Goal: Transaction & Acquisition: Purchase product/service

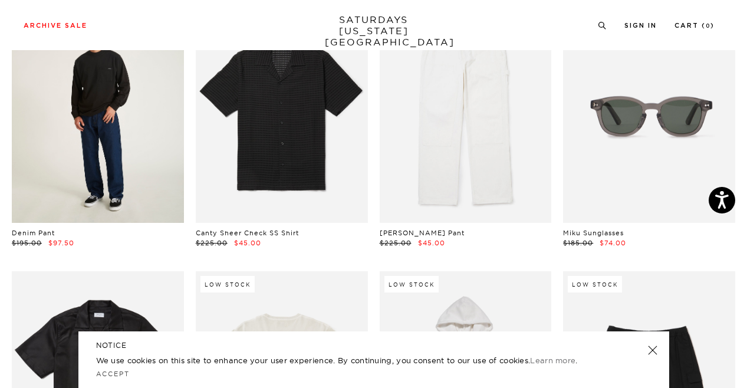
scroll to position [1430, 0]
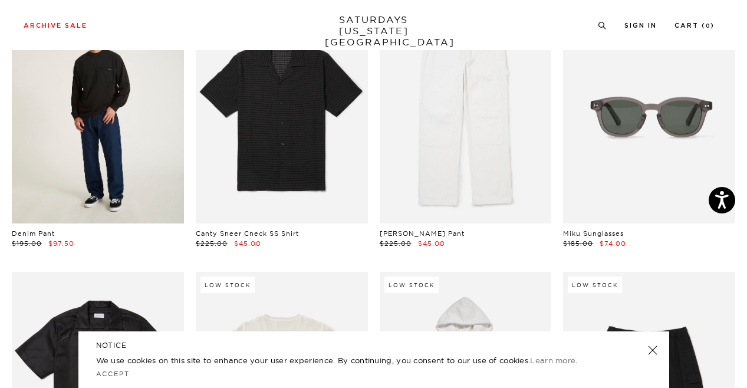
click at [71, 102] on link at bounding box center [98, 116] width 172 height 215
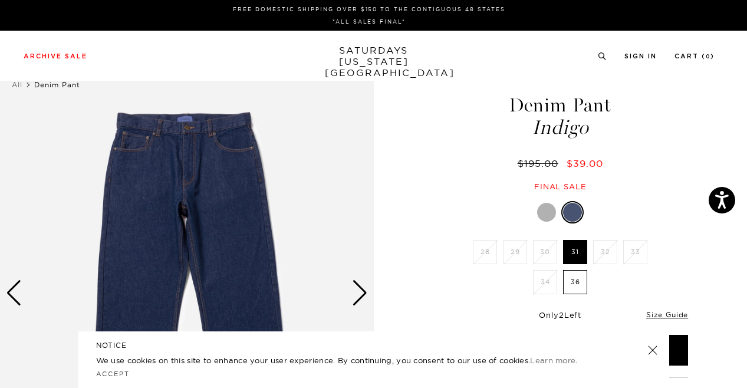
click at [649, 356] on div "NOTICE We use cookies on this site to enhance your user experience. By continui…" at bounding box center [373, 359] width 591 height 57
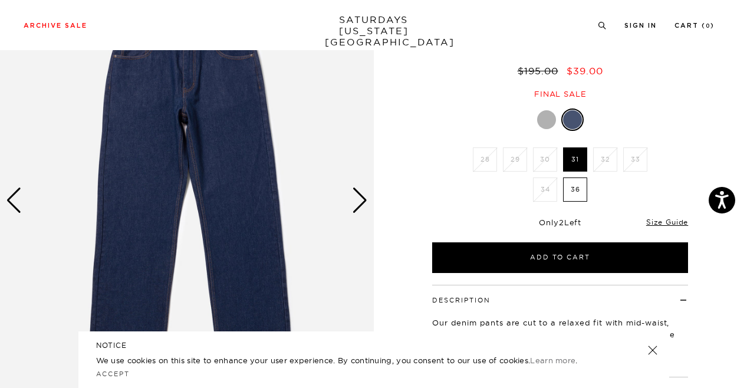
scroll to position [106, 0]
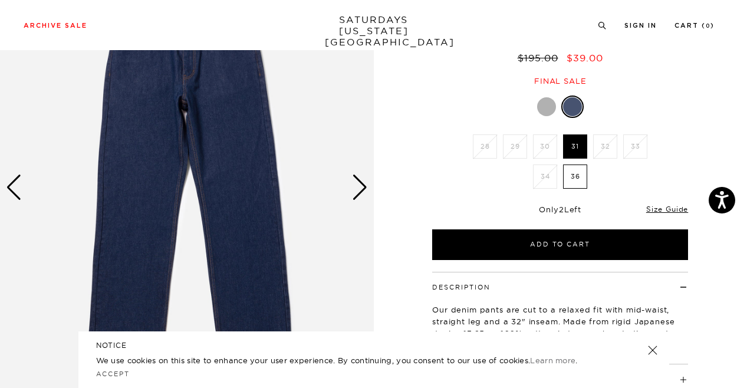
click at [648, 349] on link at bounding box center [652, 350] width 17 height 17
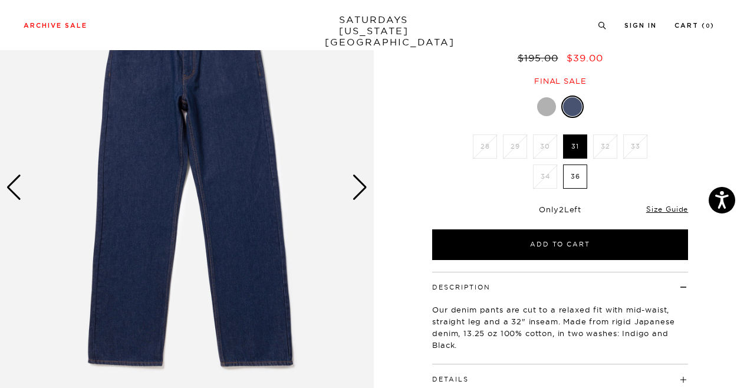
click at [352, 180] on div "Next slide" at bounding box center [360, 188] width 16 height 26
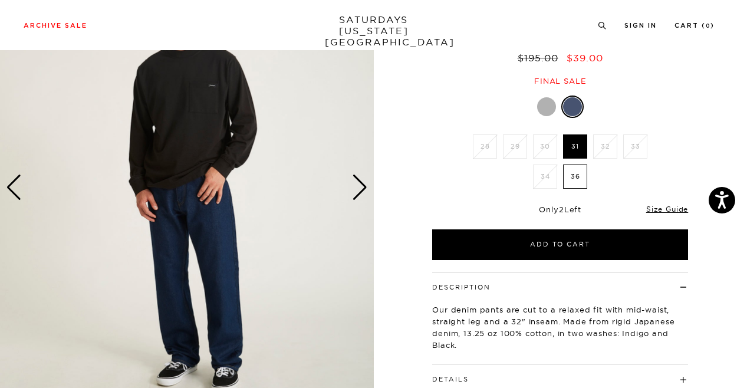
click at [356, 182] on div "Next slide" at bounding box center [360, 188] width 16 height 26
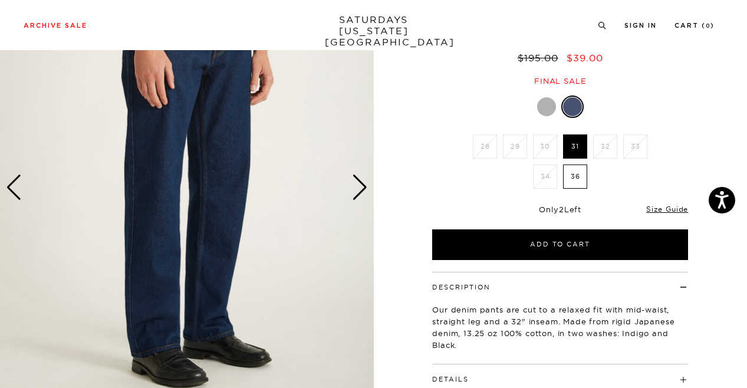
click at [356, 182] on div "Next slide" at bounding box center [360, 188] width 16 height 26
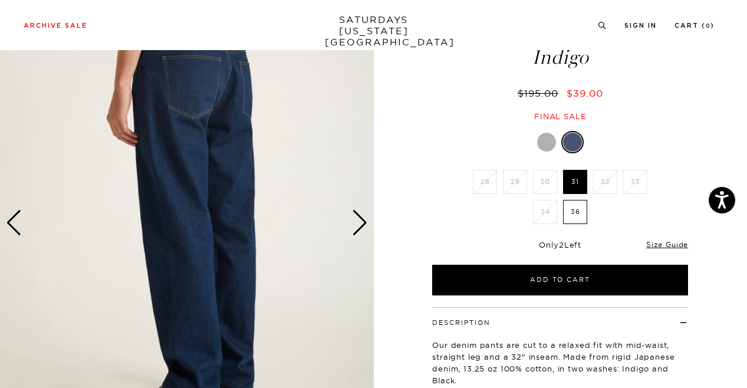
scroll to position [65, 0]
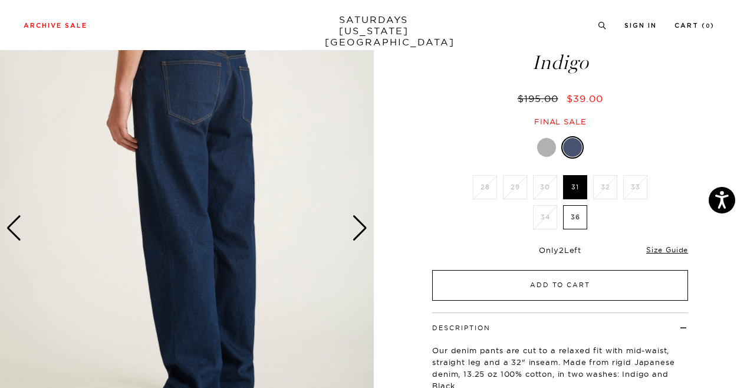
click at [591, 281] on button "Add to Cart" at bounding box center [560, 285] width 256 height 31
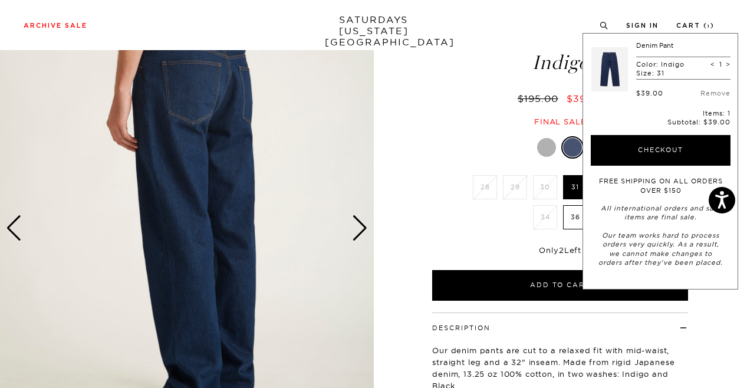
click at [550, 30] on div "Archive Sale Men's Tees Shirts Shorts Swim Knitwear Pants Sweats" at bounding box center [369, 24] width 691 height 11
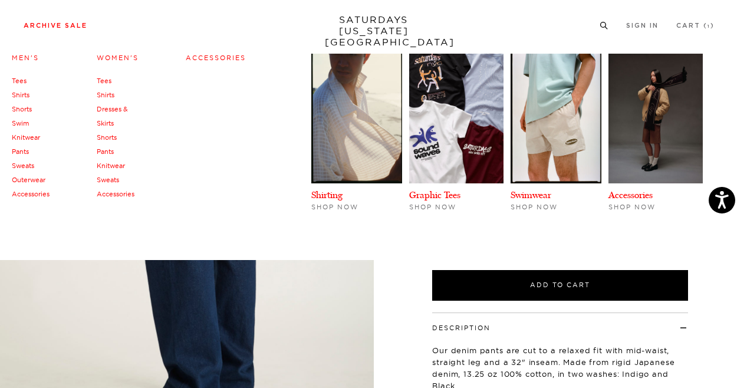
click at [68, 29] on link "Archive Sale" at bounding box center [56, 25] width 64 height 6
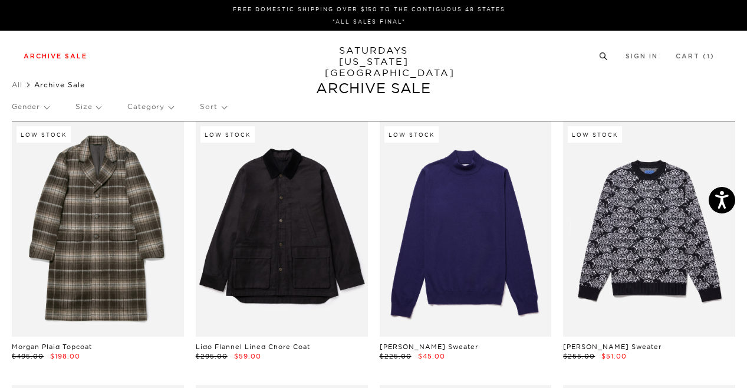
click at [606, 54] on icon at bounding box center [603, 56] width 9 height 8
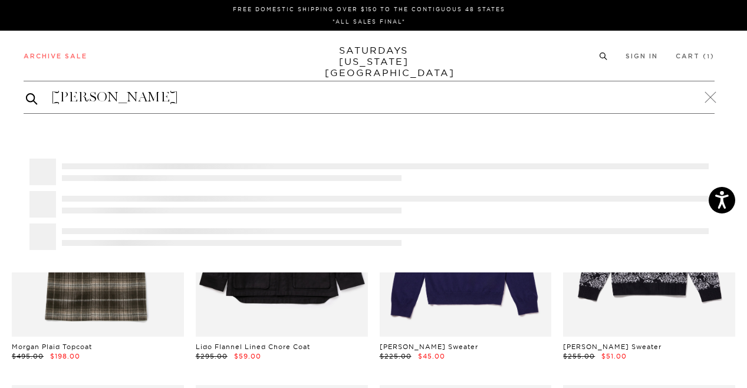
type input "HELEY"
click at [26, 91] on button "submit" at bounding box center [32, 98] width 12 height 14
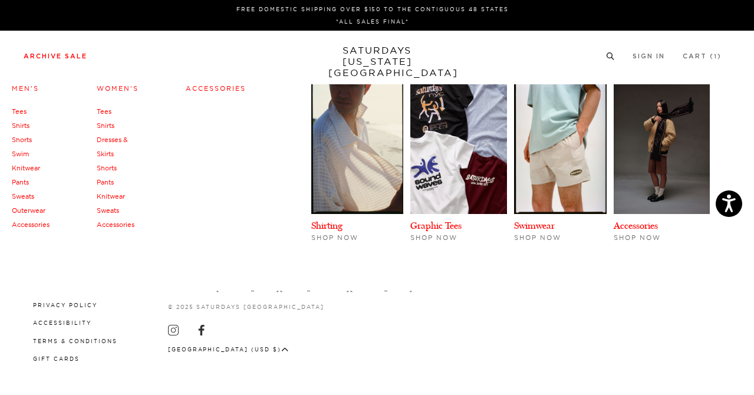
click at [71, 57] on link "Archive Sale" at bounding box center [56, 56] width 64 height 6
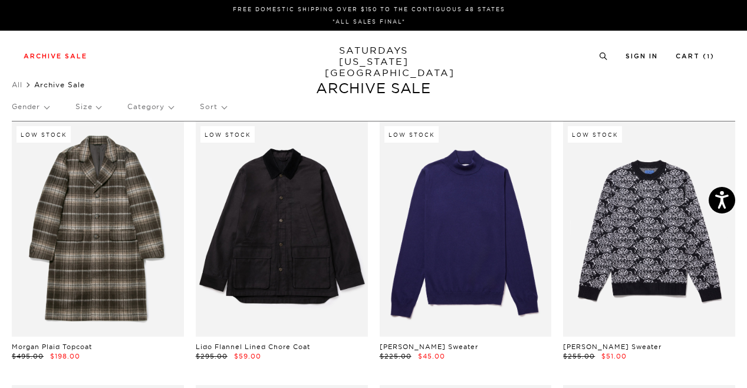
click at [71, 57] on link "Archive Sale" at bounding box center [56, 56] width 64 height 6
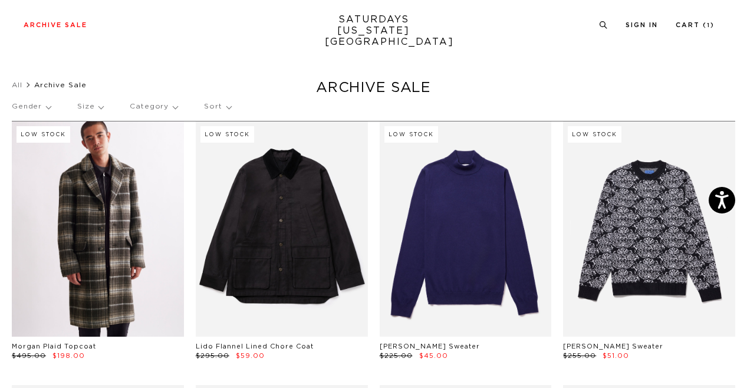
scroll to position [38, 0]
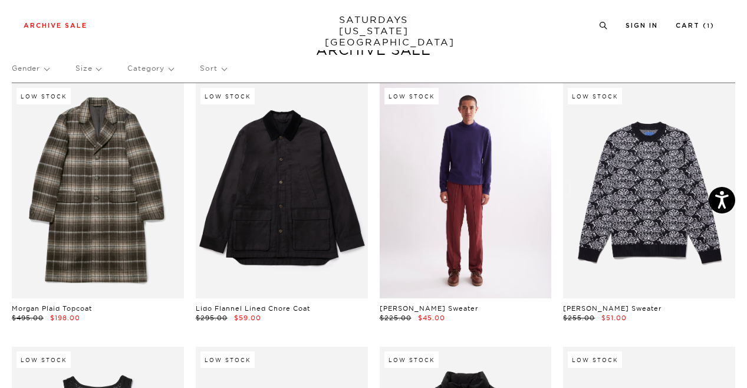
click at [476, 221] on link at bounding box center [466, 190] width 172 height 215
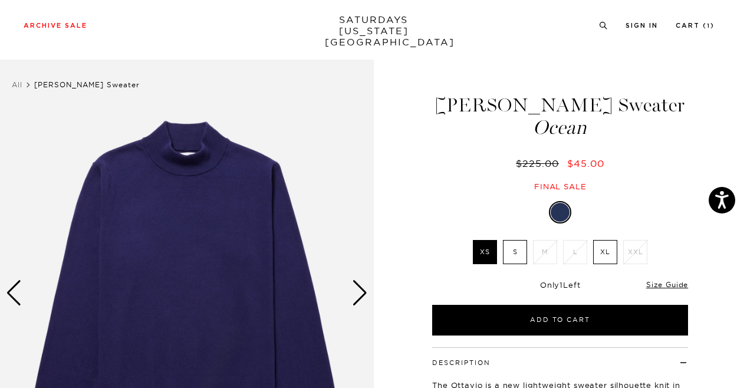
scroll to position [50, 0]
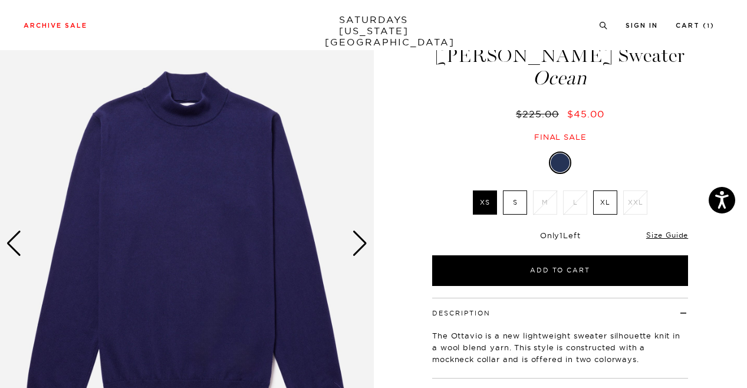
click at [364, 231] on div "Next slide" at bounding box center [360, 244] width 16 height 26
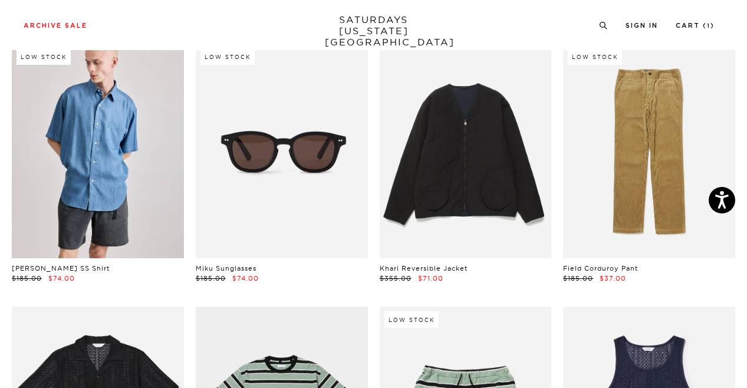
scroll to position [633, 0]
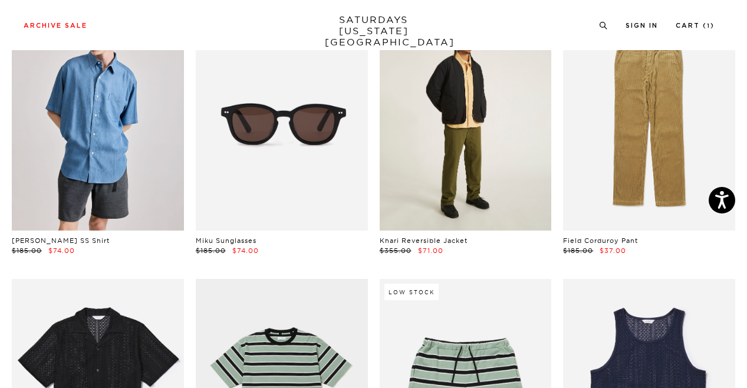
click at [416, 170] on link at bounding box center [466, 123] width 172 height 215
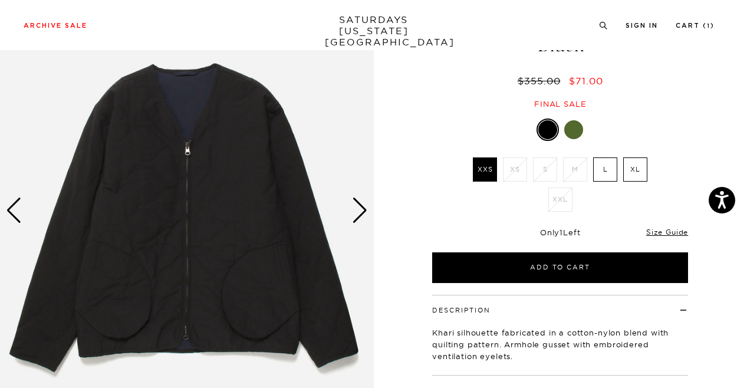
scroll to position [91, 0]
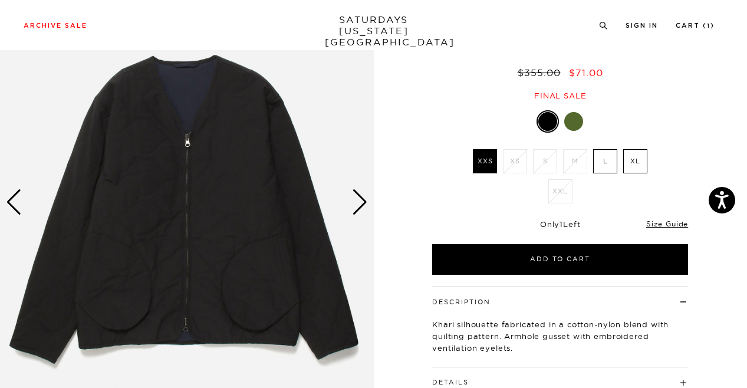
click at [357, 208] on div "Next slide" at bounding box center [360, 202] width 16 height 26
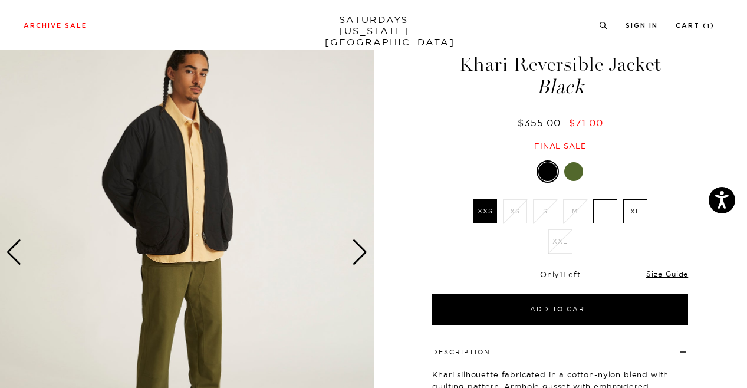
scroll to position [41, 0]
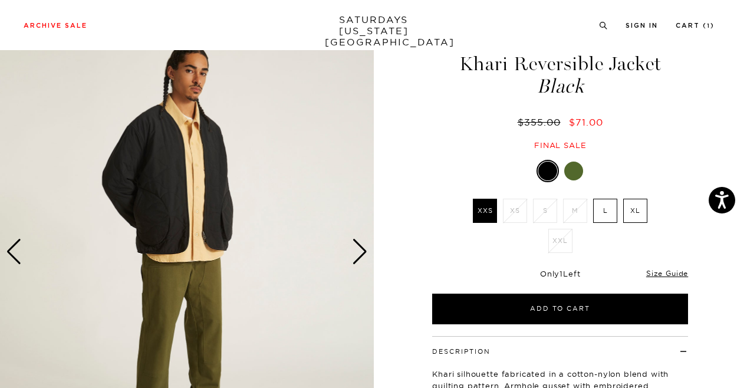
click at [362, 242] on div "Next slide" at bounding box center [360, 252] width 16 height 26
click at [371, 243] on img at bounding box center [187, 251] width 374 height 467
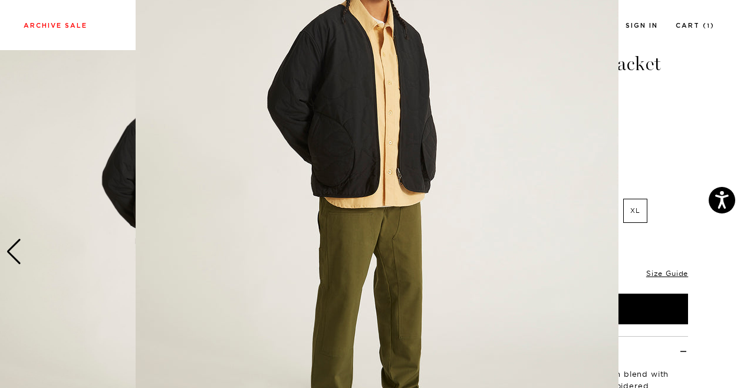
scroll to position [102, 0]
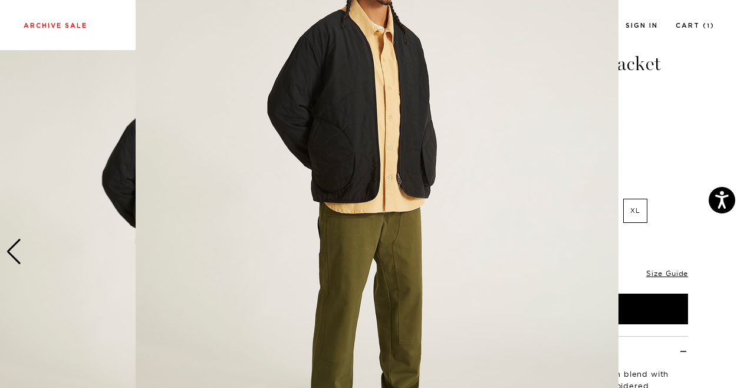
click at [644, 163] on figure at bounding box center [373, 194] width 747 height 388
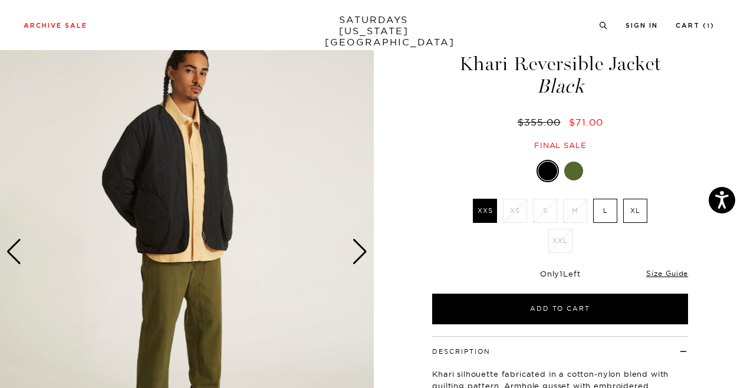
click at [357, 248] on div "Next slide" at bounding box center [360, 252] width 16 height 26
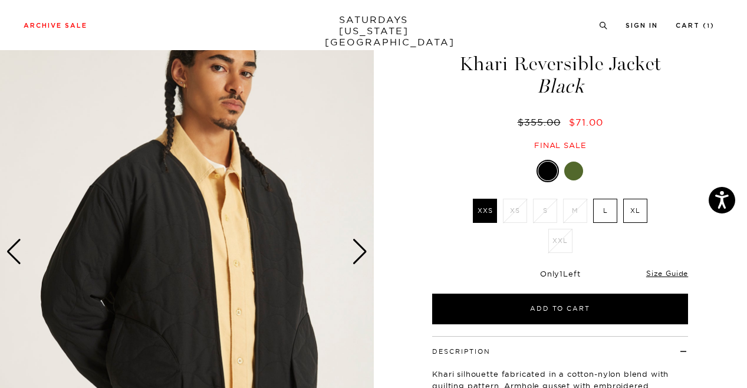
click at [357, 248] on div "Next slide" at bounding box center [360, 252] width 16 height 26
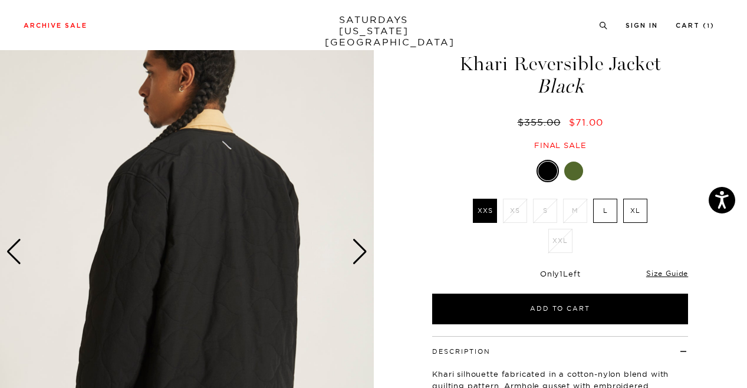
click at [357, 248] on div "Next slide" at bounding box center [360, 252] width 16 height 26
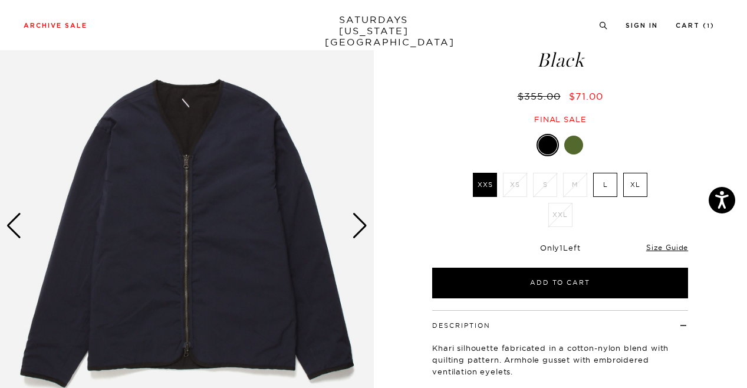
scroll to position [70, 0]
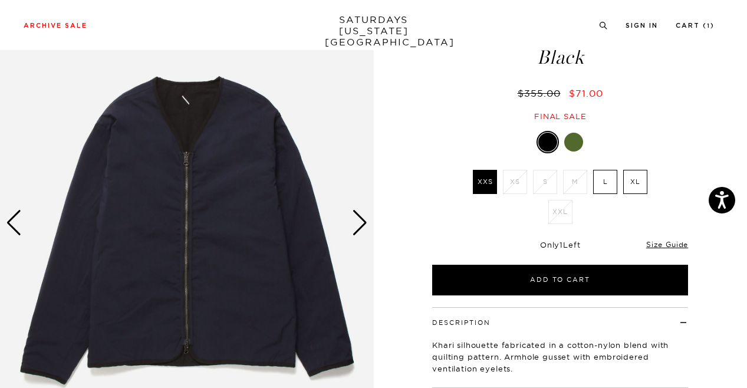
click at [580, 134] on link at bounding box center [574, 142] width 20 height 20
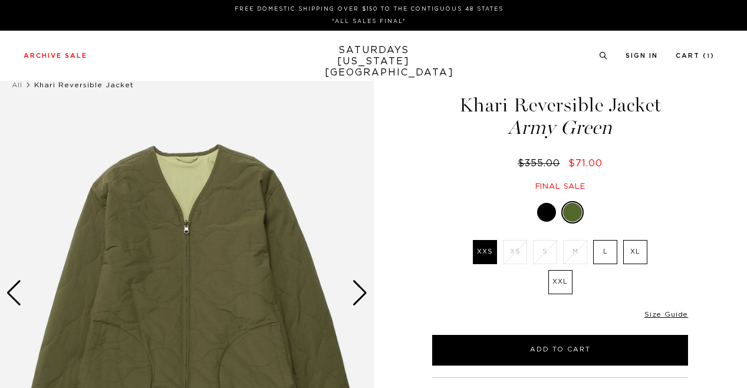
click at [594, 235] on div "Army Green XXS XS S M L XL XXL" at bounding box center [560, 283] width 295 height 164
click at [598, 242] on label "L" at bounding box center [605, 252] width 24 height 24
click at [0, 0] on input "L" at bounding box center [0, 0] width 0 height 0
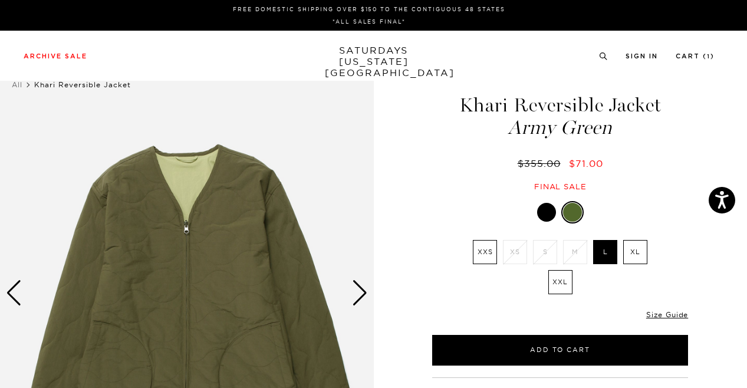
click at [66, 42] on div "Archive Sale Men's Tees Shirts Shorts Swim Knitwear Pants Sweats Women's" at bounding box center [373, 56] width 747 height 50
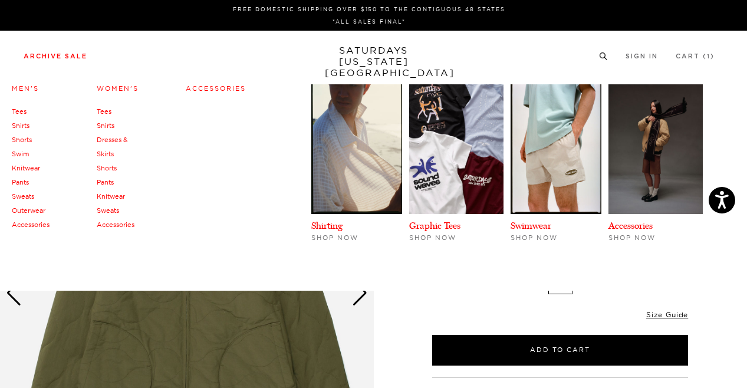
click at [66, 54] on link "Archive Sale" at bounding box center [56, 56] width 64 height 6
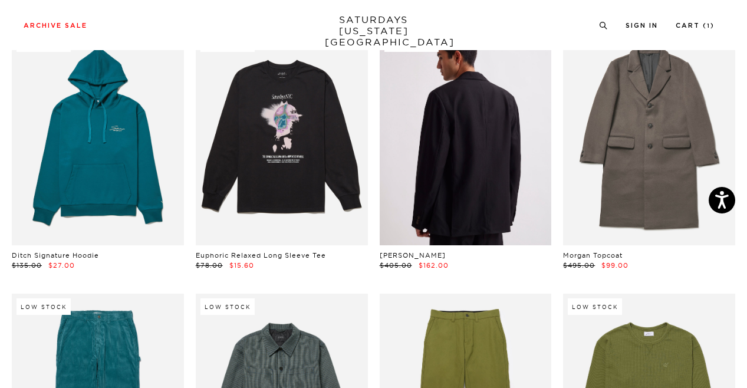
scroll to position [7739, 0]
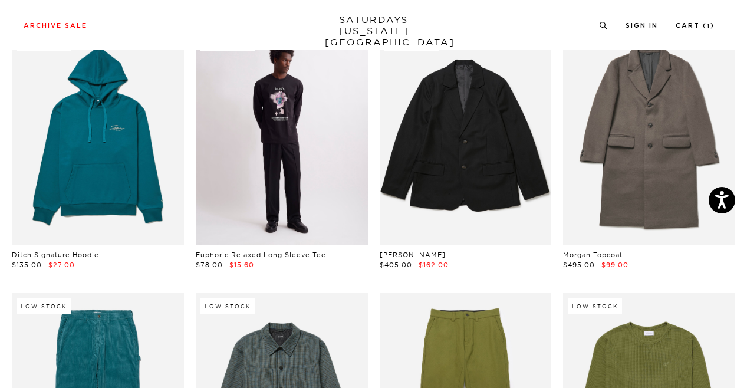
click at [255, 83] on link at bounding box center [282, 137] width 172 height 215
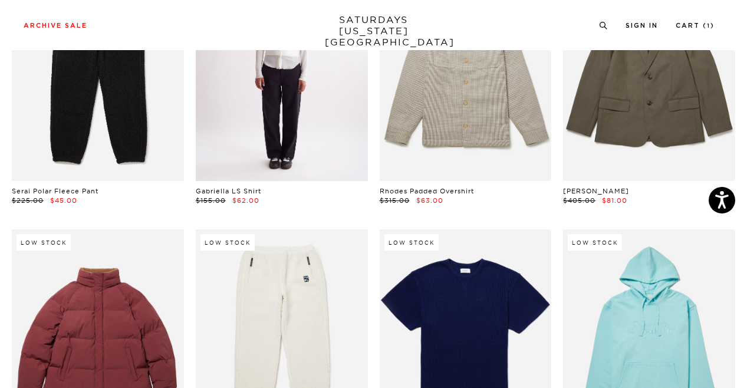
scroll to position [8258, 0]
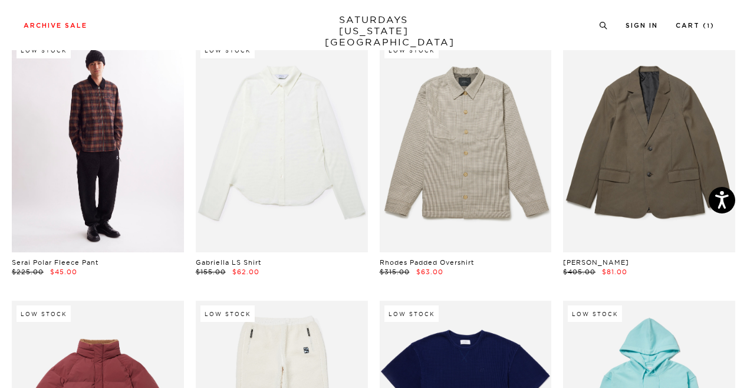
click at [110, 134] on link at bounding box center [98, 144] width 172 height 215
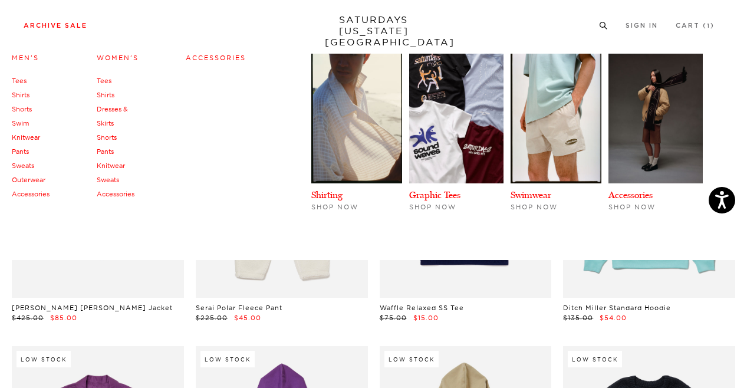
scroll to position [8500, 0]
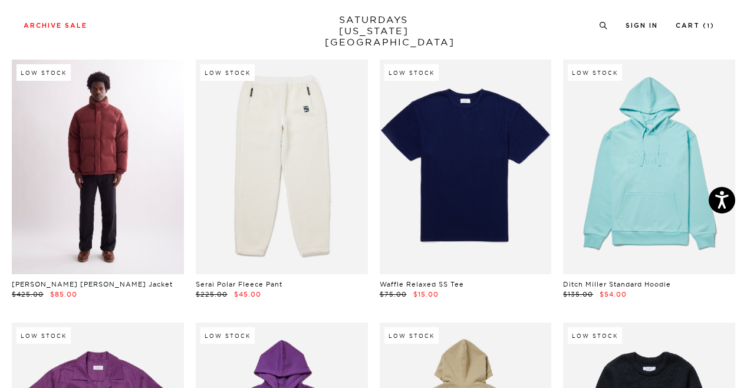
click at [103, 214] on link at bounding box center [98, 167] width 172 height 215
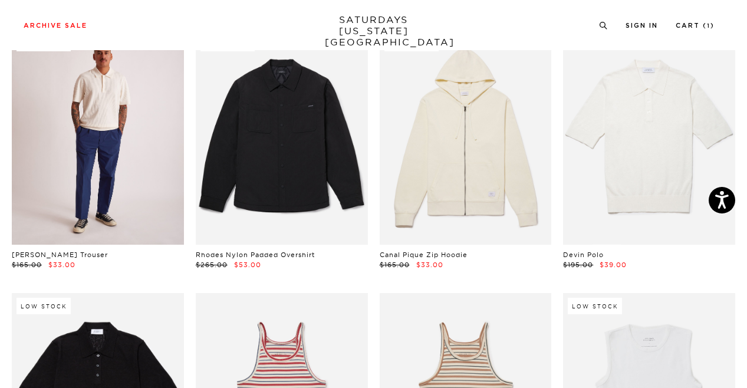
scroll to position [10370, 0]
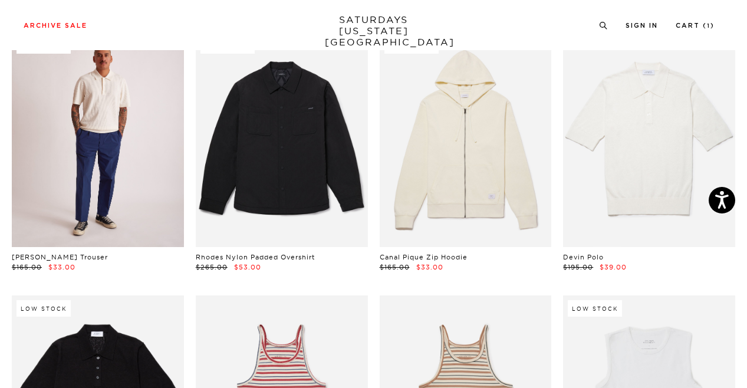
click at [139, 197] on link at bounding box center [98, 139] width 172 height 215
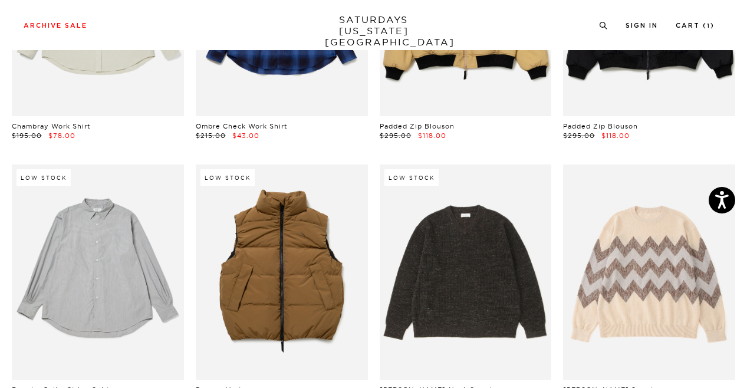
scroll to position [14341, 0]
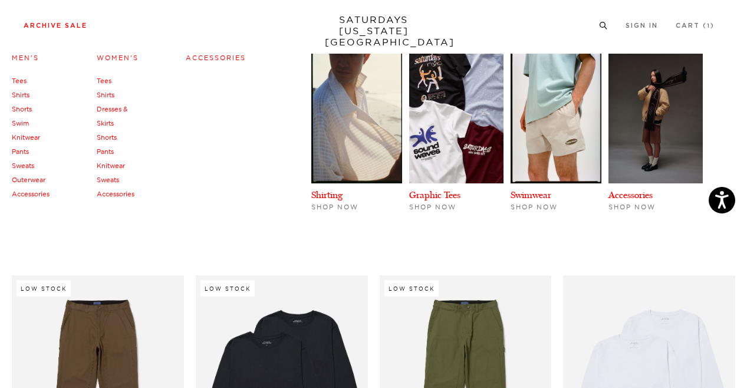
click at [29, 55] on link "Men's" at bounding box center [25, 58] width 27 height 8
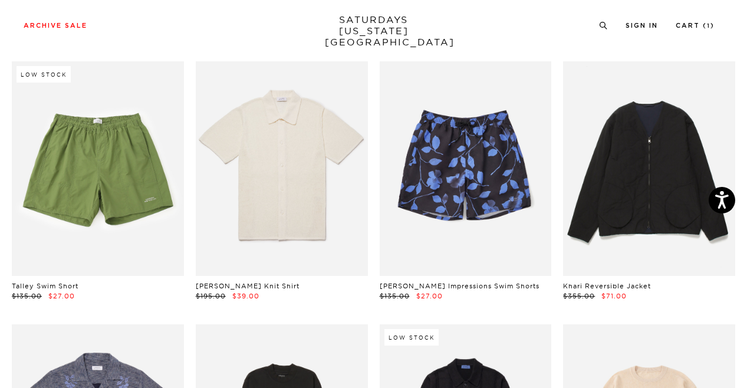
scroll to position [2209, 0]
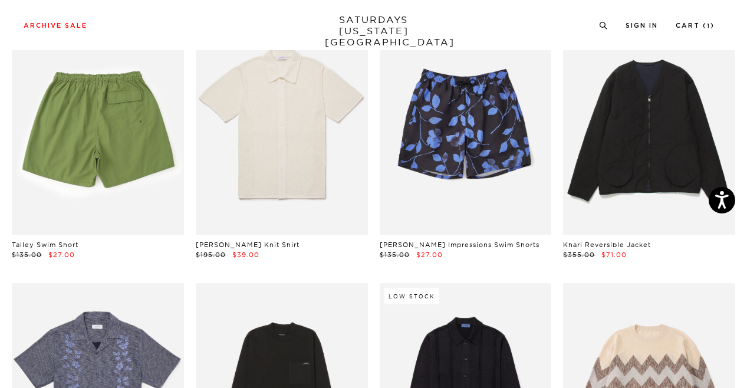
click at [139, 183] on link at bounding box center [98, 127] width 172 height 215
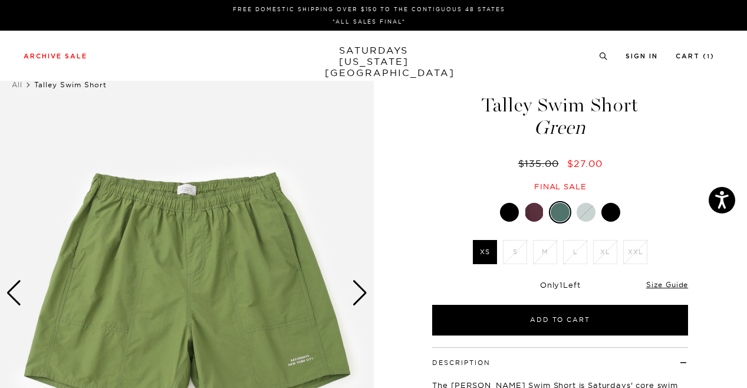
click at [516, 210] on div at bounding box center [509, 212] width 19 height 19
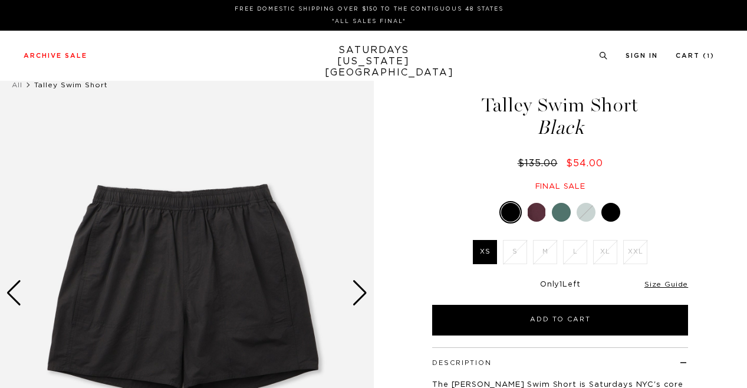
click at [533, 220] on div at bounding box center [536, 212] width 19 height 19
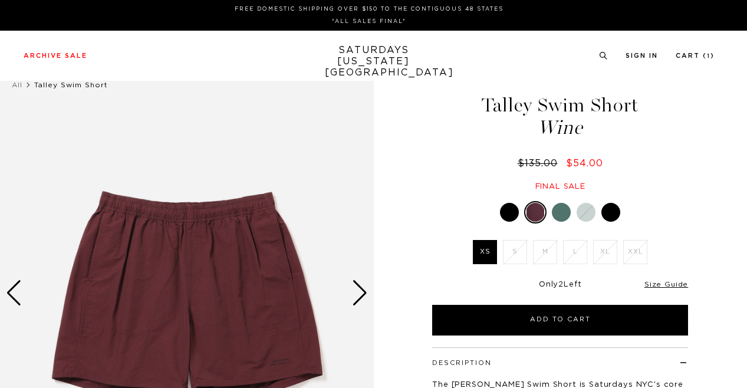
click at [561, 210] on div at bounding box center [561, 212] width 19 height 19
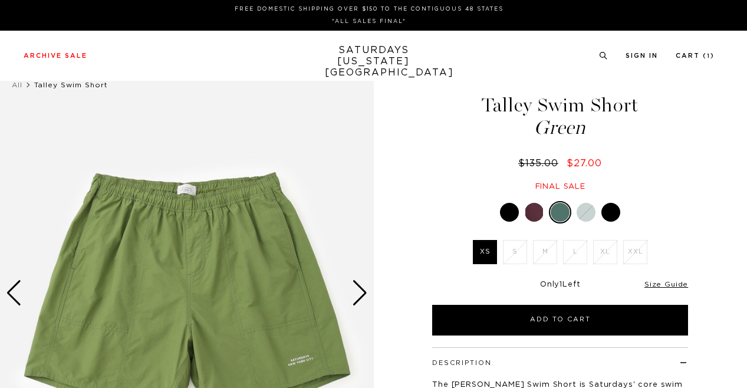
click at [585, 210] on div at bounding box center [586, 212] width 19 height 19
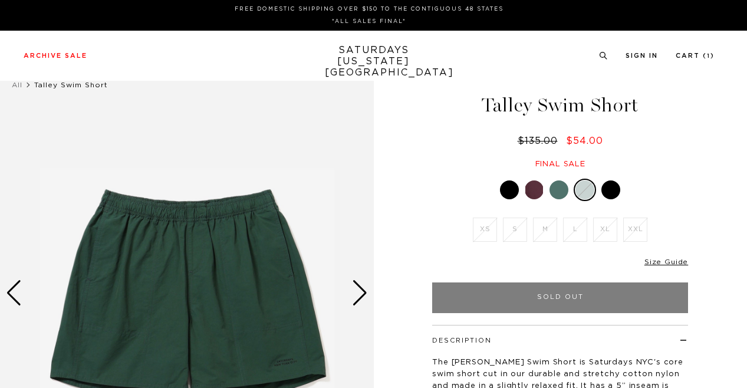
click at [610, 203] on div "Green XS S M L XL XXL" at bounding box center [560, 246] width 295 height 134
click at [614, 190] on div at bounding box center [610, 189] width 19 height 19
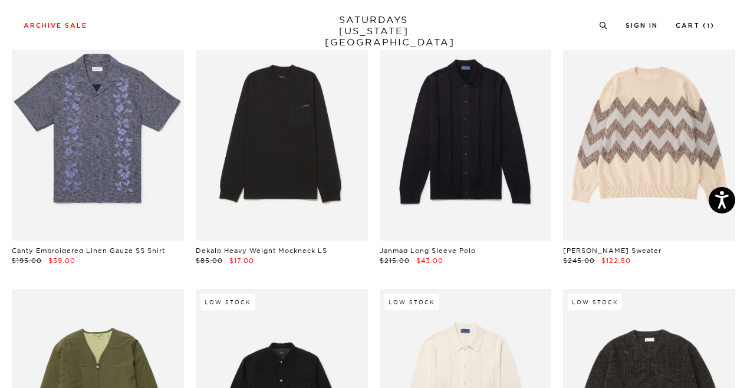
scroll to position [2425, 0]
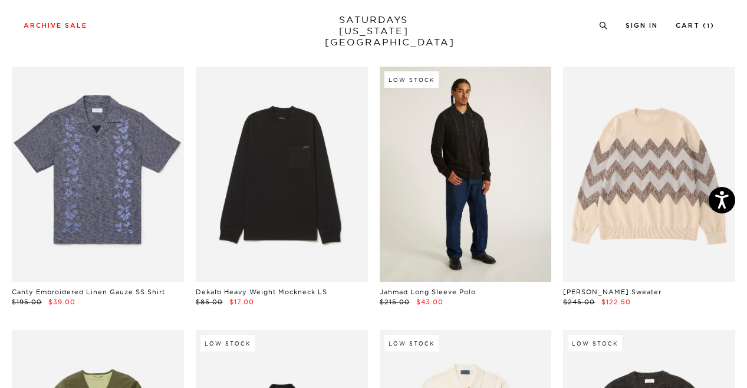
click at [459, 224] on link at bounding box center [466, 174] width 172 height 215
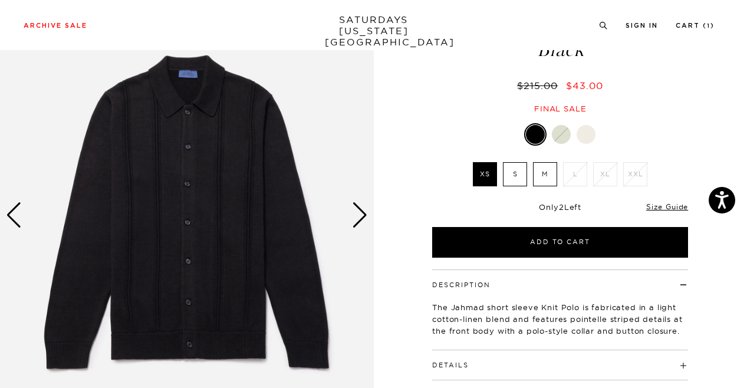
scroll to position [83, 0]
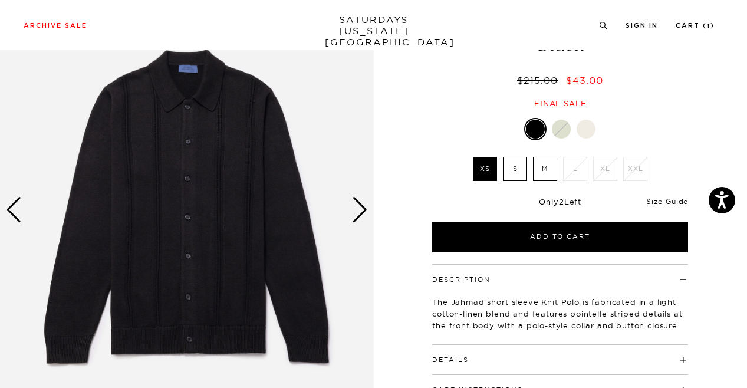
click at [357, 213] on div "Next slide" at bounding box center [360, 210] width 16 height 26
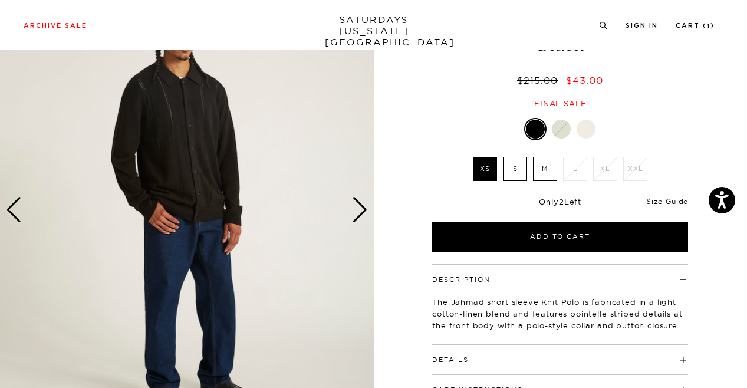
click at [357, 213] on div "Next slide" at bounding box center [360, 210] width 16 height 26
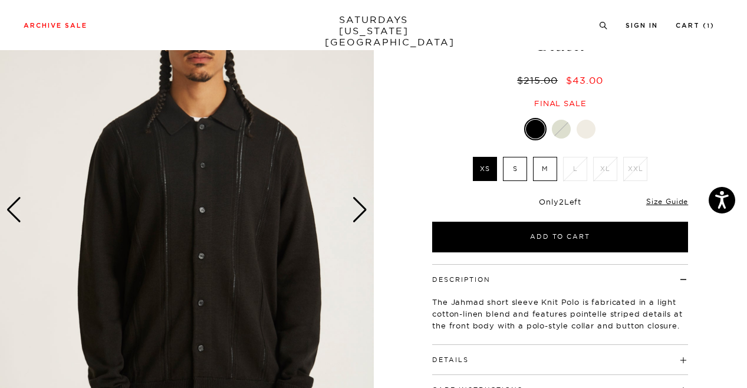
click at [564, 133] on div at bounding box center [561, 129] width 19 height 19
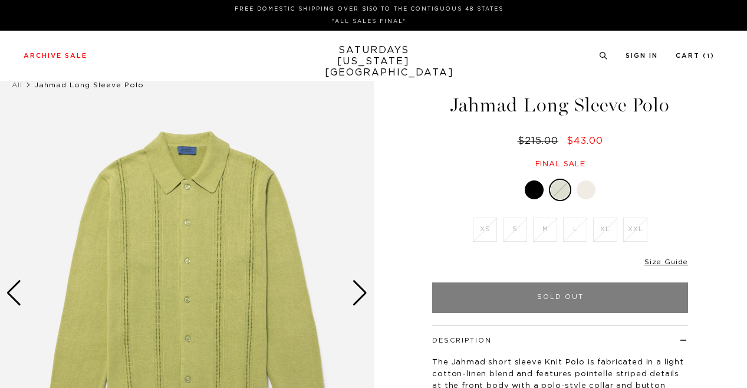
click at [590, 198] on div at bounding box center [586, 189] width 19 height 19
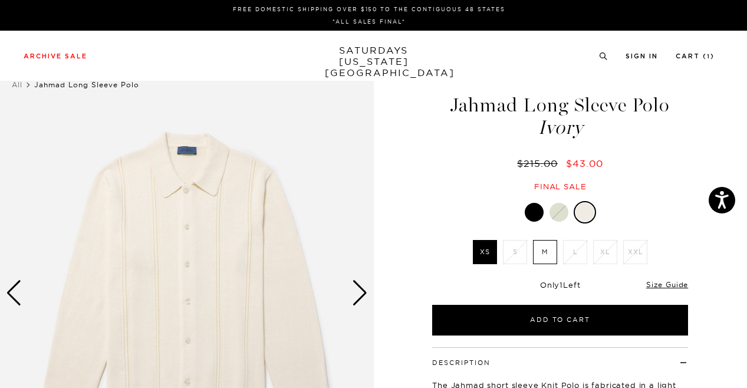
click at [538, 214] on div at bounding box center [534, 212] width 19 height 19
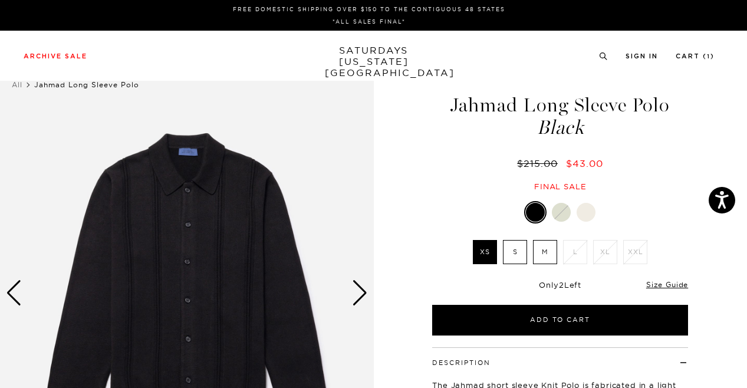
click at [556, 253] on label "M" at bounding box center [545, 252] width 24 height 24
click at [0, 0] on input "M" at bounding box center [0, 0] width 0 height 0
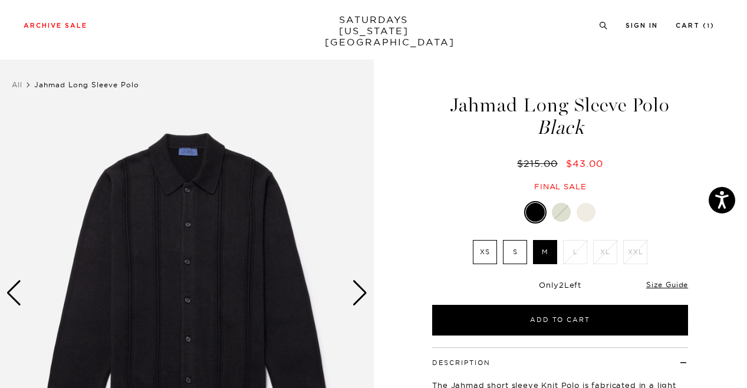
scroll to position [68, 0]
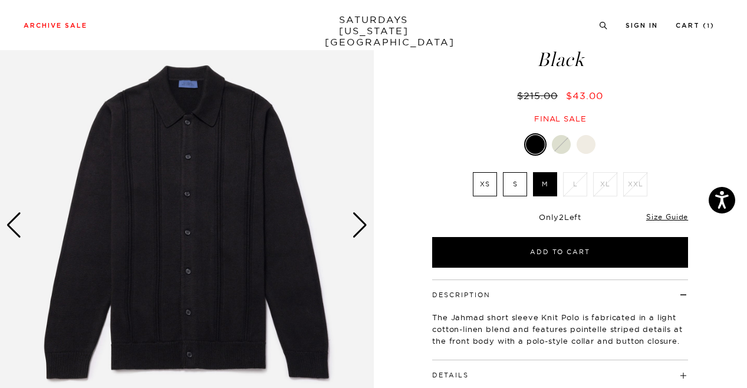
click at [364, 221] on div "Next slide" at bounding box center [360, 225] width 16 height 26
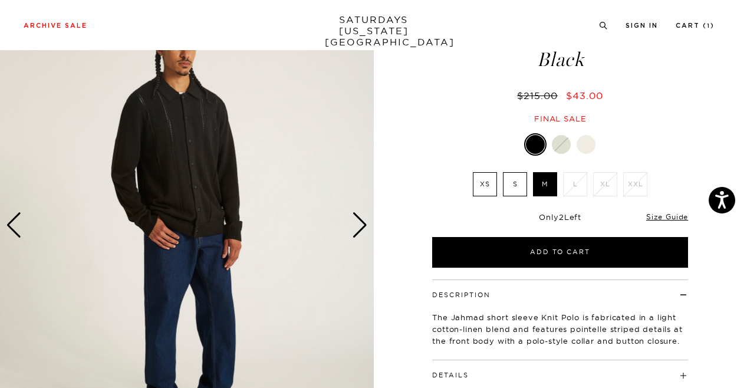
click at [364, 221] on div "Next slide" at bounding box center [360, 225] width 16 height 26
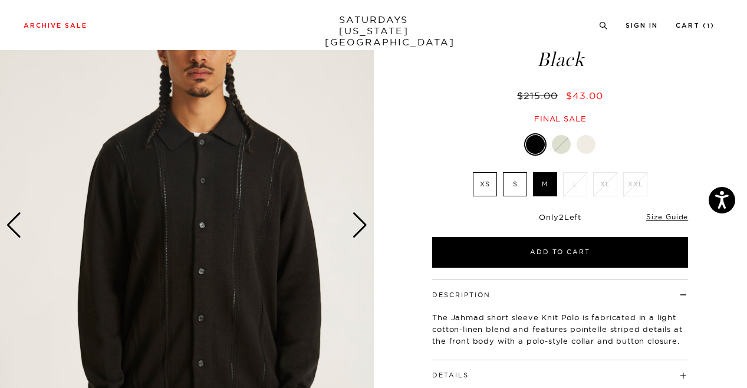
click at [364, 221] on div "Next slide" at bounding box center [360, 225] width 16 height 26
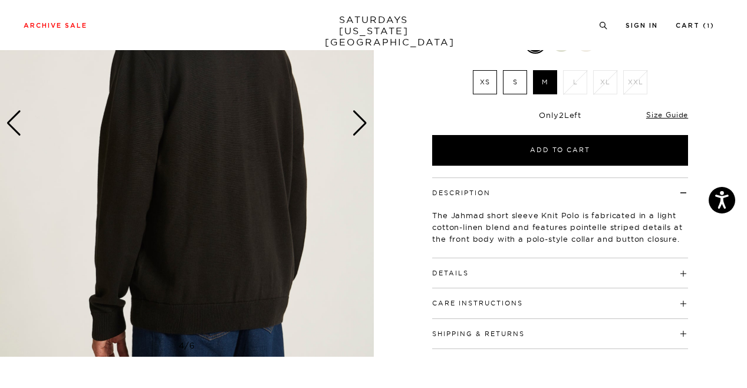
scroll to position [175, 0]
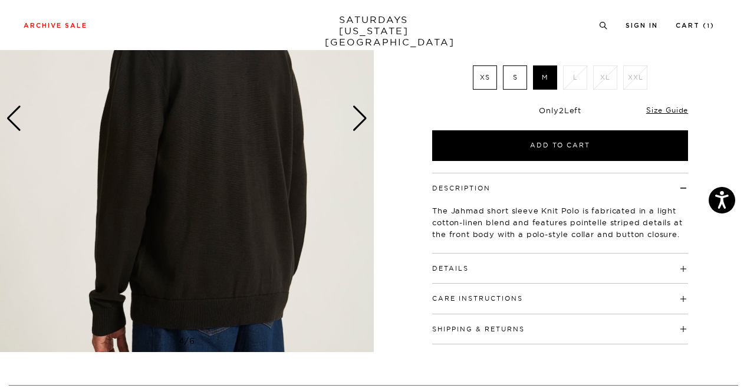
click at [483, 259] on h4 "Details" at bounding box center [560, 263] width 256 height 19
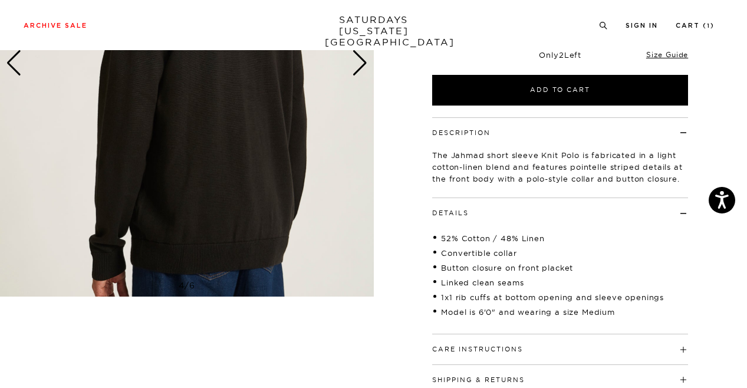
scroll to position [246, 0]
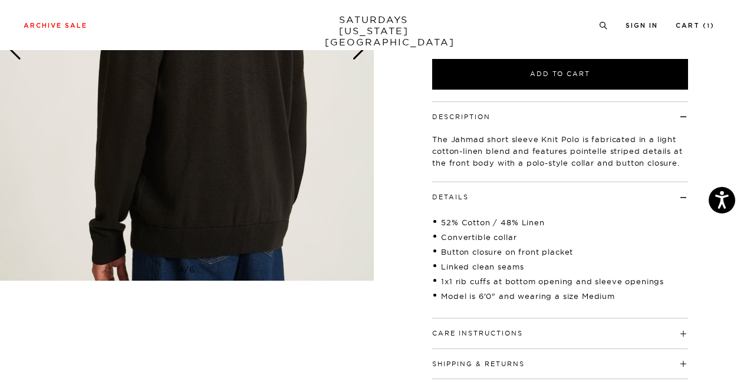
click at [472, 337] on button "Care Instructions" at bounding box center [477, 333] width 91 height 6
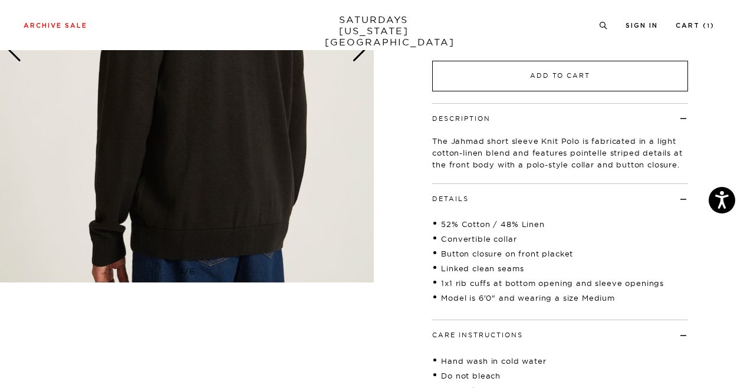
click at [523, 79] on button "Add to Cart" at bounding box center [560, 76] width 256 height 31
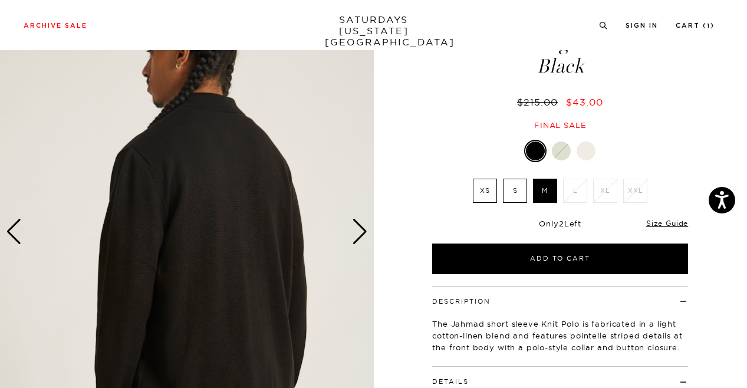
scroll to position [0, 0]
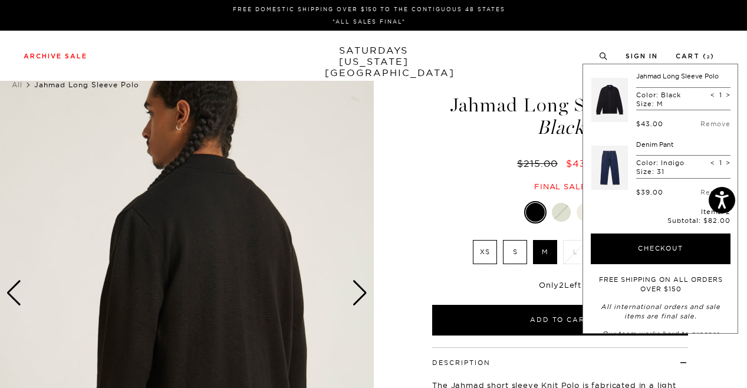
click at [449, 185] on div "Final sale" at bounding box center [559, 187] width 259 height 10
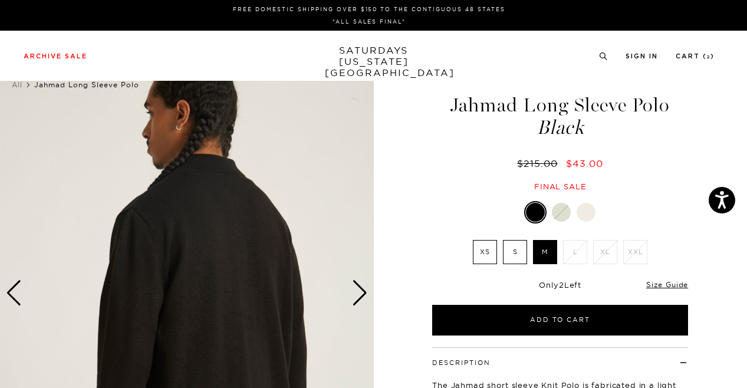
click at [574, 248] on li "L" at bounding box center [575, 252] width 30 height 24
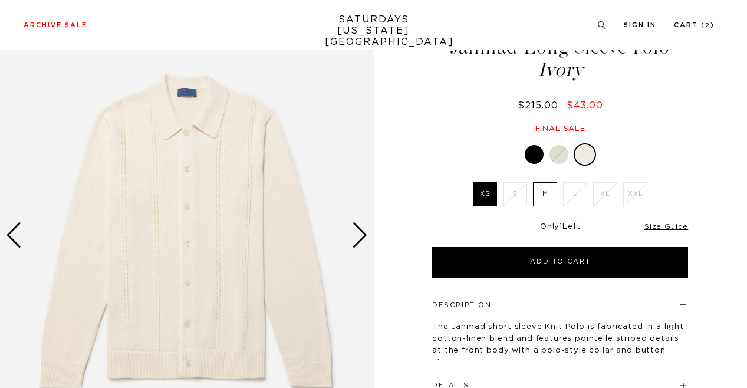
scroll to position [58, 0]
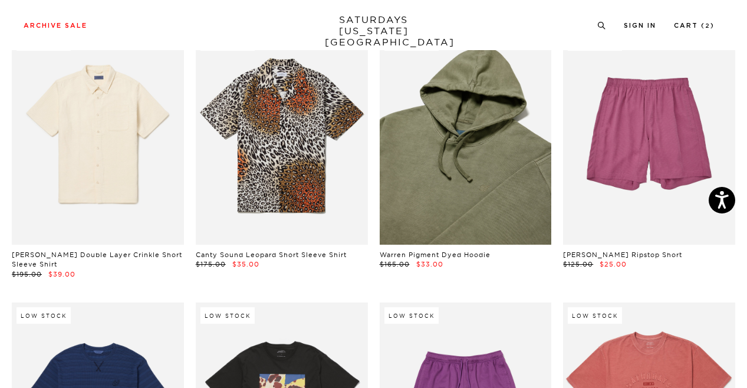
scroll to position [4306, 0]
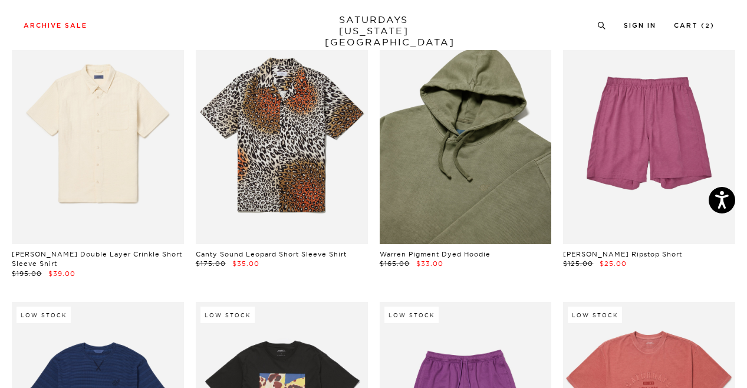
click at [478, 171] on link at bounding box center [466, 136] width 172 height 215
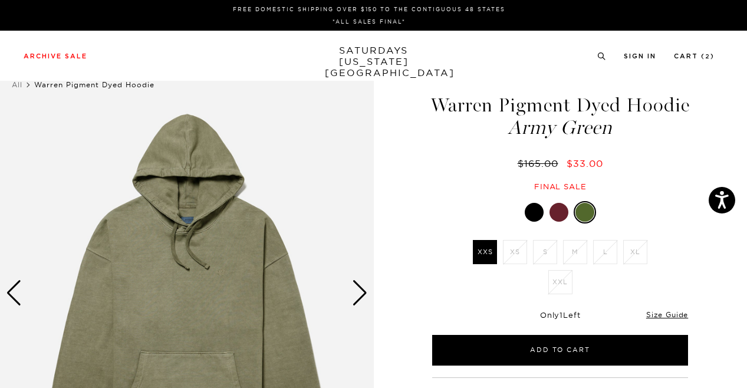
click at [528, 222] on div at bounding box center [534, 212] width 19 height 19
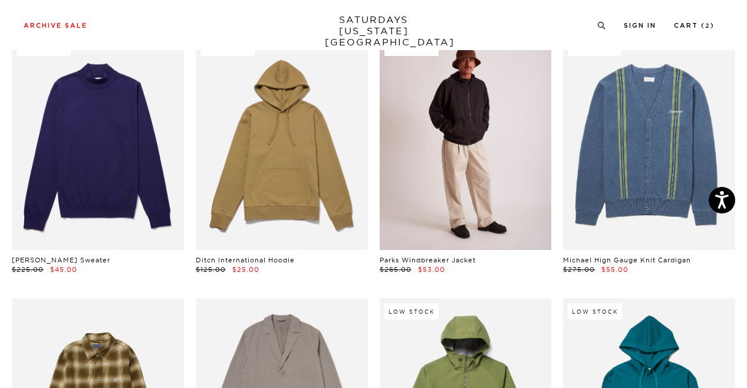
scroll to position [5889, 0]
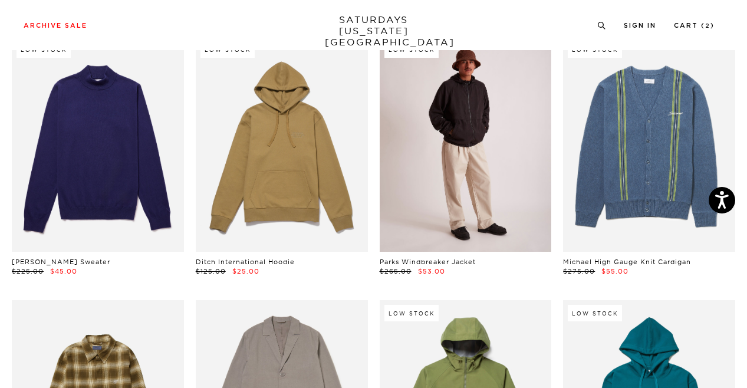
click at [518, 84] on link at bounding box center [466, 144] width 172 height 215
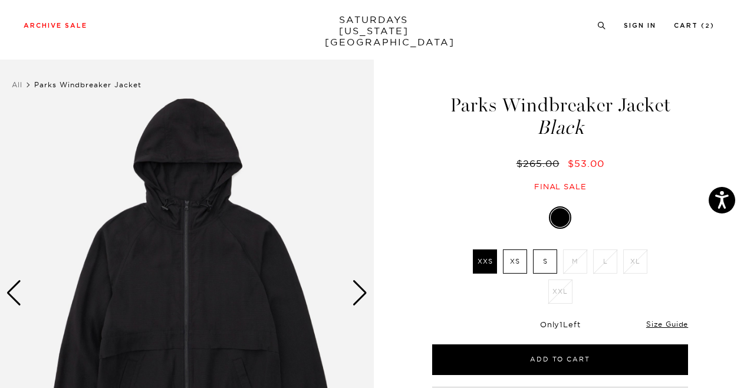
scroll to position [59, 0]
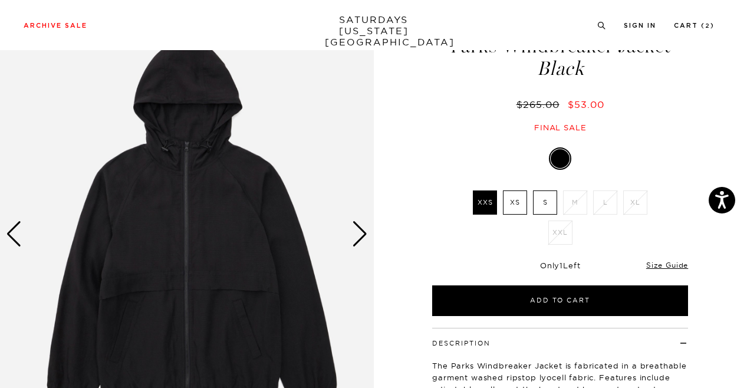
click at [360, 235] on div "Next slide" at bounding box center [360, 234] width 16 height 26
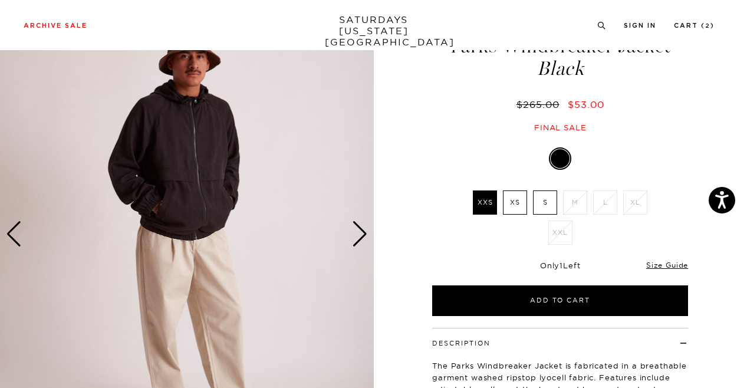
click at [360, 235] on div "Next slide" at bounding box center [360, 234] width 16 height 26
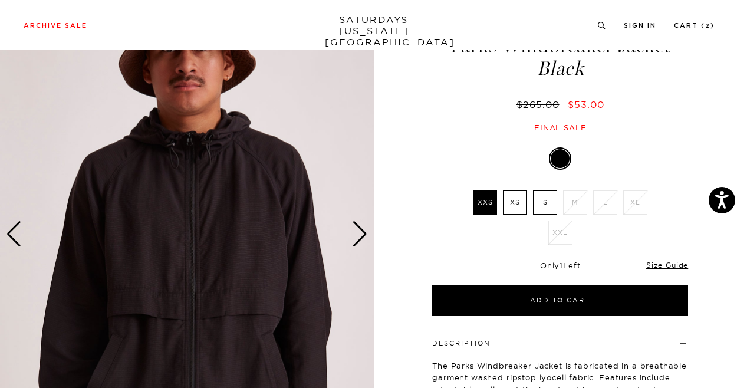
click at [360, 235] on div "Next slide" at bounding box center [360, 234] width 16 height 26
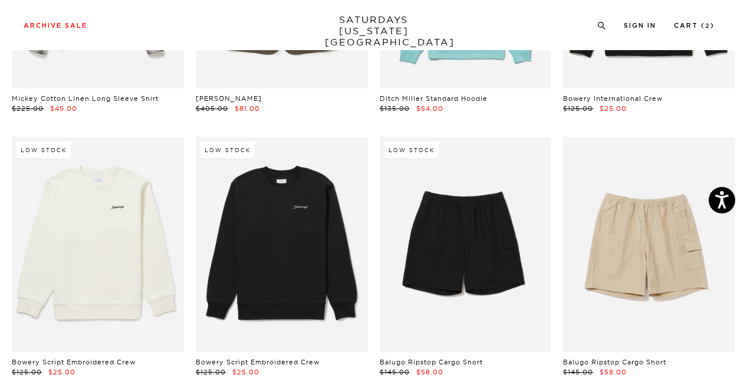
scroll to position [9473, 0]
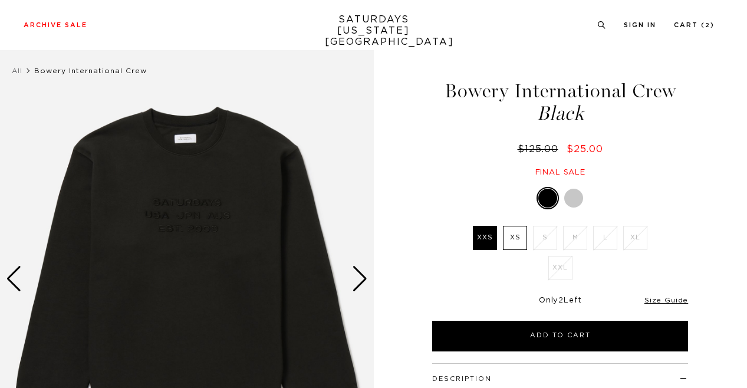
scroll to position [14, 0]
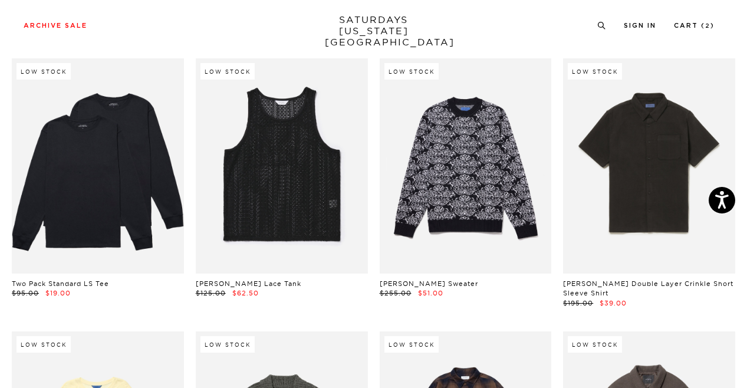
scroll to position [11663, 0]
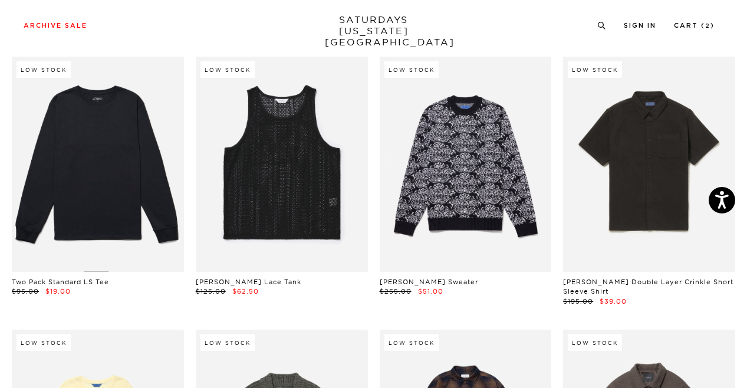
click at [127, 210] on link at bounding box center [98, 164] width 172 height 215
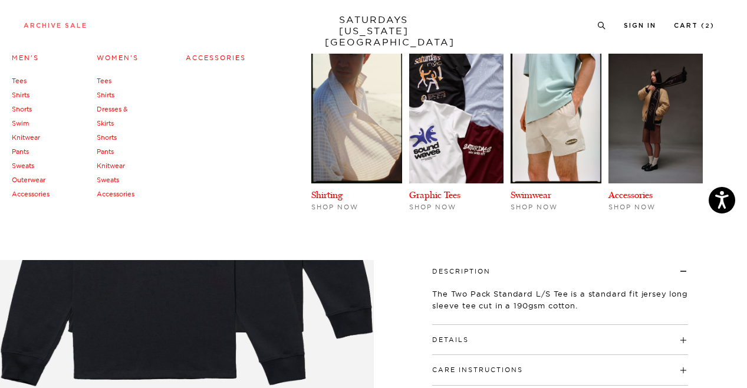
scroll to position [100, 0]
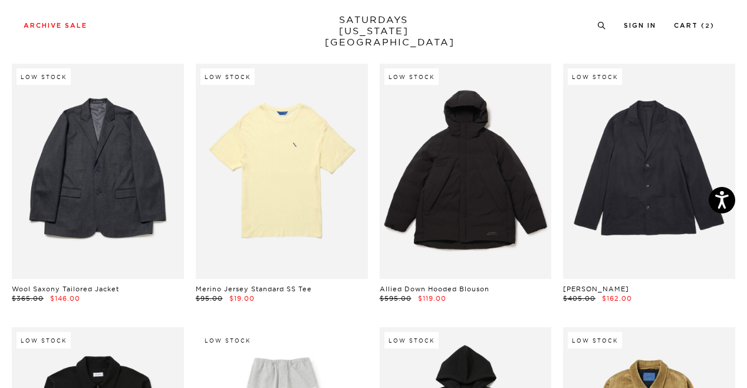
scroll to position [12193, 0]
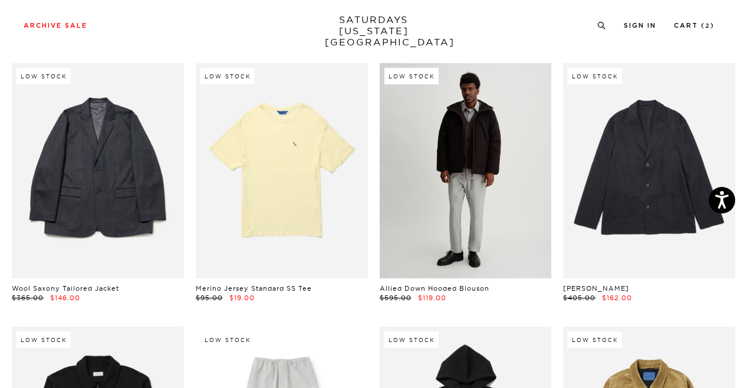
click at [507, 221] on link at bounding box center [466, 170] width 172 height 215
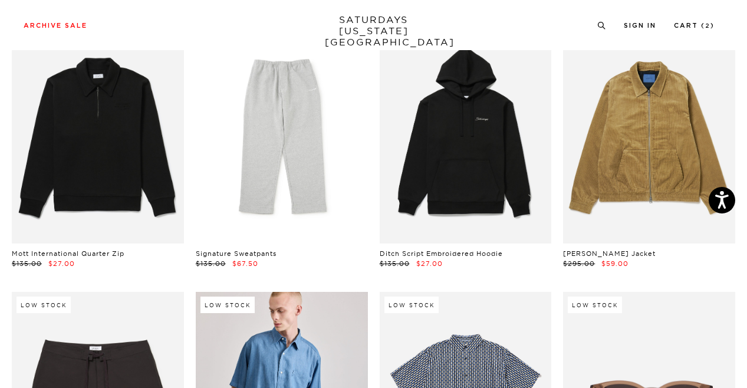
scroll to position [12489, 3]
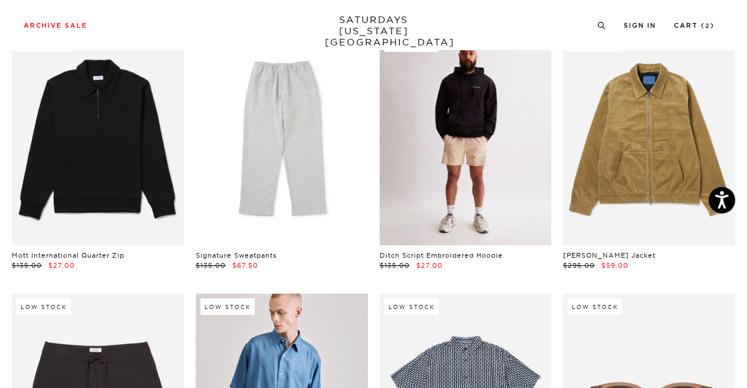
click at [493, 175] on link at bounding box center [466, 138] width 172 height 215
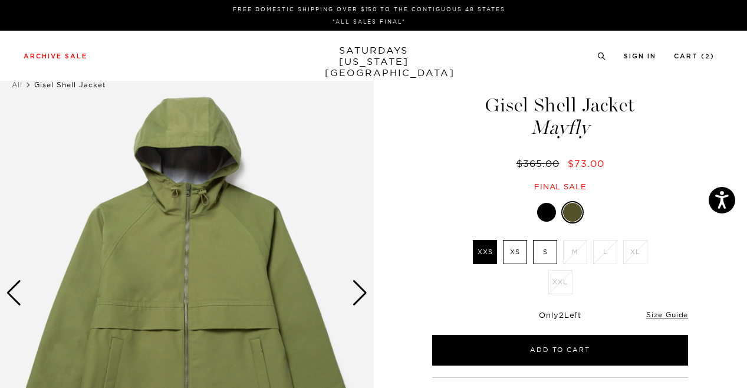
click at [552, 226] on div "Mayfly XXS XS S M L XL XXL XXS" at bounding box center [560, 283] width 295 height 164
click at [552, 216] on div at bounding box center [546, 212] width 19 height 19
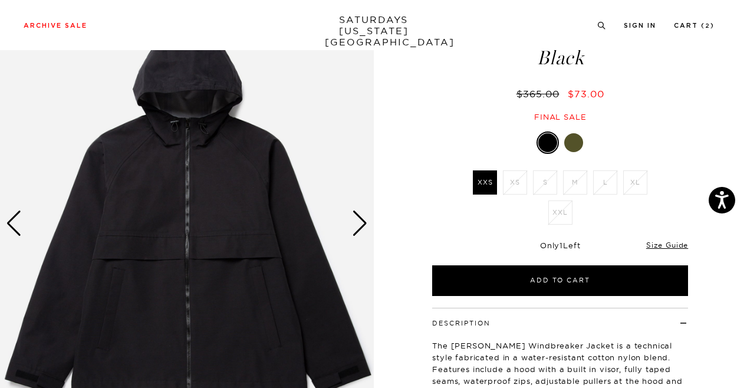
scroll to position [81, 0]
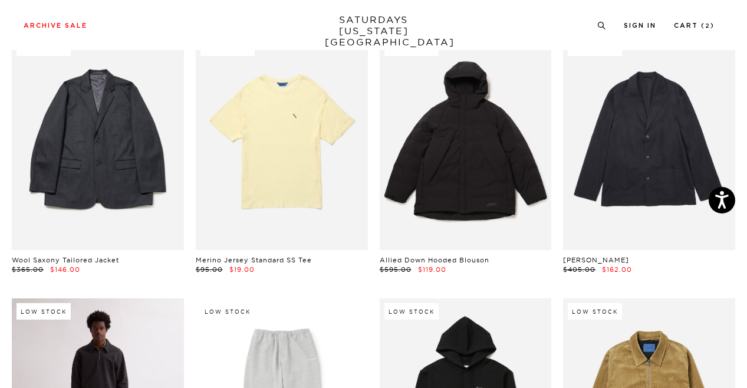
scroll to position [12216, 7]
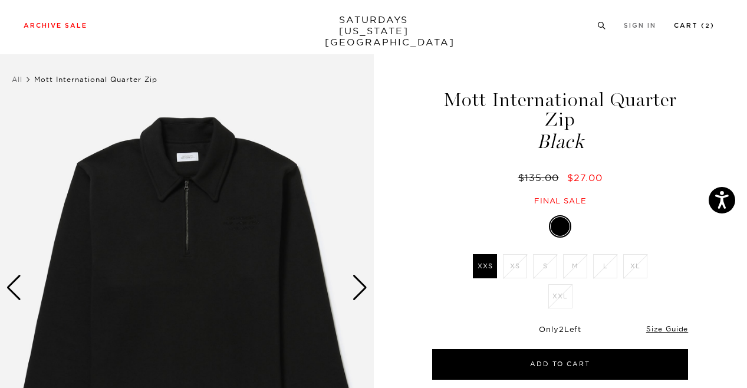
click at [688, 29] on link "Cart ( 2 )" at bounding box center [694, 25] width 41 height 6
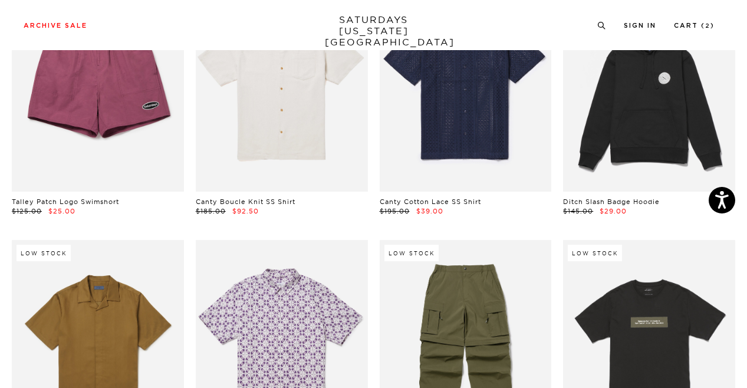
scroll to position [1117, 7]
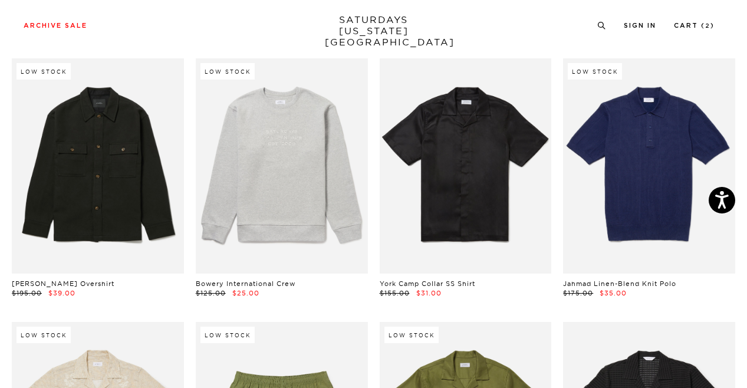
click at [609, 33] on div "Archive Sale Men's Tees Shirts Shorts Swim Knitwear Pants Sweats Women's" at bounding box center [373, 25] width 747 height 50
click at [605, 29] on li at bounding box center [601, 24] width 9 height 11
click at [599, 31] on div "Archive Sale Men's Tees Shirts Shorts Swim Knitwear Pants Sweats Women's" at bounding box center [373, 25] width 747 height 50
click at [600, 24] on icon at bounding box center [601, 26] width 9 height 8
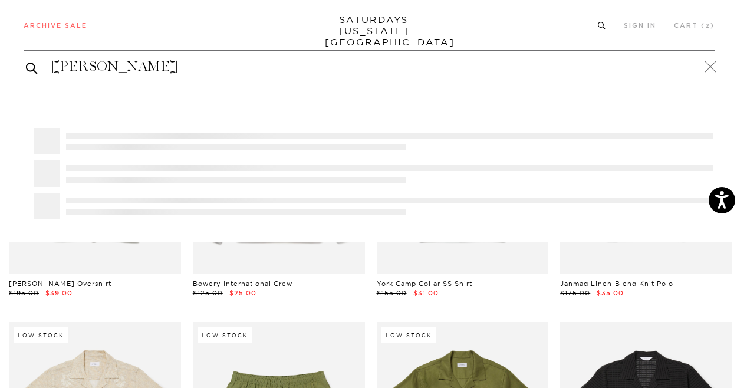
type input "HENLEY"
click at [26, 61] on button "submit" at bounding box center [32, 68] width 12 height 14
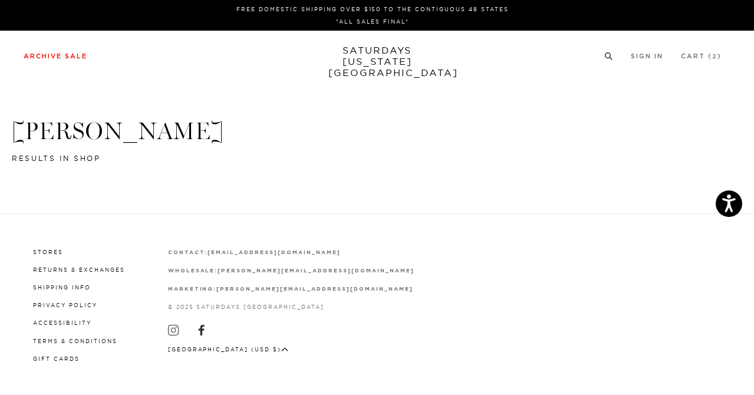
click at [608, 55] on icon at bounding box center [608, 56] width 9 height 8
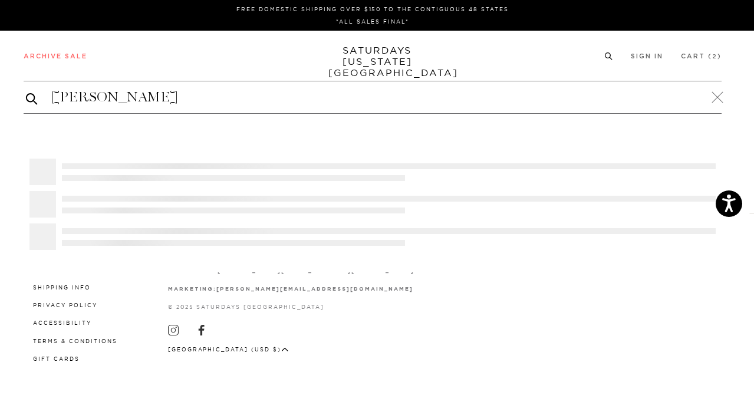
click at [525, 90] on input "HENLEY" at bounding box center [373, 97] width 698 height 19
type input "HEN"
click at [57, 48] on div "Archive Sale Men's Tees Shirts Shorts Swim Knitwear Pants Sweats Women's" at bounding box center [377, 56] width 754 height 50
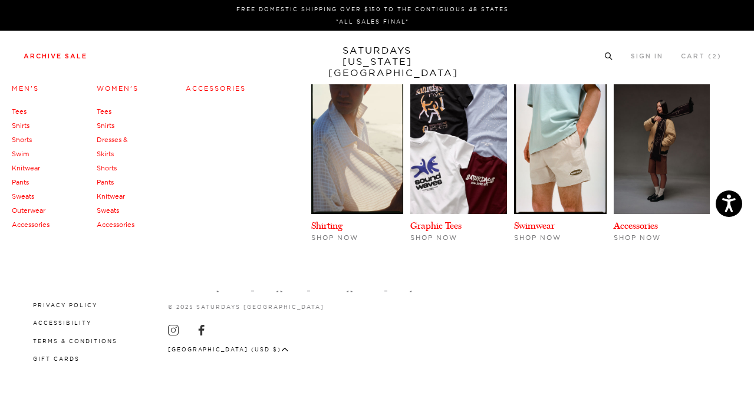
click at [177, 85] on div "Women's Tees Shirts Dresses & Skirts Shorts Pants Knitwear Sweats Accessories" at bounding box center [141, 157] width 89 height 147
click at [193, 88] on link "Accessories" at bounding box center [216, 88] width 60 height 8
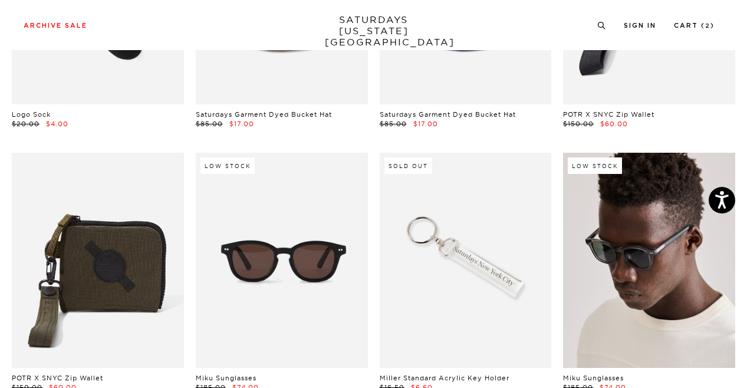
scroll to position [260, 1]
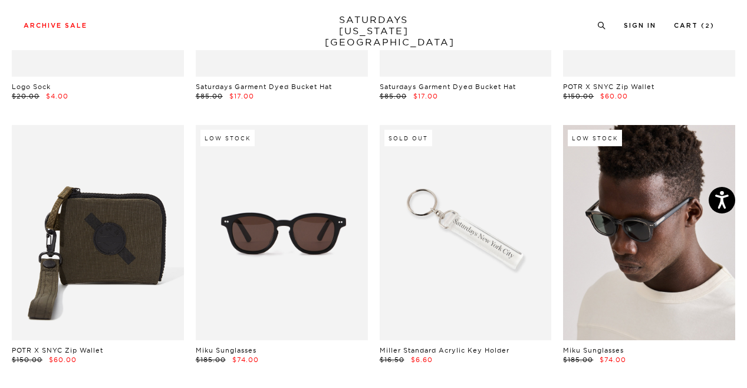
click at [617, 219] on link at bounding box center [649, 232] width 172 height 215
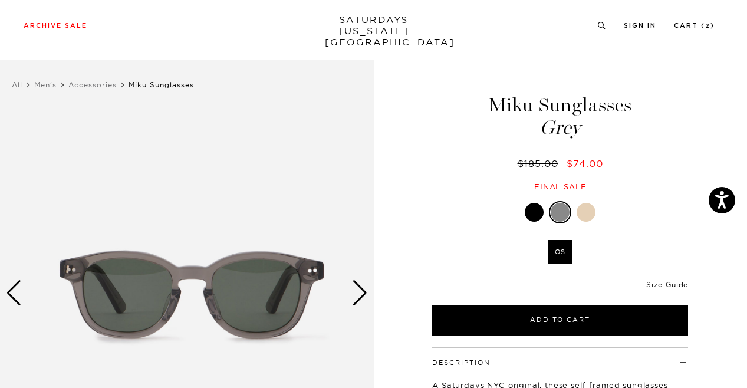
scroll to position [19, 0]
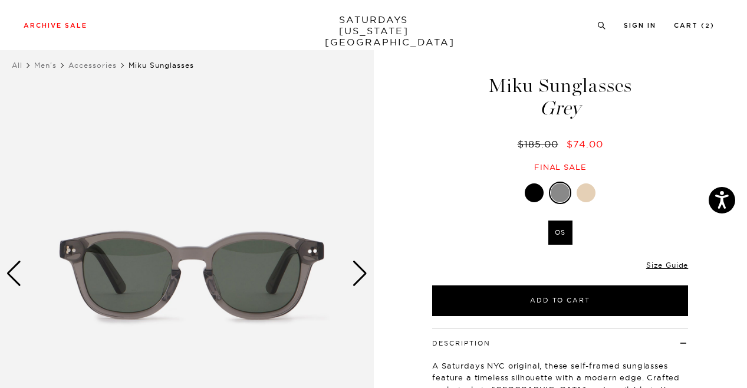
click at [358, 267] on div "Next slide" at bounding box center [360, 274] width 16 height 26
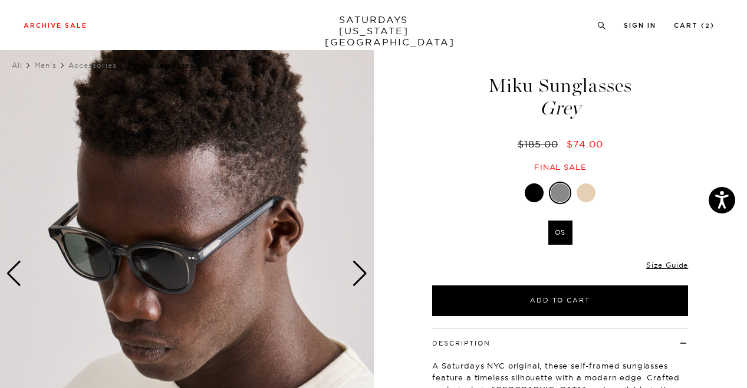
click at [358, 267] on div "Next slide" at bounding box center [360, 274] width 16 height 26
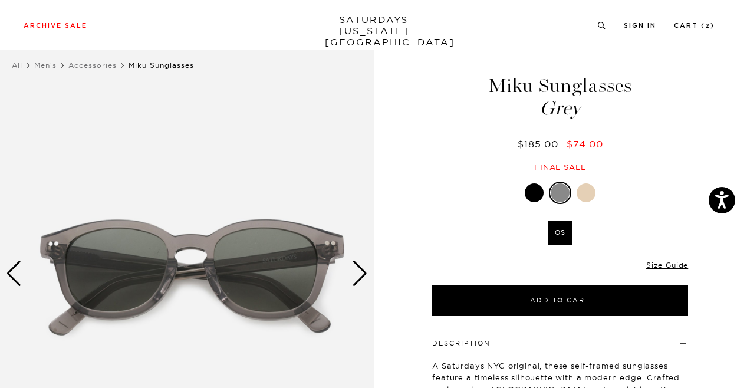
scroll to position [0, 1]
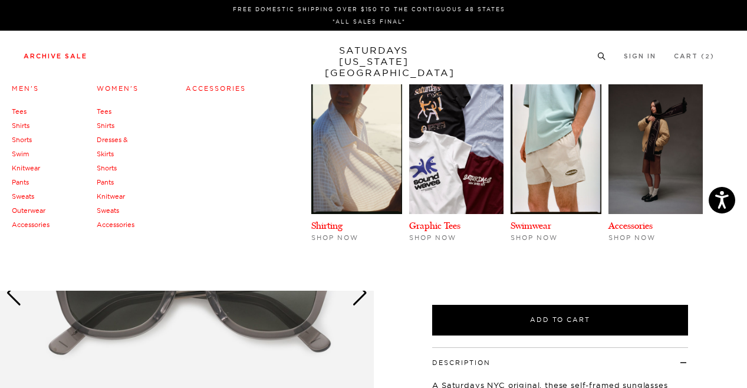
click at [45, 60] on link "Archive Sale" at bounding box center [56, 56] width 64 height 6
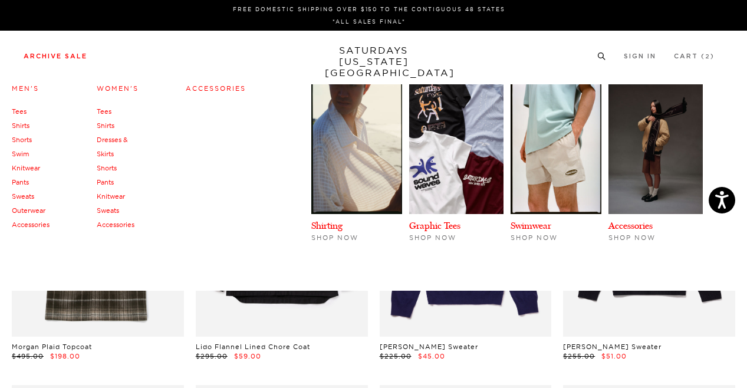
click at [20, 111] on link "Tees" at bounding box center [19, 111] width 15 height 8
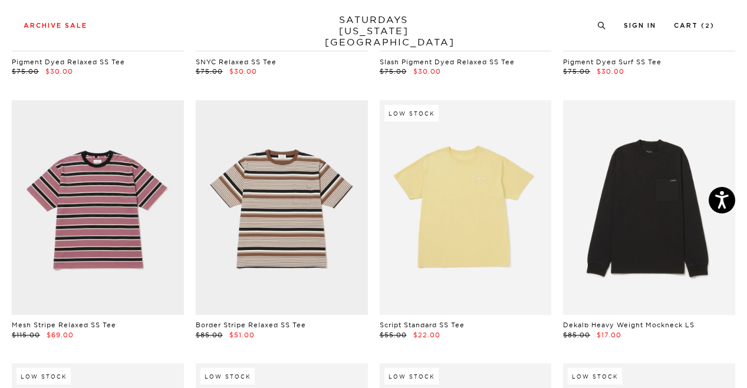
scroll to position [565, 0]
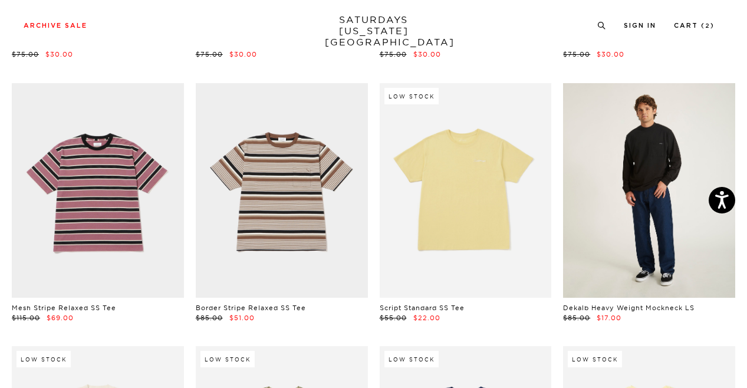
click at [638, 232] on link at bounding box center [649, 190] width 172 height 215
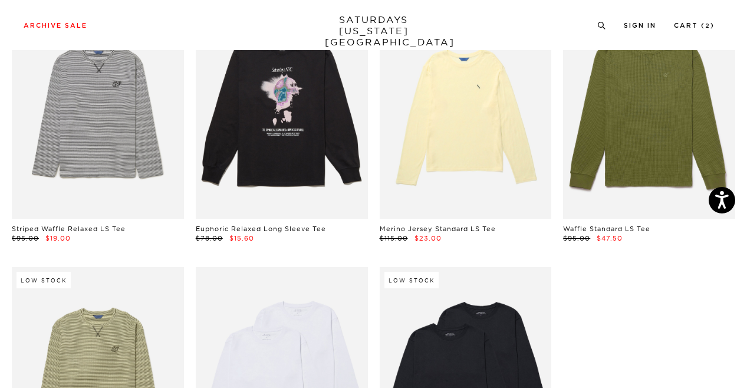
scroll to position [1934, 0]
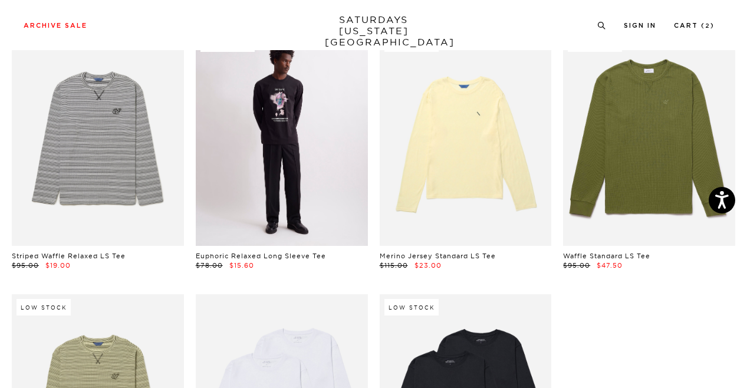
click at [288, 183] on link at bounding box center [282, 138] width 172 height 215
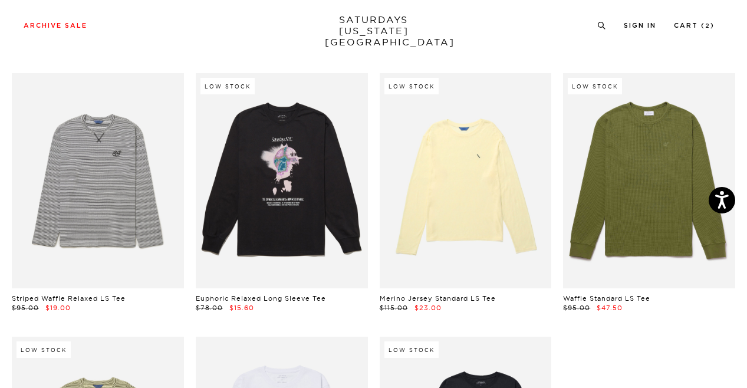
scroll to position [1817, 0]
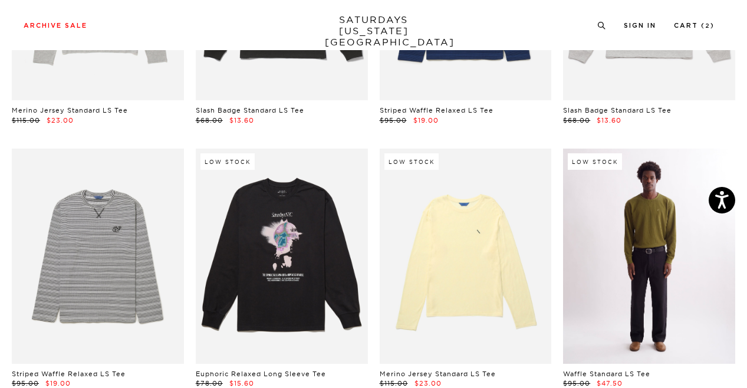
click at [628, 298] on link at bounding box center [649, 256] width 172 height 215
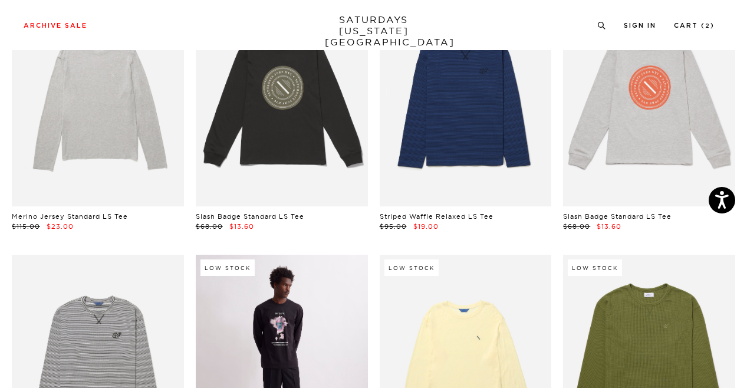
scroll to position [1659, 0]
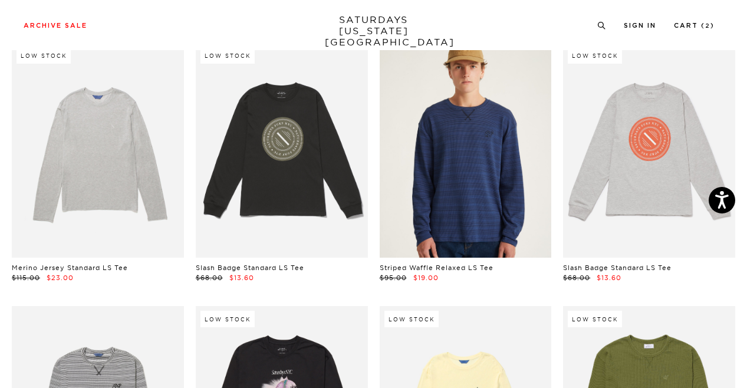
click at [461, 164] on link at bounding box center [466, 149] width 172 height 215
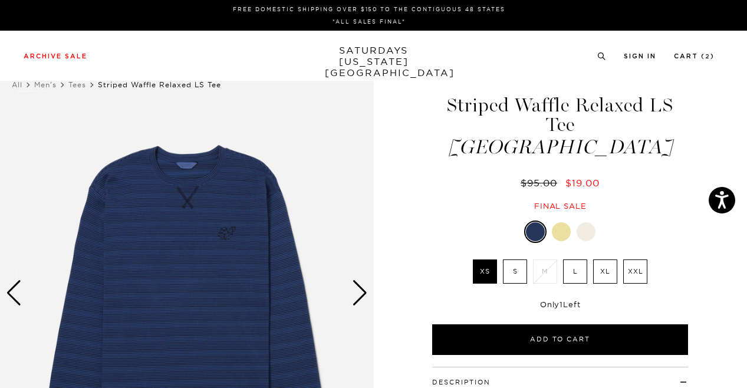
click at [579, 259] on label "L" at bounding box center [575, 271] width 24 height 24
click at [0, 0] on input "L" at bounding box center [0, 0] width 0 height 0
click at [366, 289] on div "Next slide" at bounding box center [360, 293] width 16 height 26
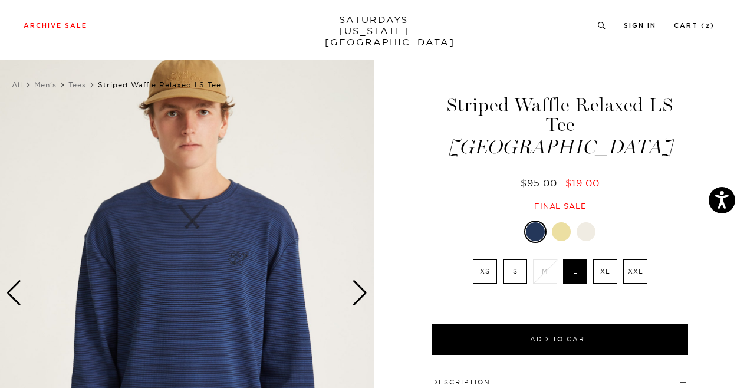
scroll to position [34, 0]
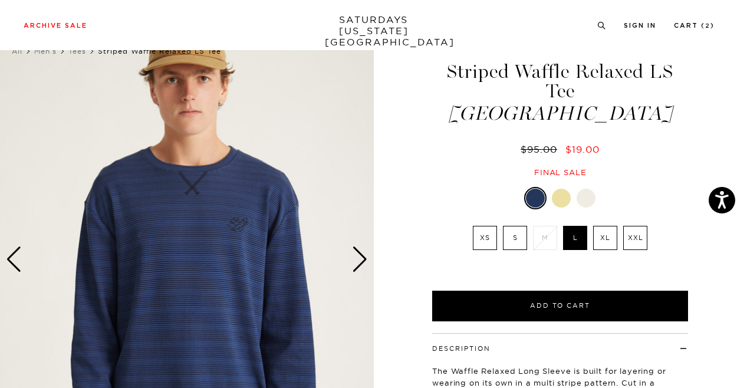
click at [363, 256] on div "Next slide" at bounding box center [360, 259] width 16 height 26
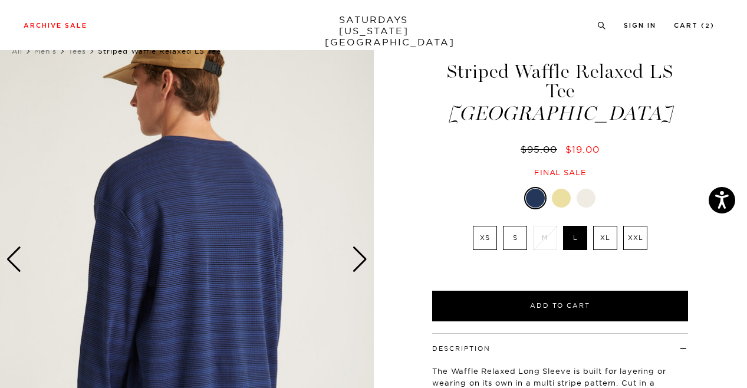
click at [363, 256] on div "Next slide" at bounding box center [360, 259] width 16 height 26
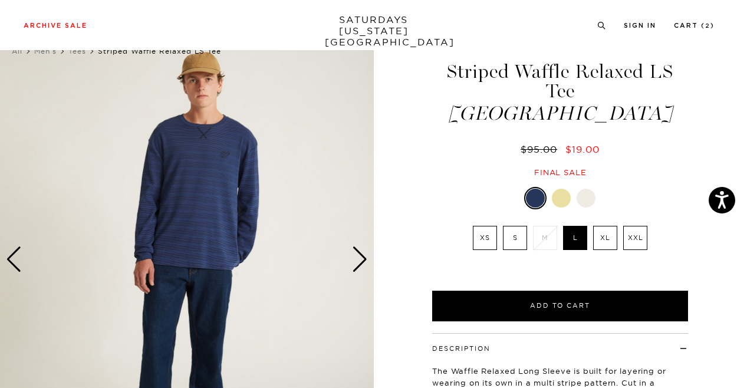
click at [363, 256] on div "Next slide" at bounding box center [360, 259] width 16 height 26
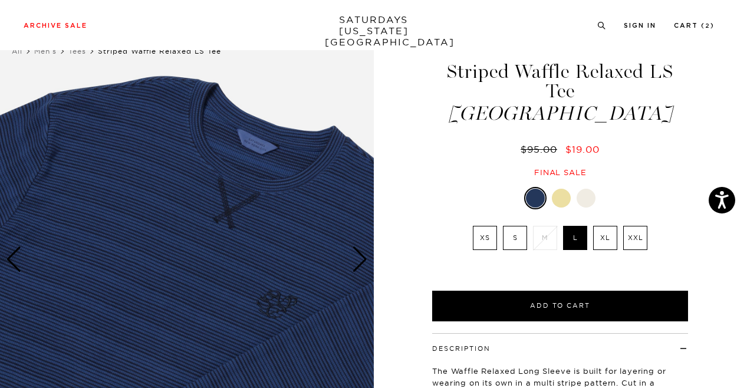
click at [363, 256] on div "Next slide" at bounding box center [360, 259] width 16 height 26
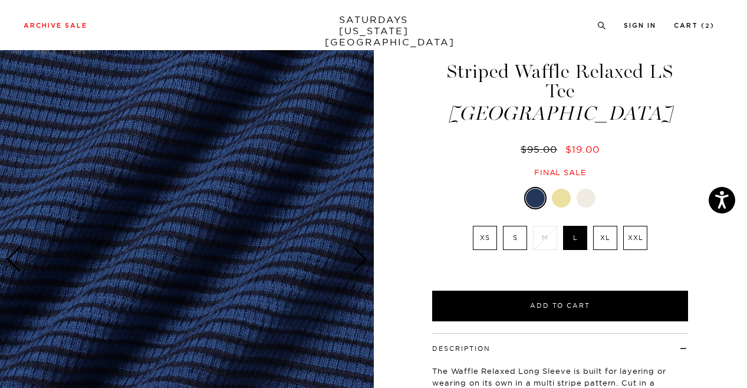
click at [363, 256] on div "Next slide" at bounding box center [360, 259] width 16 height 26
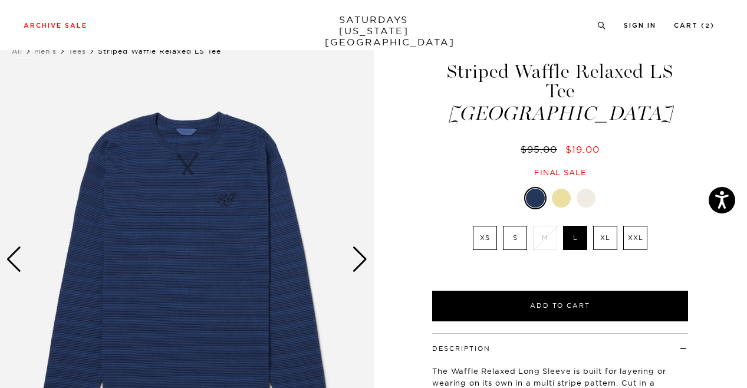
click at [363, 256] on div "Next slide" at bounding box center [360, 259] width 16 height 26
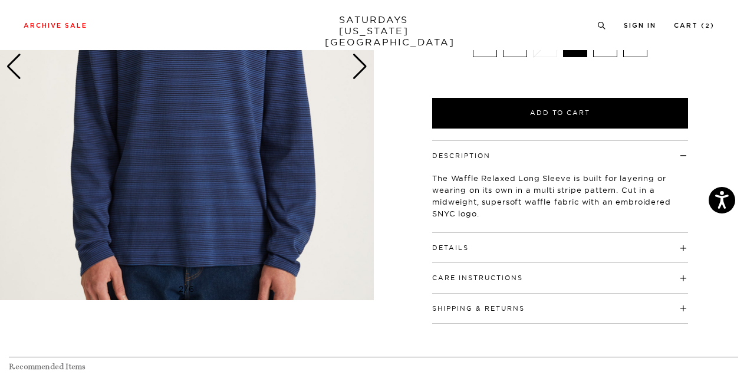
scroll to position [62, 0]
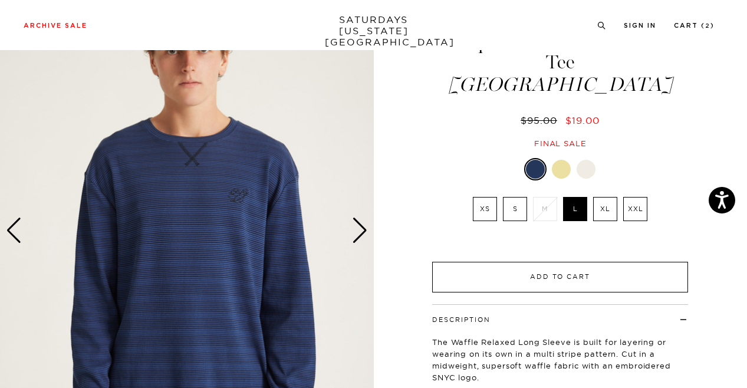
click at [572, 264] on button "Add to Cart" at bounding box center [560, 277] width 256 height 31
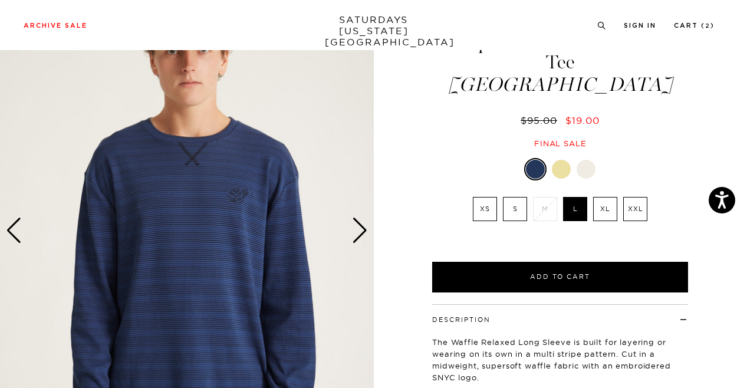
scroll to position [0, 0]
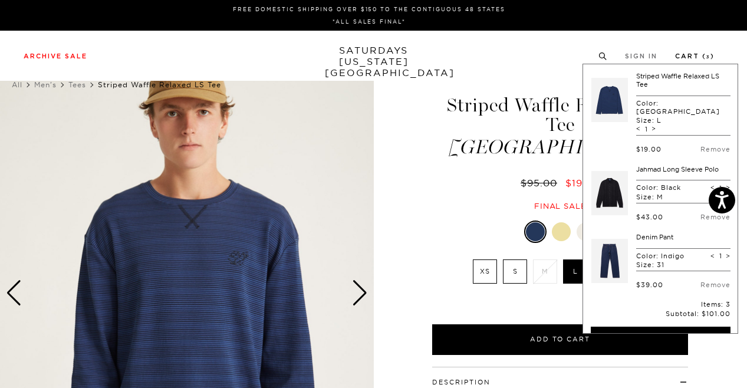
click at [677, 60] on link "Cart ( 3 )" at bounding box center [695, 56] width 40 height 6
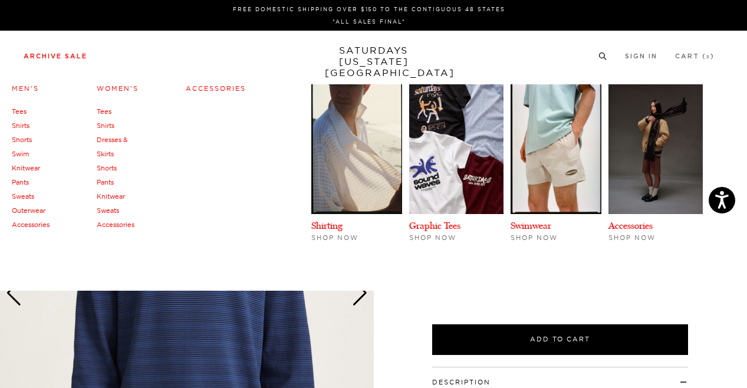
click at [28, 214] on link "Outerwear" at bounding box center [29, 210] width 34 height 8
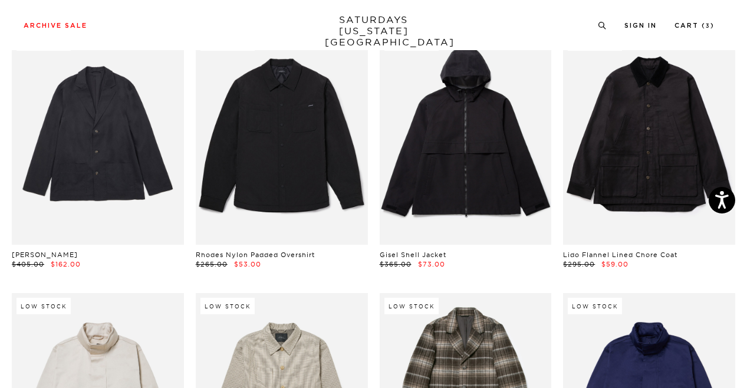
scroll to position [1143, 0]
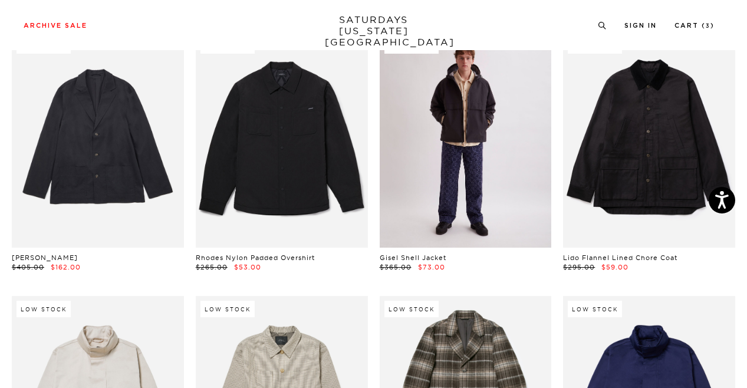
click at [500, 228] on link at bounding box center [466, 139] width 172 height 215
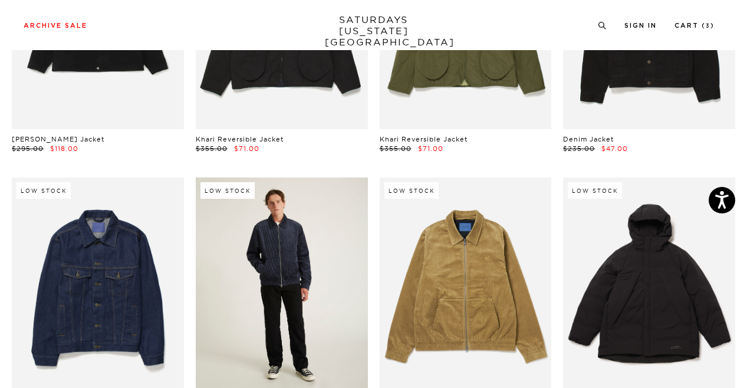
scroll to position [261, 1]
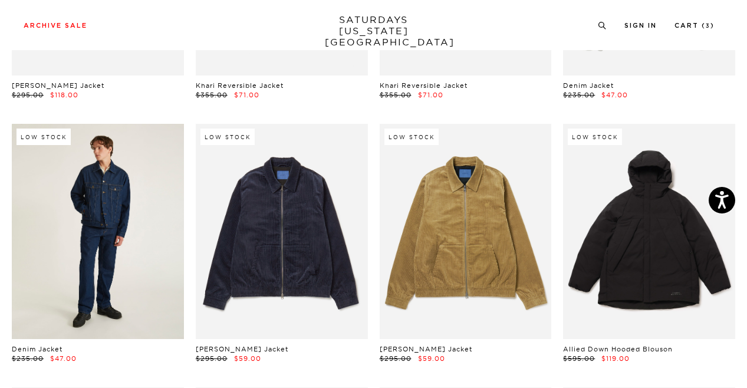
click at [131, 230] on link at bounding box center [98, 231] width 172 height 215
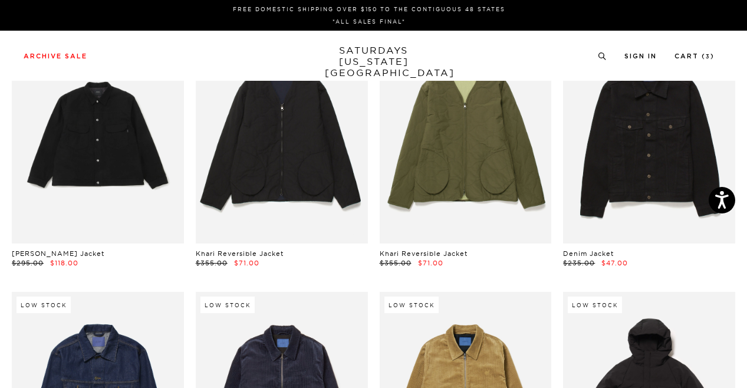
scroll to position [0, 1]
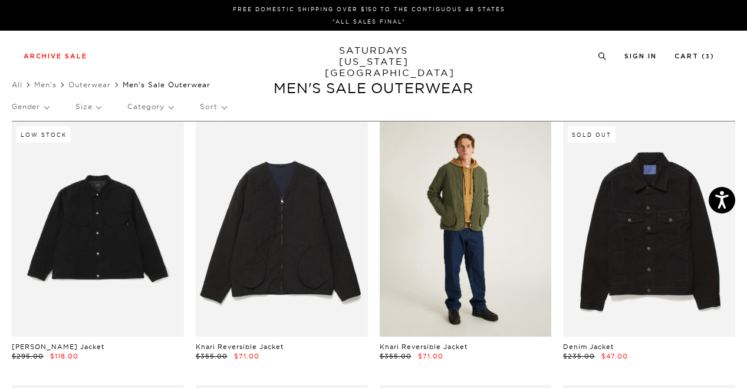
click at [478, 232] on link at bounding box center [466, 228] width 172 height 215
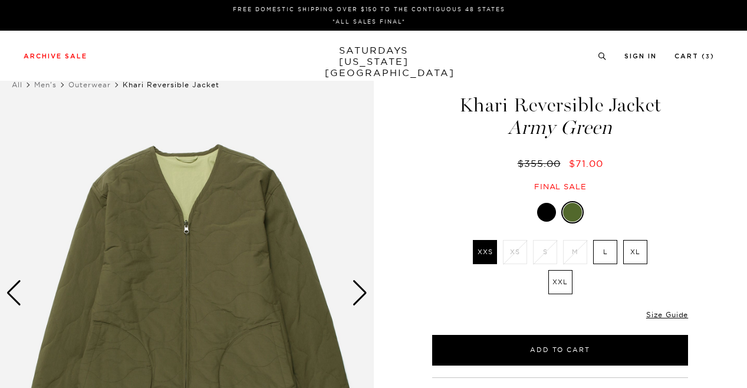
click at [615, 264] on label "L" at bounding box center [605, 252] width 24 height 24
click at [0, 0] on input "L" at bounding box center [0, 0] width 0 height 0
click at [548, 213] on div at bounding box center [546, 212] width 19 height 19
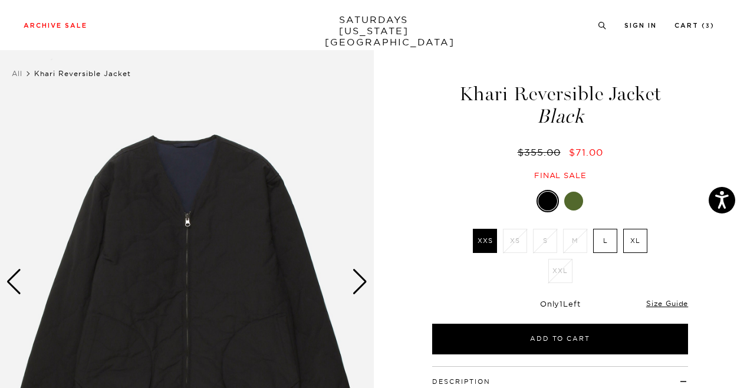
scroll to position [10, 0]
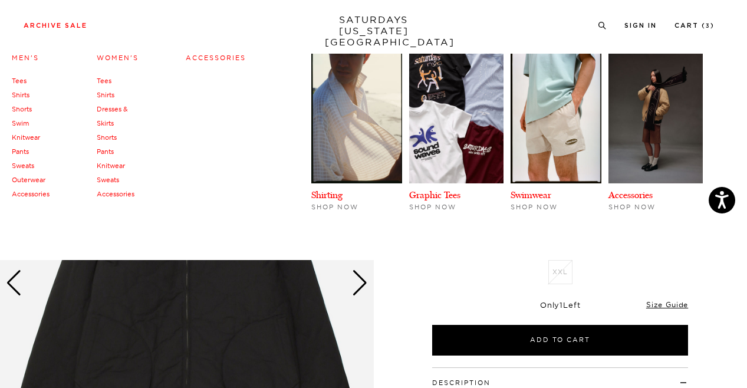
click at [50, 22] on li "Archive Sale Men's Tees Shirts Shorts Swim Knitwear Pants Sweats Outerwear" at bounding box center [56, 24] width 64 height 11
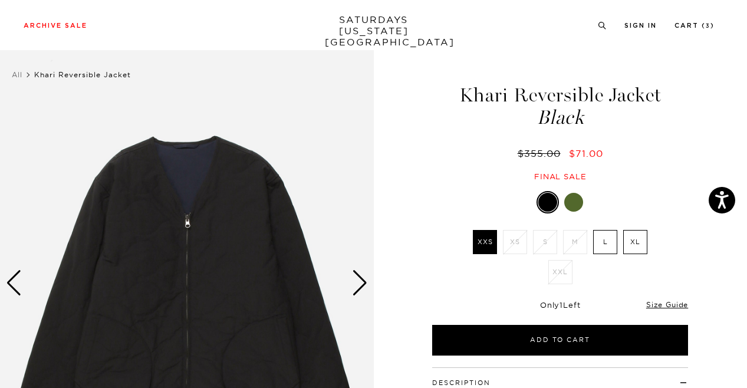
click at [714, 16] on div "Archive Sale Men's Tees Shirts Shorts Swim Knitwear Pants Sweats Women's" at bounding box center [373, 25] width 747 height 50
click at [707, 18] on div "Archive Sale Men's Tees Shirts Shorts Swim Knitwear Pants Sweats Women's" at bounding box center [373, 25] width 747 height 50
click at [703, 22] on link "Cart ( 3 )" at bounding box center [694, 25] width 40 height 6
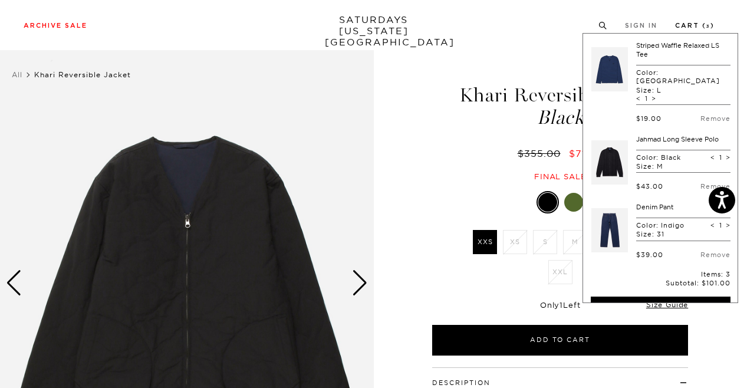
click at [702, 25] on link "Cart ( 3 )" at bounding box center [695, 25] width 40 height 6
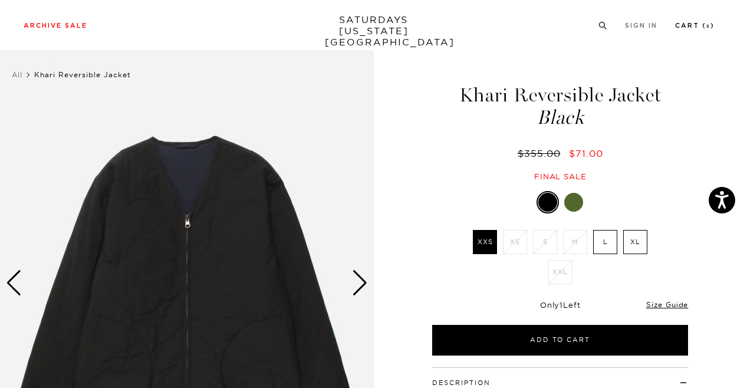
click at [696, 29] on link "Cart ( 3 )" at bounding box center [695, 25] width 40 height 6
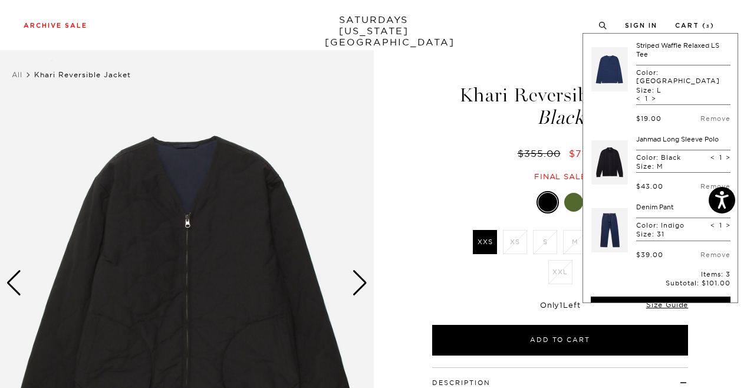
scroll to position [33, 0]
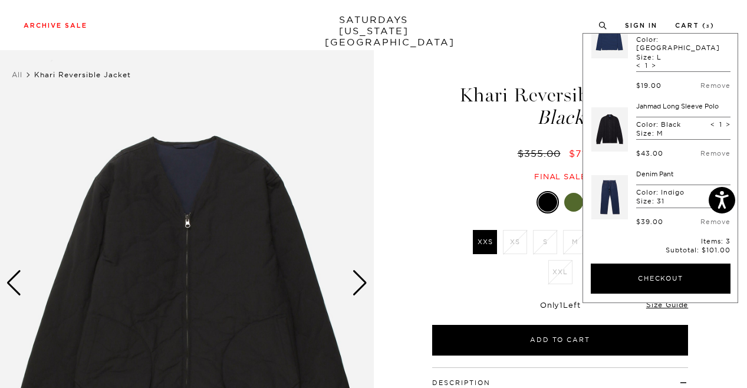
click at [621, 107] on link at bounding box center [609, 129] width 37 height 55
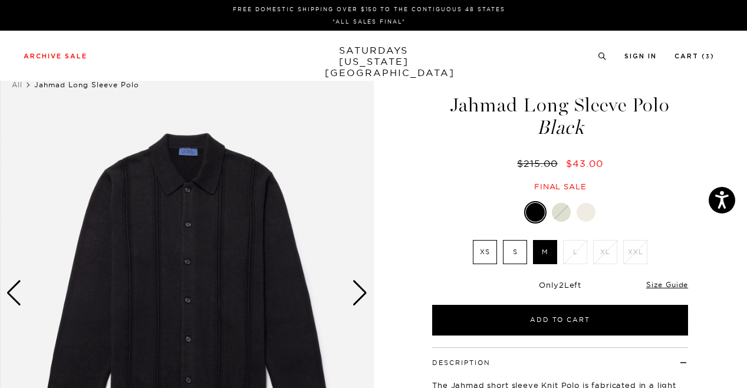
click at [354, 288] on div "Next slide" at bounding box center [360, 293] width 16 height 26
click at [361, 288] on div "Next slide" at bounding box center [360, 293] width 16 height 26
click at [358, 292] on div "Next slide" at bounding box center [360, 293] width 16 height 26
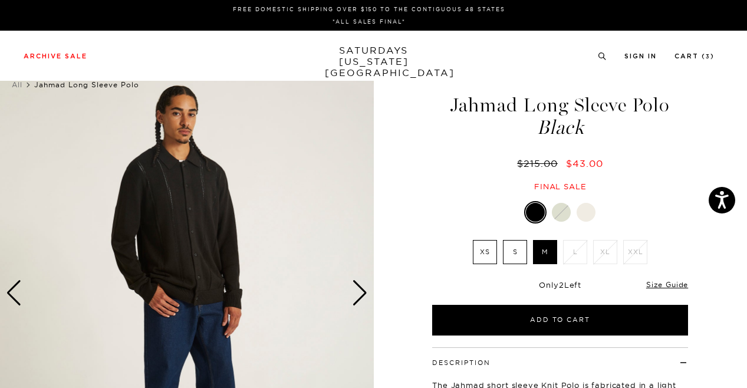
click at [358, 292] on div "Next slide" at bounding box center [360, 293] width 16 height 26
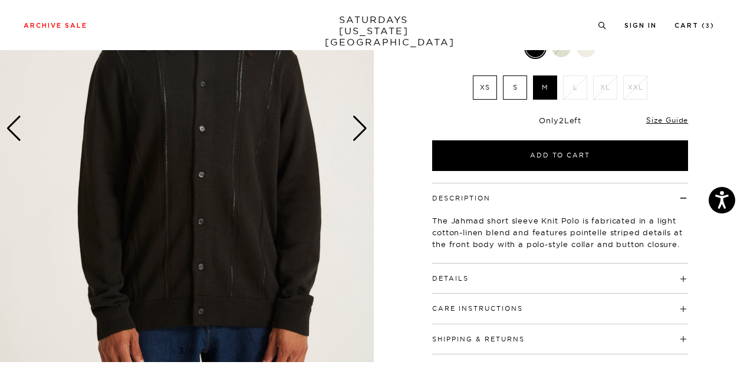
scroll to position [167, 0]
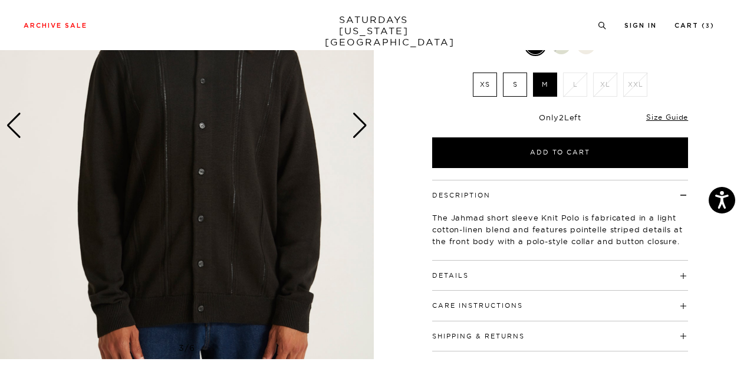
click at [360, 108] on img at bounding box center [187, 125] width 374 height 467
click at [358, 119] on div "Next slide" at bounding box center [360, 126] width 16 height 26
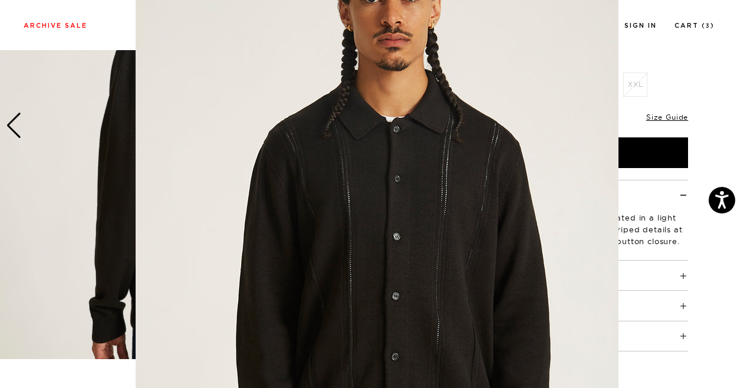
scroll to position [61, 0]
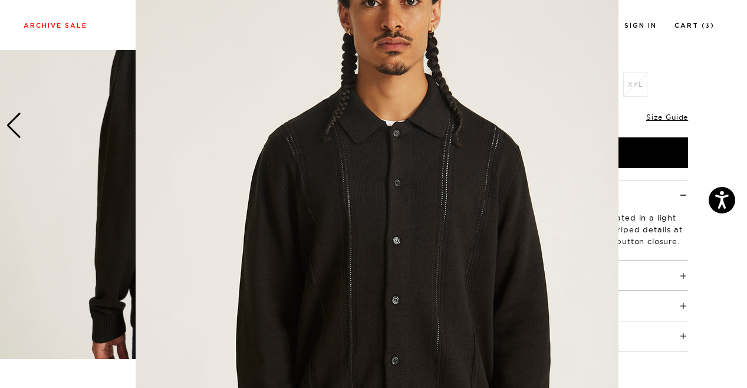
click at [685, 50] on figure at bounding box center [373, 194] width 747 height 388
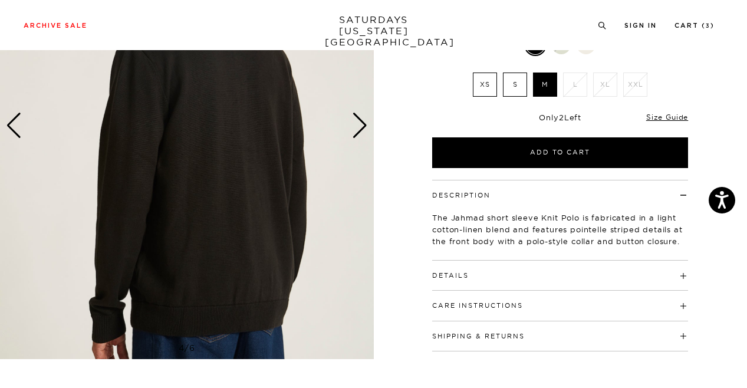
scroll to position [49, 0]
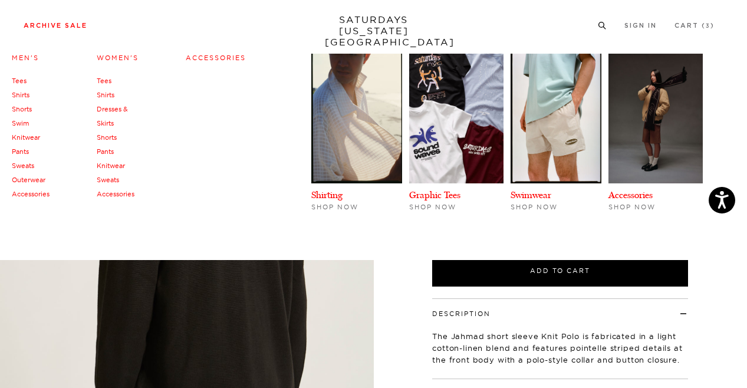
click at [83, 29] on link "Archive Sale" at bounding box center [56, 25] width 64 height 6
click at [77, 29] on link "Archive Sale" at bounding box center [56, 25] width 64 height 6
click at [77, 24] on link "Archive Sale" at bounding box center [56, 25] width 64 height 6
click at [67, 25] on link "Archive Sale" at bounding box center [56, 25] width 64 height 6
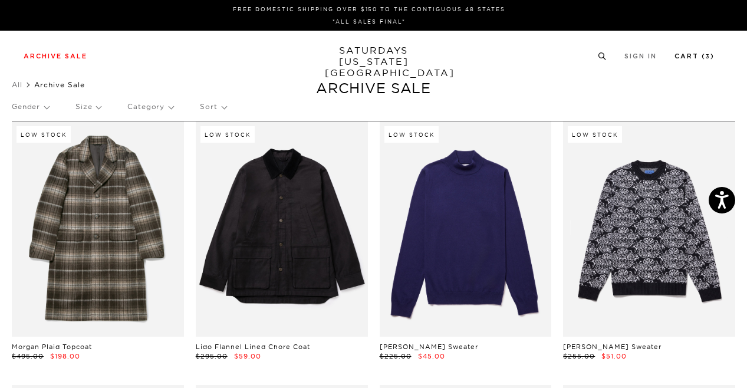
click at [675, 55] on link "Cart ( 3 )" at bounding box center [694, 56] width 40 height 6
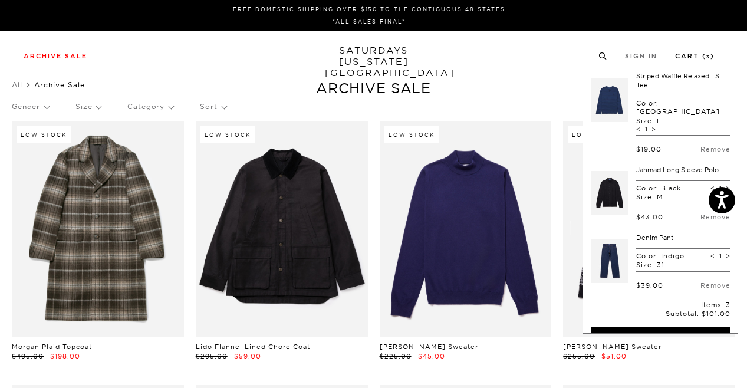
click at [676, 55] on link "Cart ( 3 )" at bounding box center [695, 56] width 40 height 6
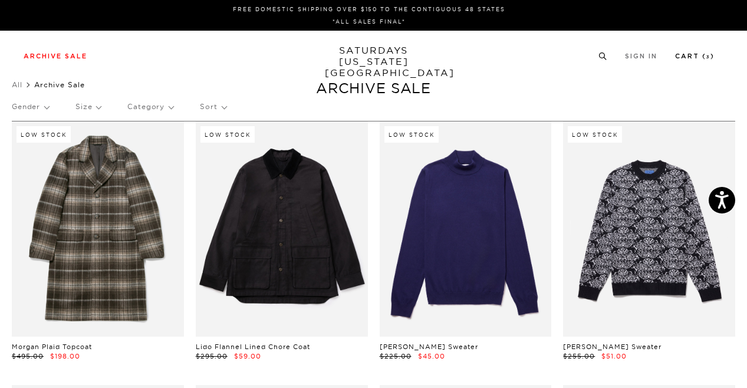
click at [681, 55] on link "Cart ( 3 )" at bounding box center [695, 56] width 40 height 6
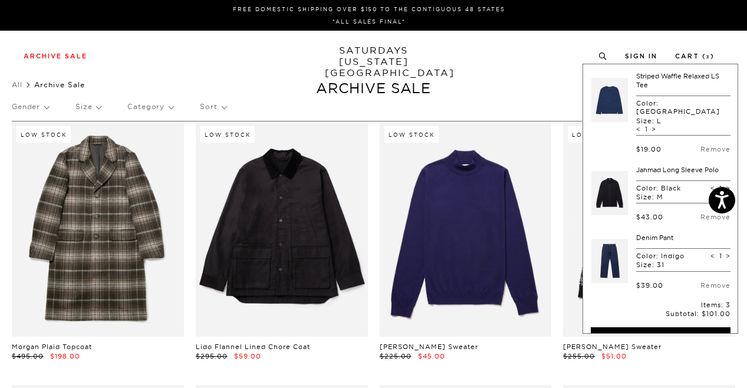
click at [685, 68] on div "Striped Waffle Relaxed LS Tee Color: Limoges Size: L < 1 > $19.00 Remove Jahmad…" at bounding box center [661, 199] width 156 height 270
click at [684, 74] on link "Striped Waffle Relaxed LS Tee" at bounding box center [677, 80] width 83 height 17
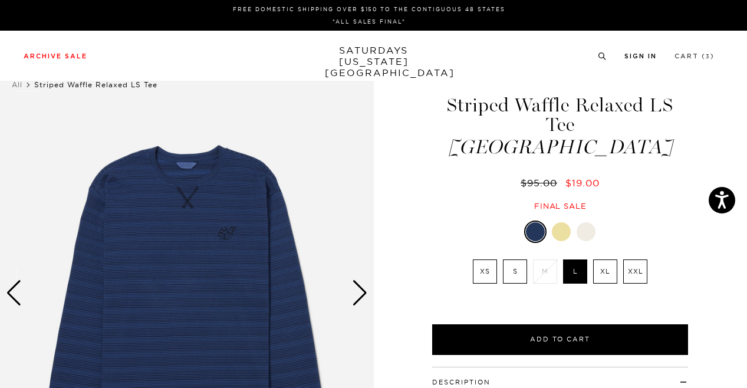
click at [690, 56] on link "Cart ( 3 )" at bounding box center [694, 56] width 40 height 6
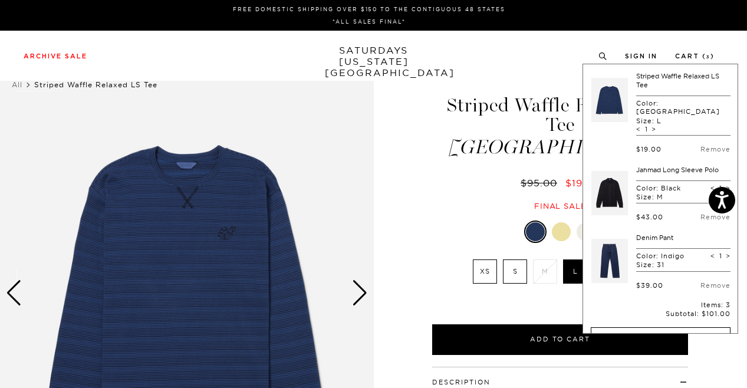
click at [662, 327] on button "Checkout" at bounding box center [661, 342] width 140 height 31
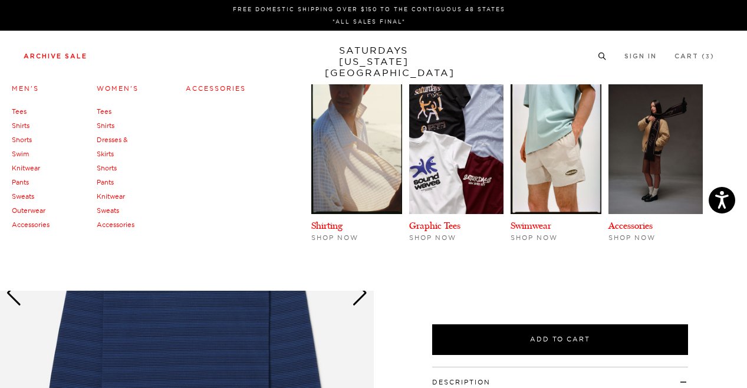
click at [69, 53] on link "Archive Sale" at bounding box center [56, 56] width 64 height 6
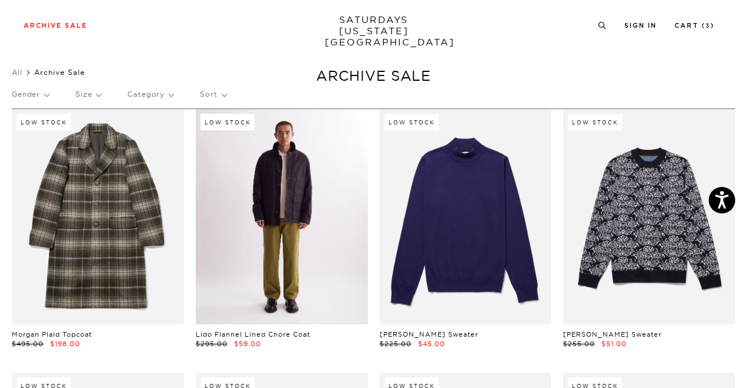
scroll to position [14, 0]
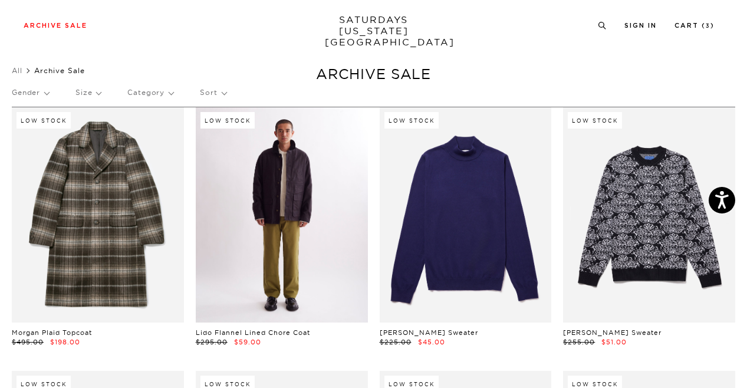
click at [223, 143] on link at bounding box center [282, 214] width 172 height 215
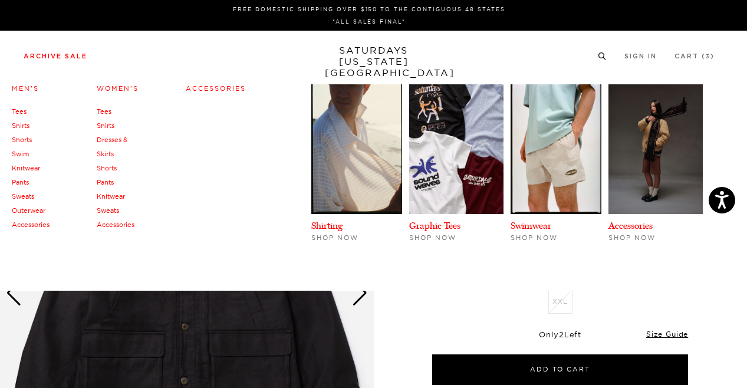
click at [70, 58] on link "Archive Sale" at bounding box center [56, 56] width 64 height 6
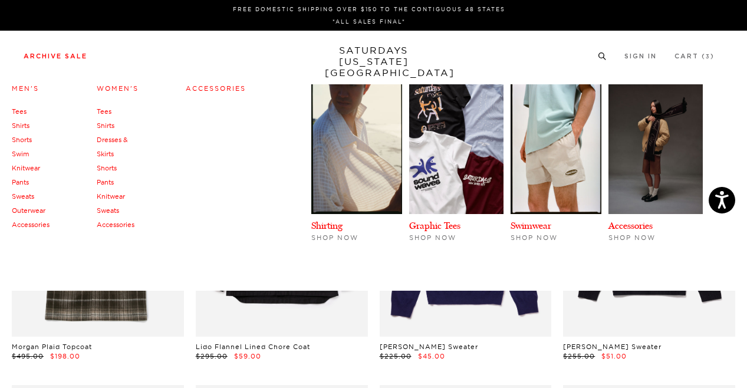
click at [25, 124] on link "Shirts" at bounding box center [21, 125] width 18 height 8
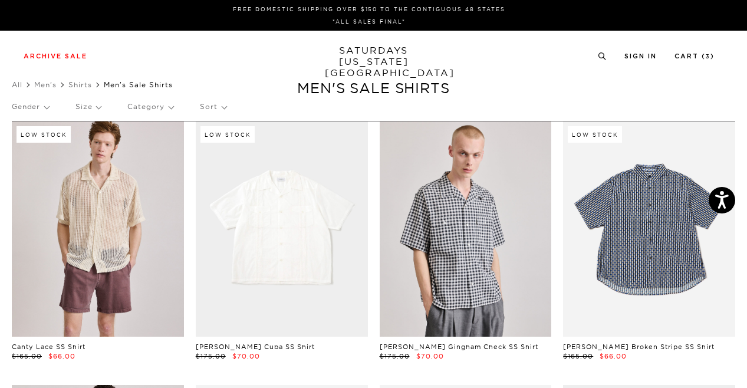
click at [335, 187] on link at bounding box center [282, 228] width 172 height 215
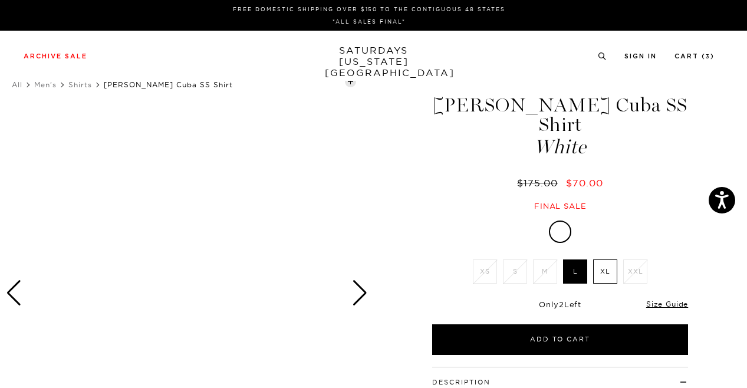
click at [360, 291] on div "Next slide" at bounding box center [360, 293] width 16 height 26
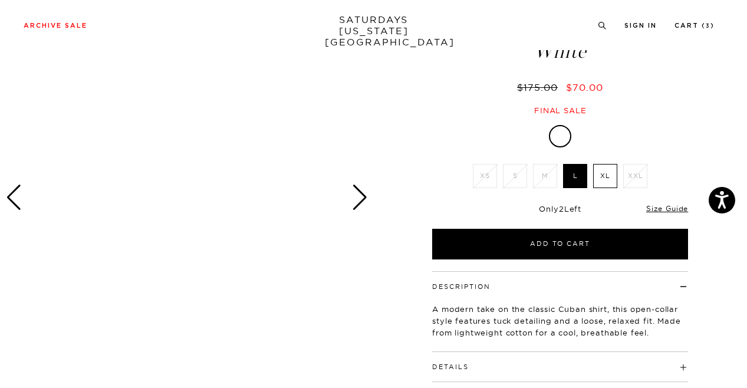
scroll to position [132, 0]
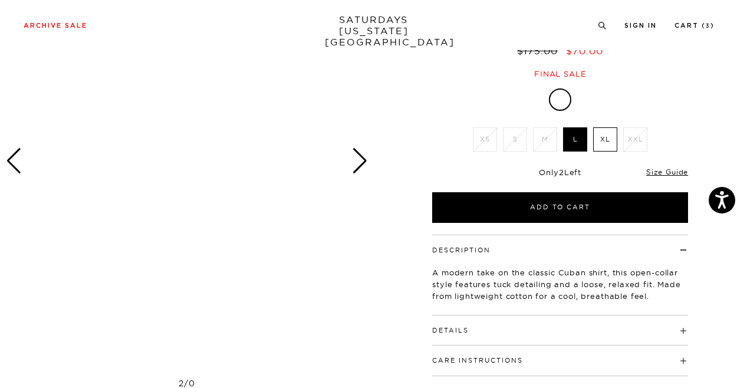
click at [363, 164] on div "Next slide" at bounding box center [360, 161] width 16 height 26
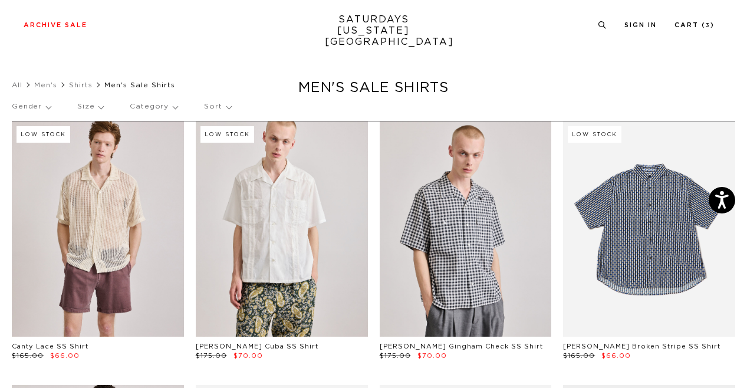
scroll to position [119, 0]
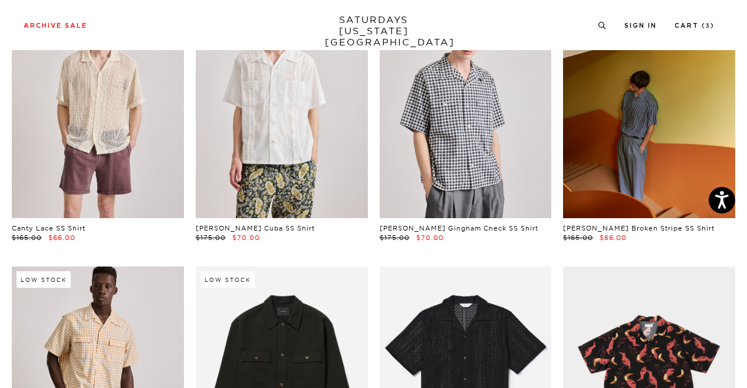
click at [662, 127] on link at bounding box center [649, 110] width 172 height 215
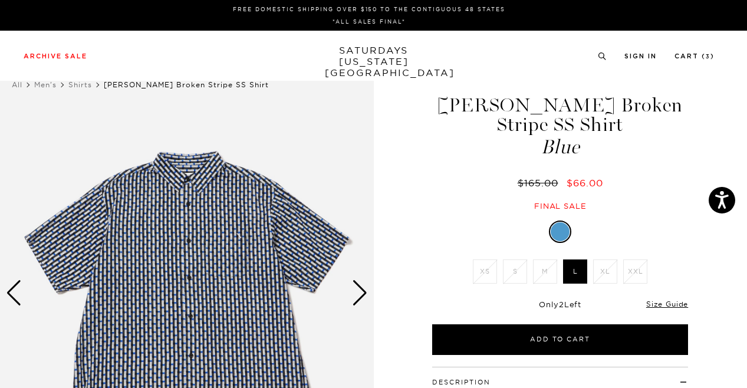
click at [354, 293] on div "Next slide" at bounding box center [360, 293] width 16 height 26
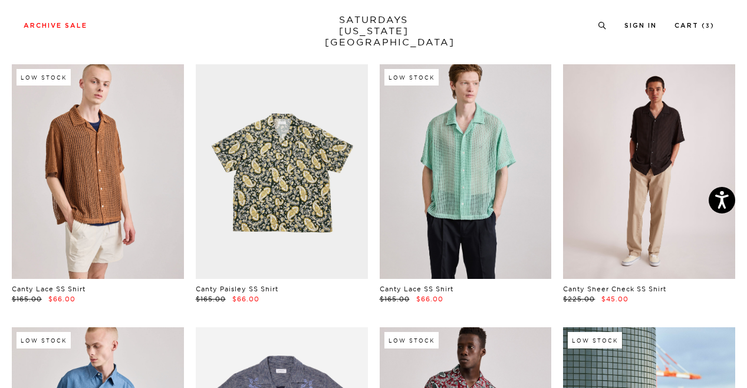
scroll to position [588, 0]
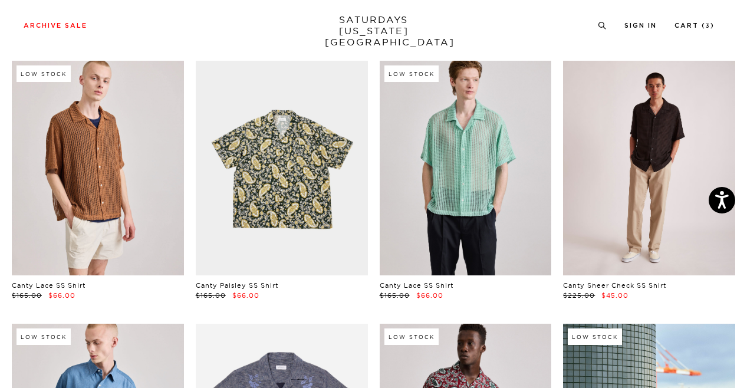
click at [651, 170] on link at bounding box center [649, 168] width 172 height 215
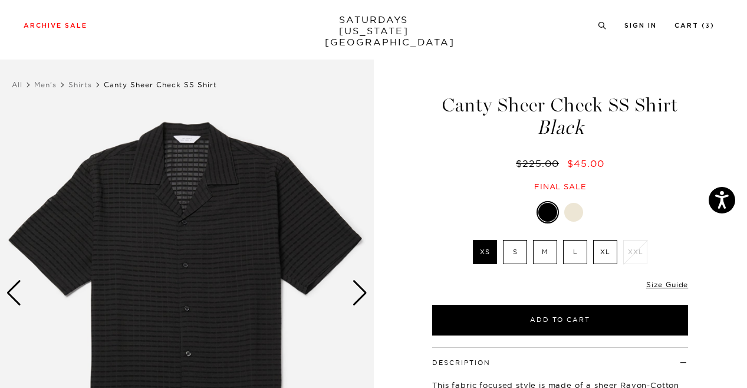
scroll to position [28, 0]
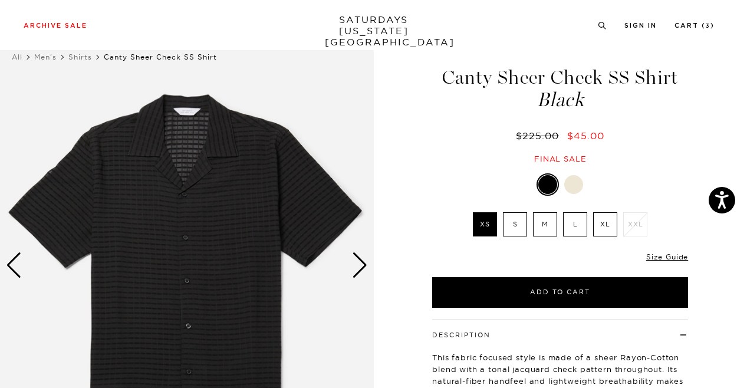
click at [353, 265] on div "Next slide" at bounding box center [360, 265] width 16 height 26
click at [356, 265] on div "Next slide" at bounding box center [360, 265] width 16 height 26
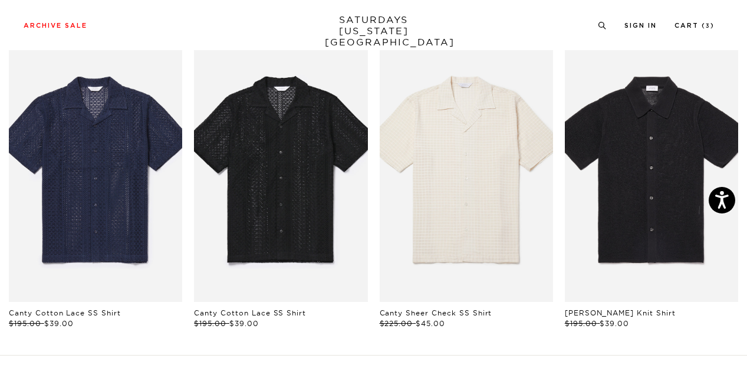
scroll to position [84, 0]
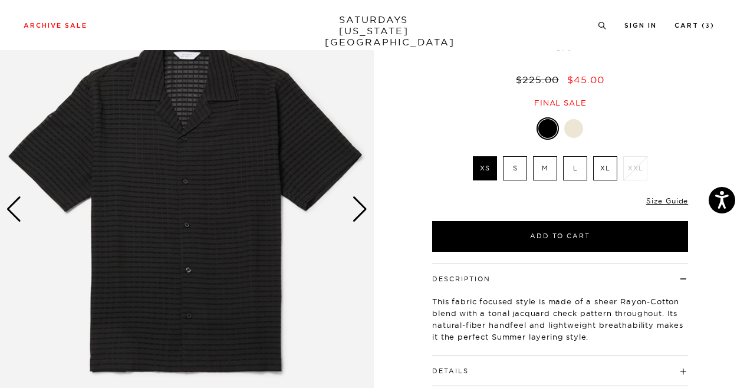
click at [357, 200] on div "Next slide" at bounding box center [360, 209] width 16 height 26
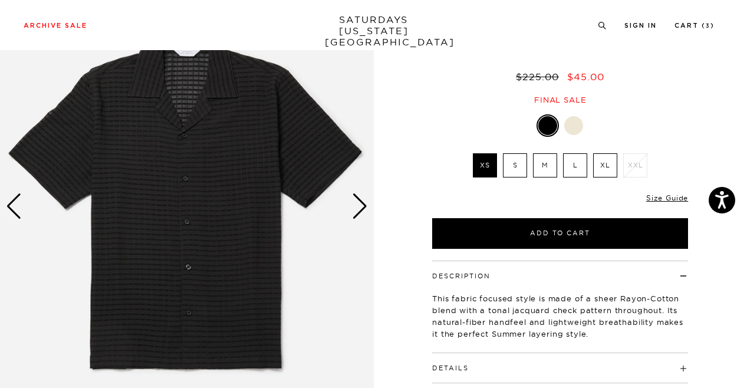
scroll to position [87, 0]
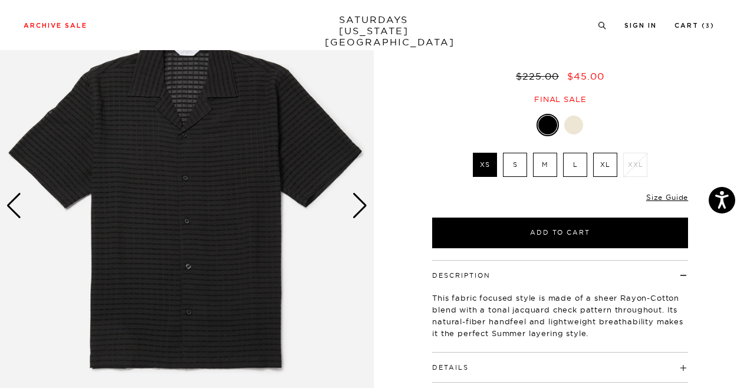
click at [357, 200] on div "Next slide" at bounding box center [360, 206] width 16 height 26
click at [541, 163] on label "M" at bounding box center [545, 165] width 24 height 24
click at [0, 0] on input "M" at bounding box center [0, 0] width 0 height 0
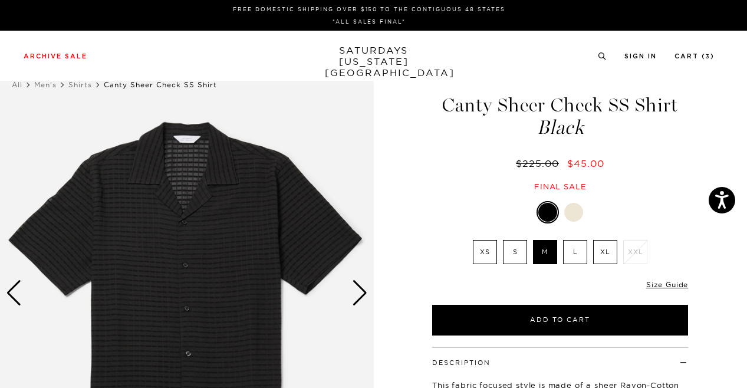
click at [368, 294] on img at bounding box center [187, 293] width 374 height 467
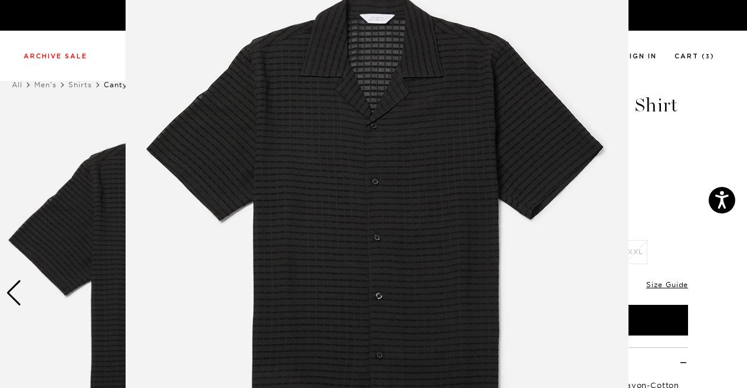
scroll to position [84, 0]
click at [395, 157] on img at bounding box center [377, 218] width 503 height 604
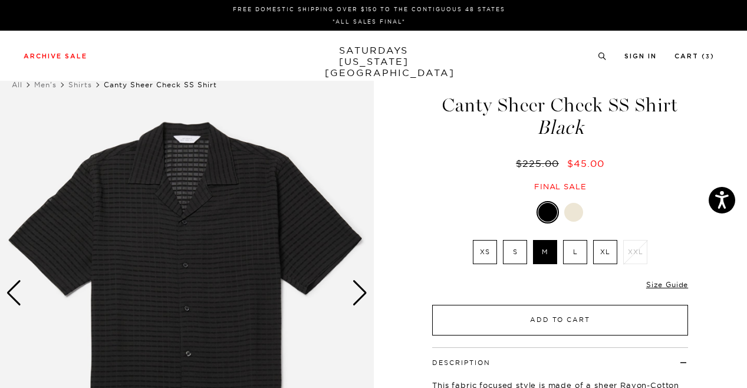
click at [551, 321] on button "Add to Cart" at bounding box center [560, 320] width 256 height 31
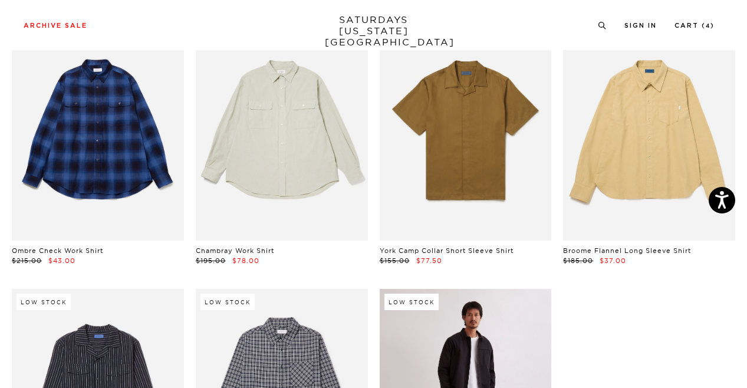
scroll to position [3275, 1]
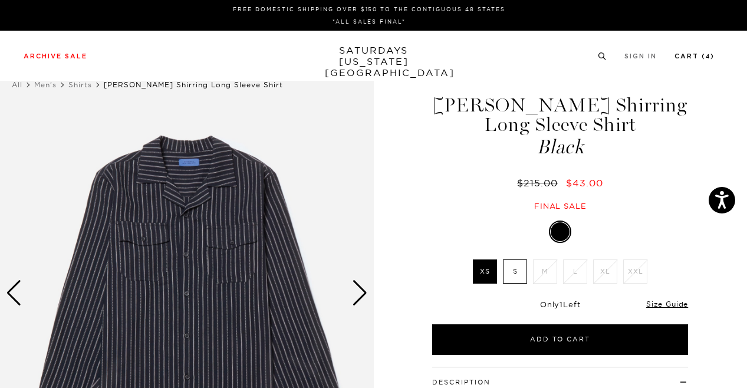
click at [706, 52] on li "Cart ( 4 )" at bounding box center [694, 55] width 40 height 11
click at [700, 58] on link "Cart ( 4 )" at bounding box center [694, 56] width 40 height 6
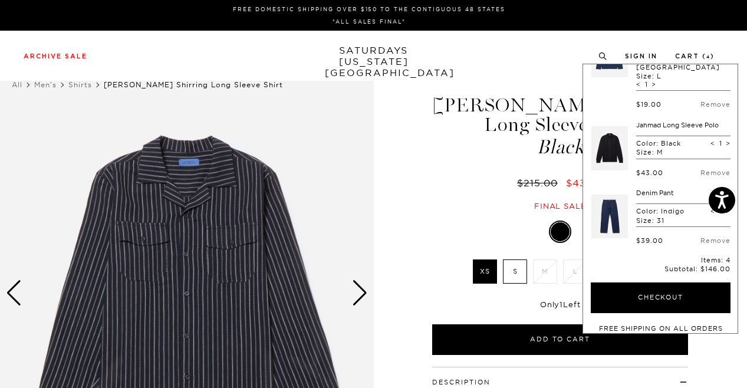
scroll to position [93, 0]
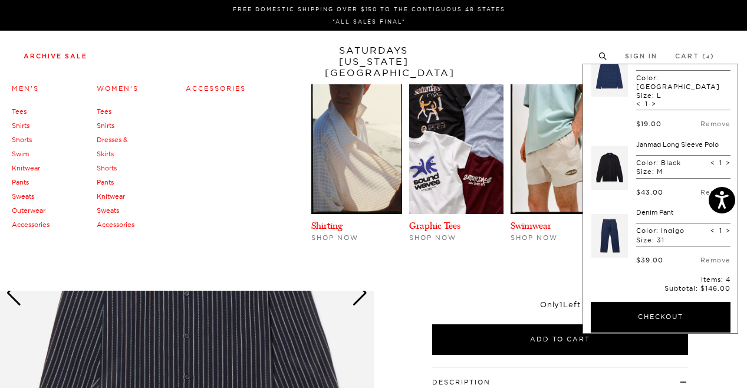
click at [52, 60] on link "Archive Sale" at bounding box center [56, 56] width 64 height 6
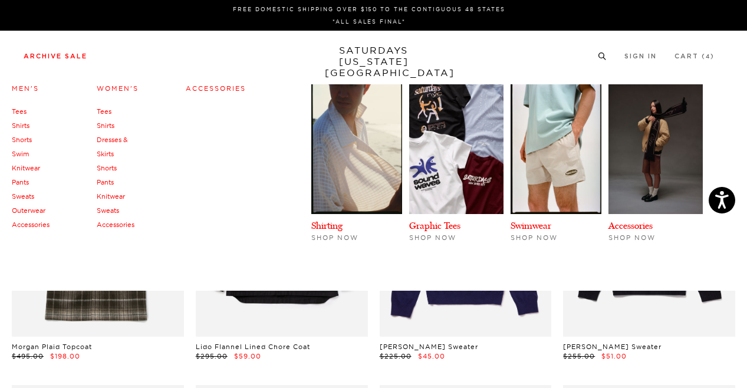
click at [202, 93] on link "Accessories" at bounding box center [216, 88] width 60 height 8
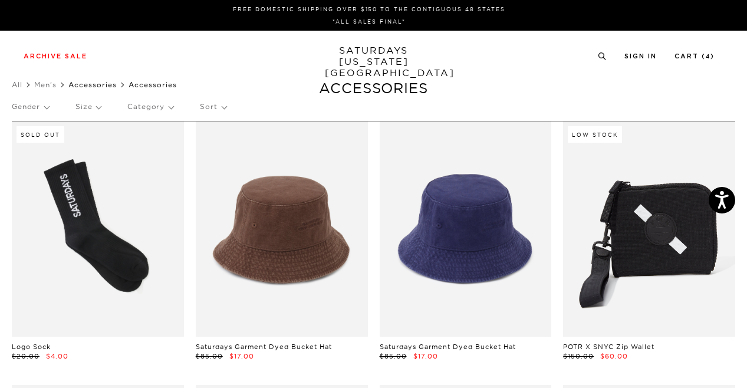
click at [94, 85] on link "Accessories" at bounding box center [92, 84] width 48 height 9
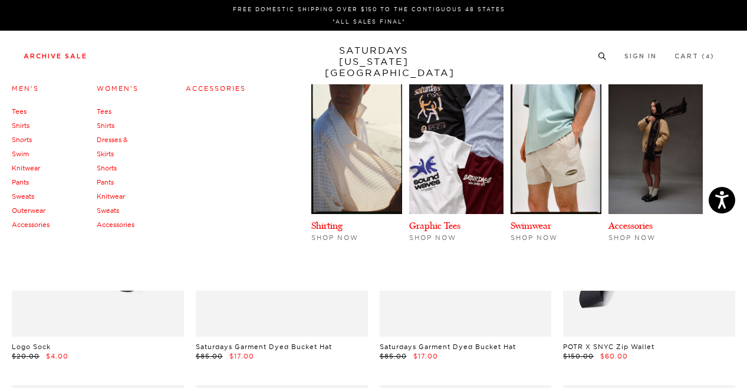
click at [108, 114] on link "Tees" at bounding box center [104, 111] width 15 height 8
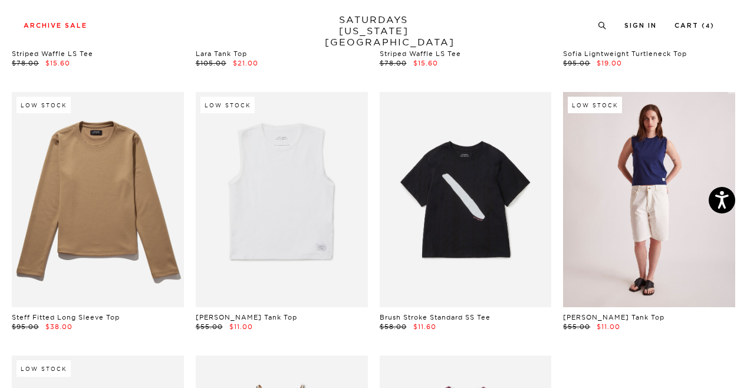
scroll to position [292, 0]
click at [626, 176] on link at bounding box center [649, 200] width 172 height 215
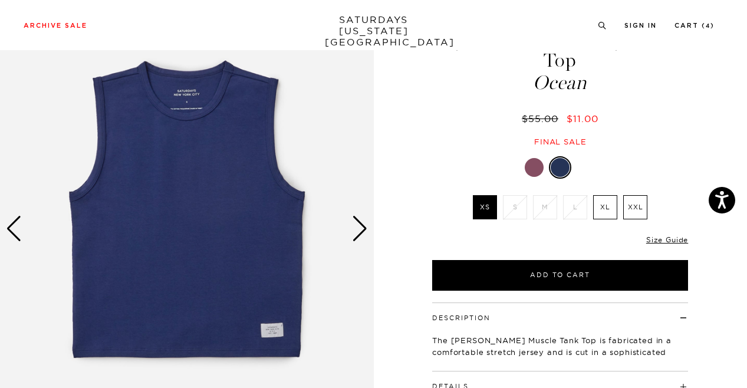
scroll to position [70, 0]
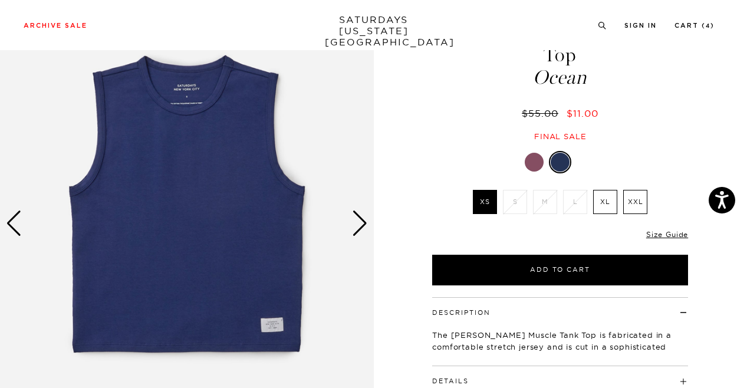
click at [356, 219] on div "Next slide" at bounding box center [360, 223] width 16 height 26
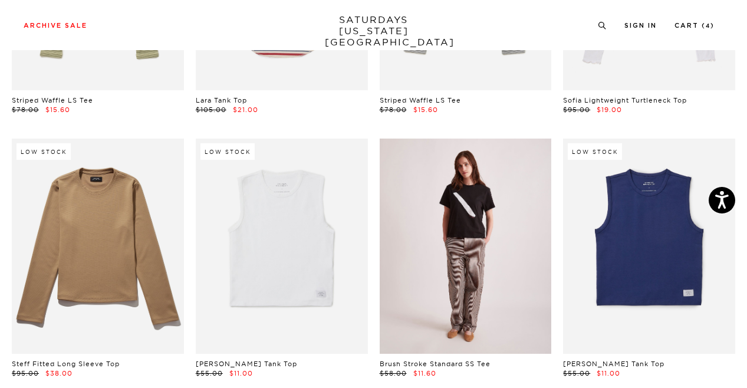
scroll to position [242, 0]
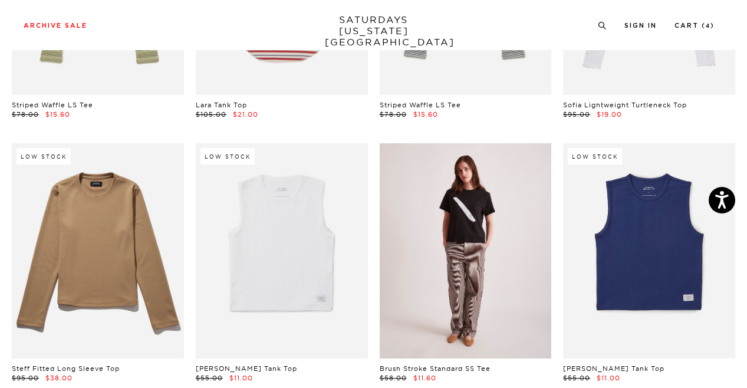
click at [475, 213] on link at bounding box center [466, 250] width 172 height 215
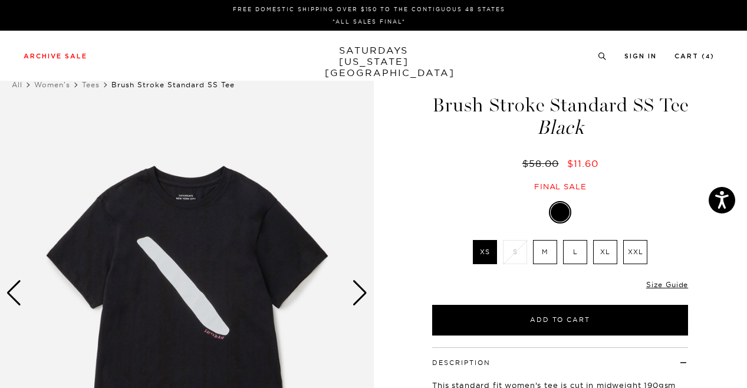
click at [549, 258] on label "M" at bounding box center [545, 252] width 24 height 24
click at [0, 0] on input "M" at bounding box center [0, 0] width 0 height 0
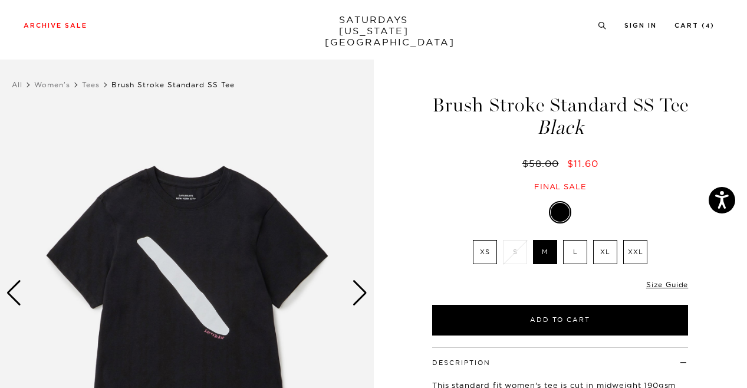
scroll to position [70, 0]
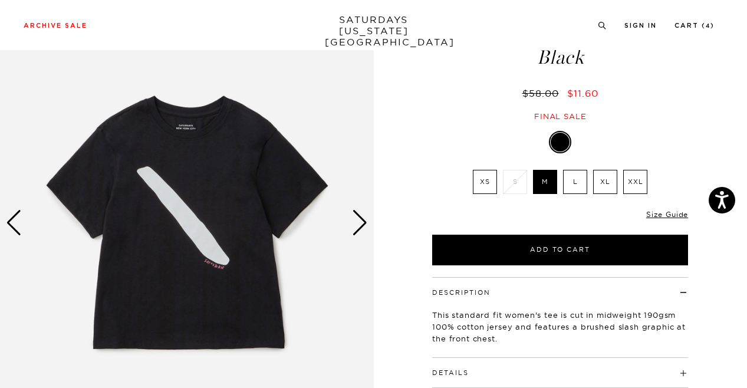
click at [344, 221] on img at bounding box center [187, 222] width 374 height 467
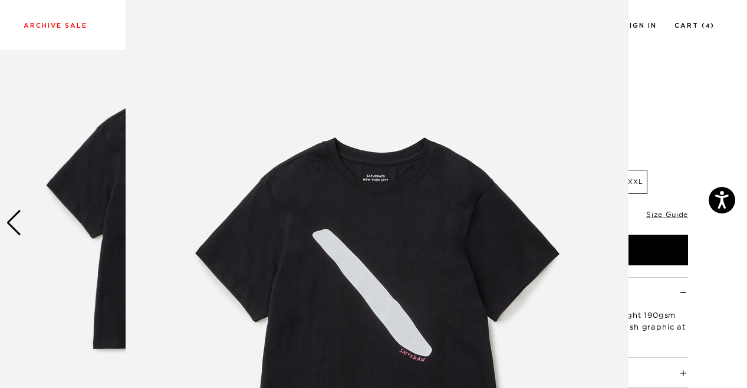
scroll to position [108, 0]
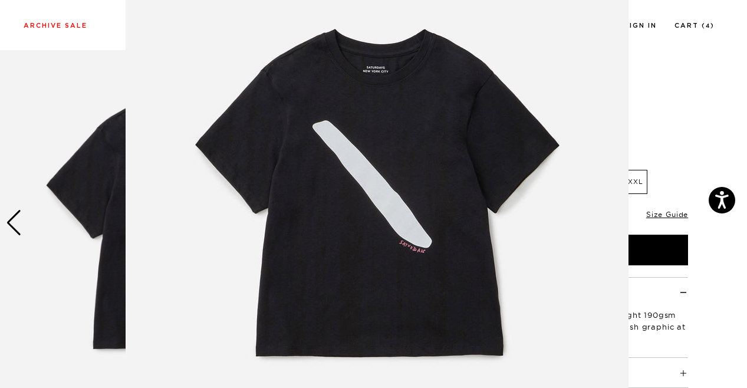
click at [357, 221] on img at bounding box center [377, 194] width 503 height 604
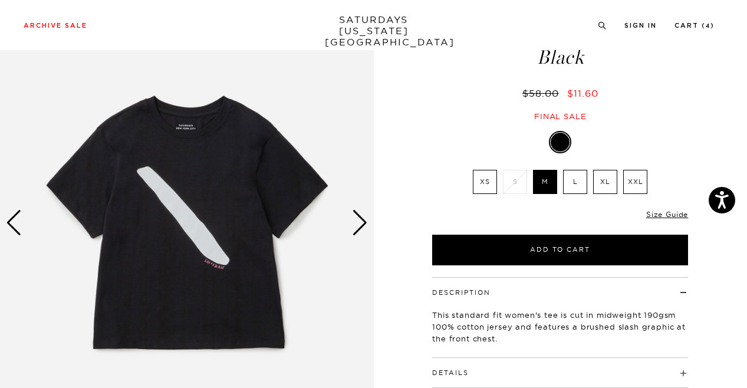
click at [351, 219] on img at bounding box center [187, 222] width 374 height 467
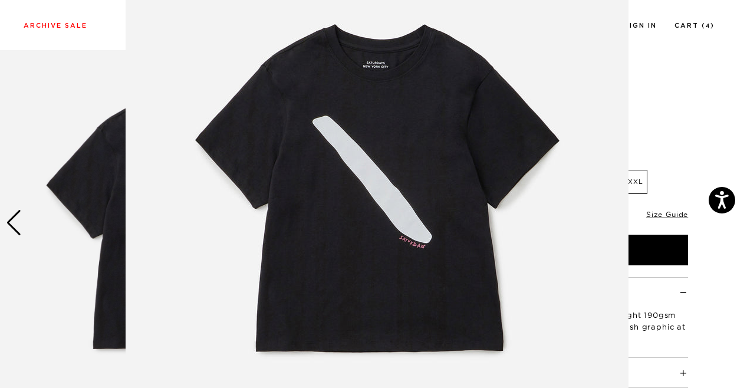
scroll to position [114, 0]
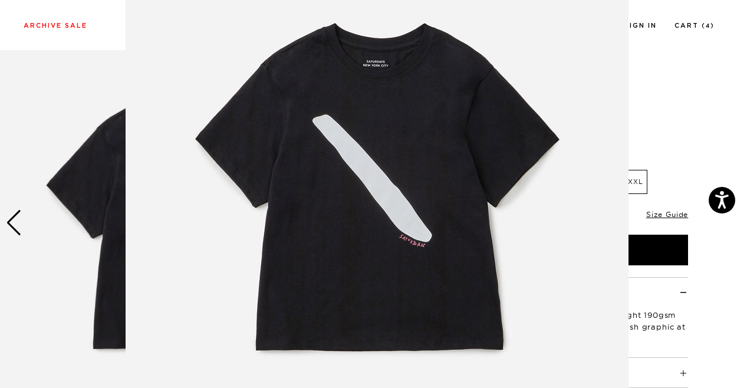
click at [357, 219] on img at bounding box center [377, 188] width 503 height 604
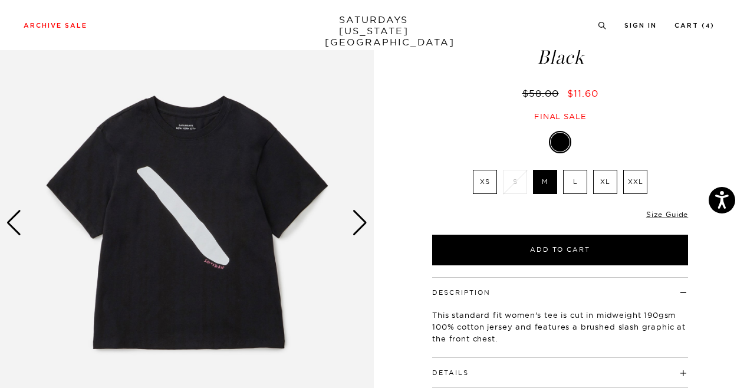
scroll to position [0, 0]
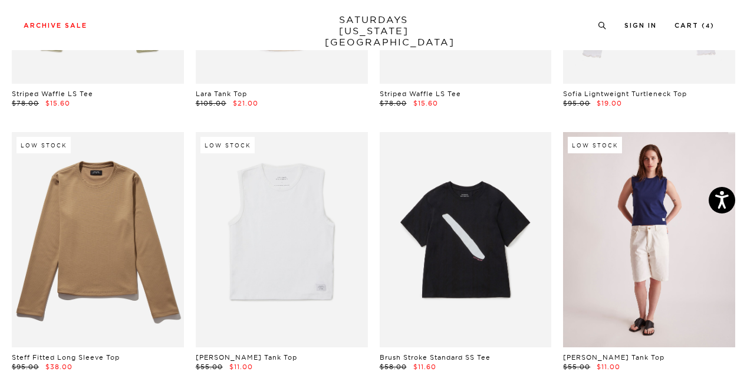
scroll to position [279, 0]
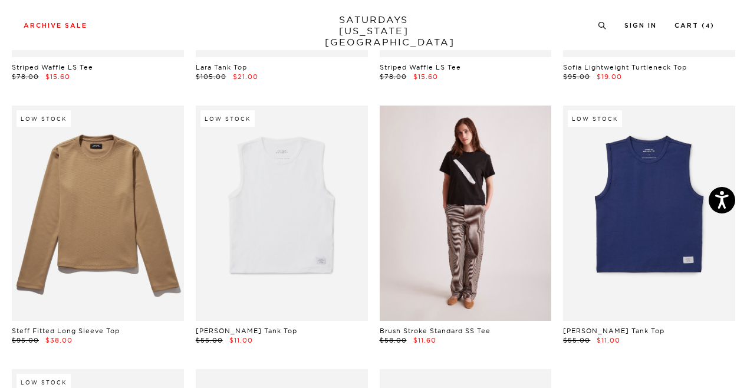
click at [506, 246] on link at bounding box center [466, 213] width 172 height 215
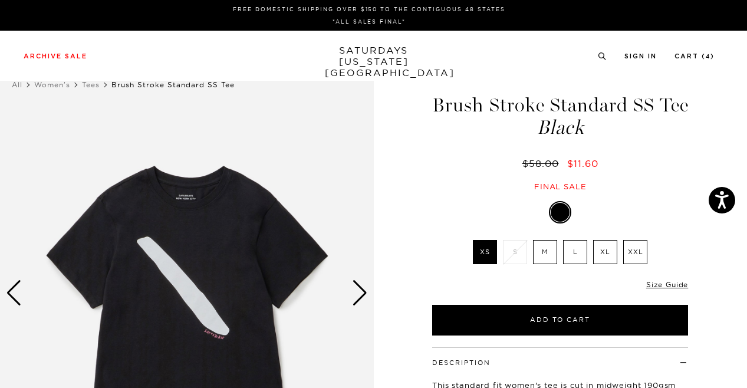
click at [547, 262] on label "M" at bounding box center [545, 252] width 24 height 24
click at [0, 0] on input "M" at bounding box center [0, 0] width 0 height 0
click at [356, 297] on div "Next slide" at bounding box center [360, 293] width 16 height 26
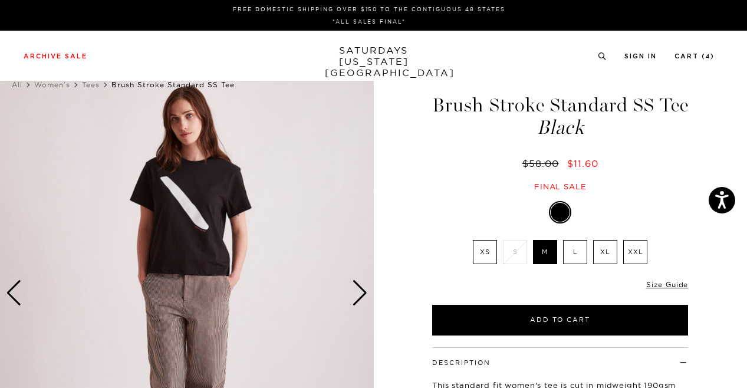
click at [355, 297] on div "Next slide" at bounding box center [360, 293] width 16 height 26
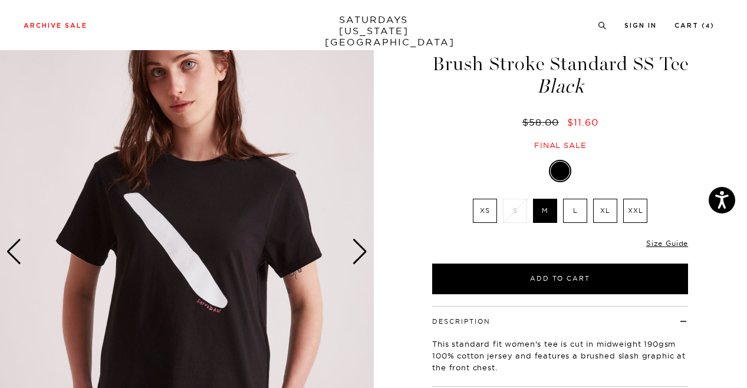
scroll to position [31, 0]
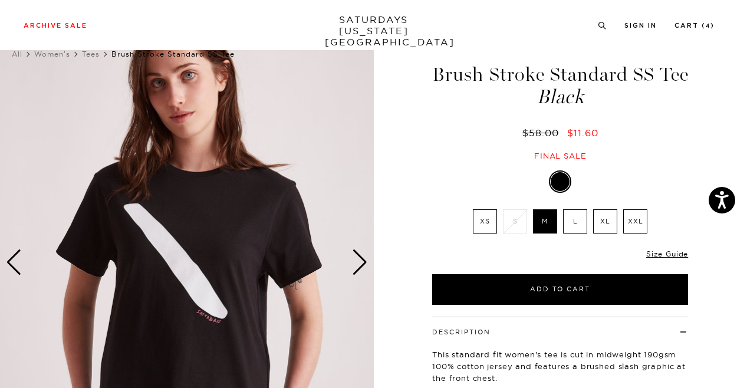
click at [485, 209] on label "XS" at bounding box center [485, 221] width 24 height 24
click at [0, 0] on input "XS" at bounding box center [0, 0] width 0 height 0
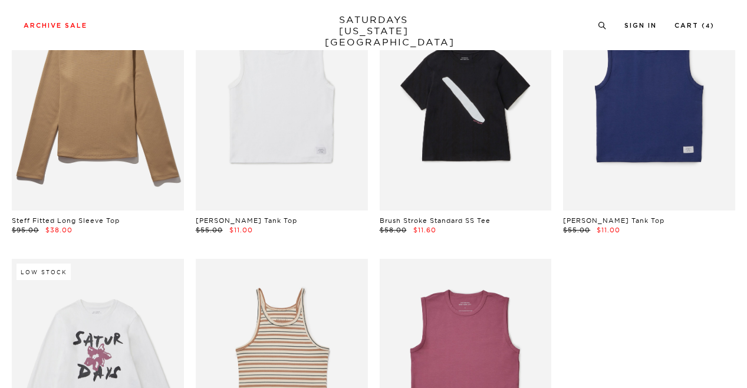
scroll to position [403, 0]
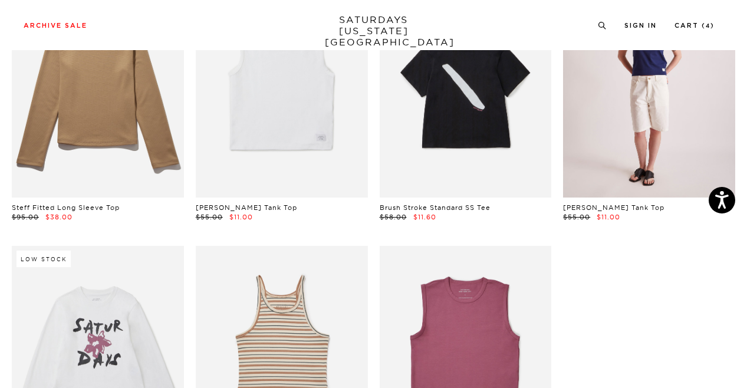
click at [636, 133] on link at bounding box center [649, 89] width 172 height 215
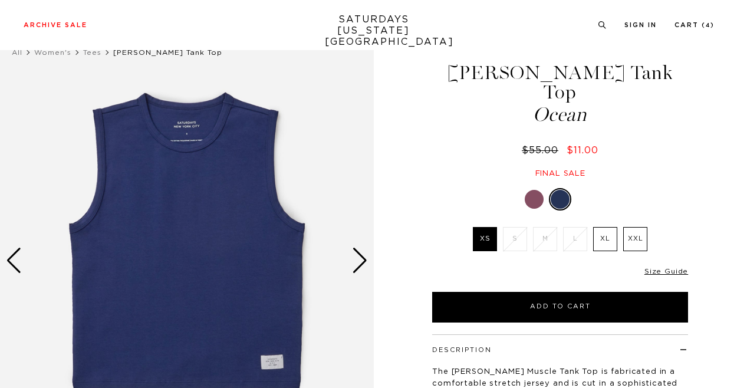
scroll to position [32, 0]
click at [358, 256] on div "Next slide" at bounding box center [360, 261] width 16 height 26
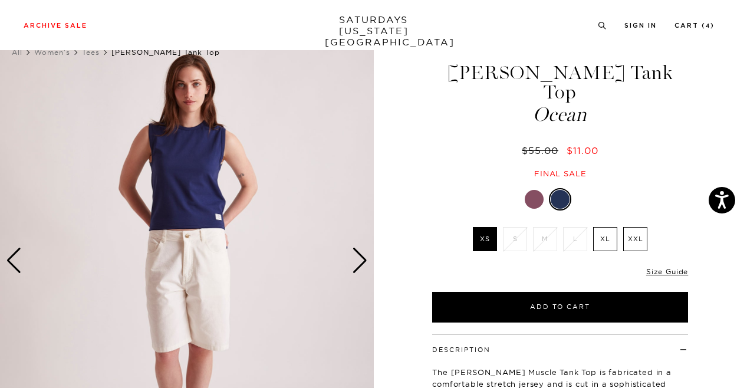
click at [358, 256] on div "Next slide" at bounding box center [360, 261] width 16 height 26
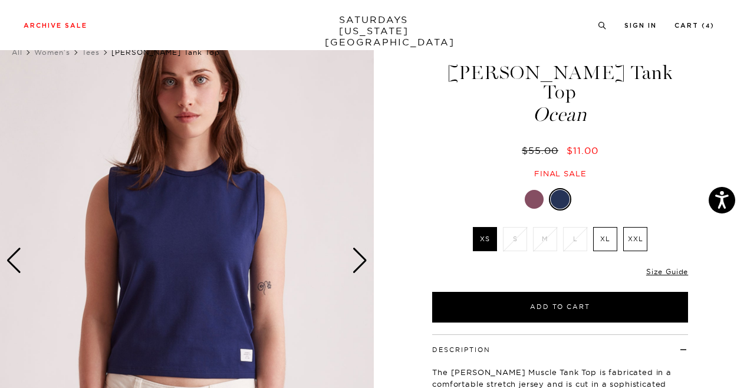
click at [358, 256] on div "Next slide" at bounding box center [360, 261] width 16 height 26
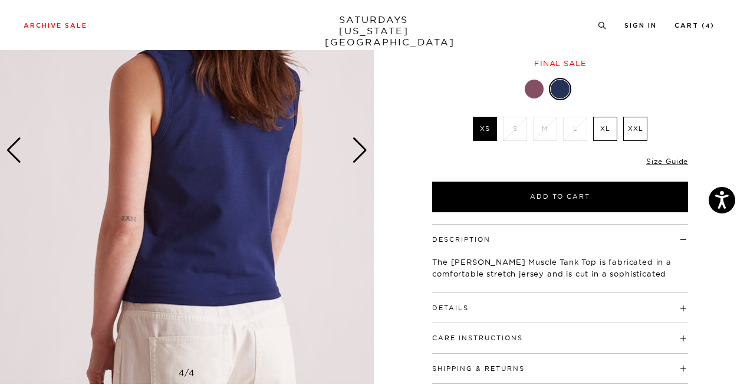
scroll to position [134, 0]
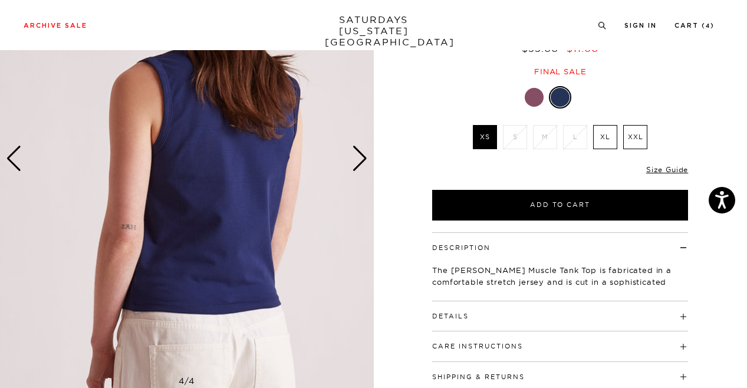
click at [368, 167] on img at bounding box center [187, 158] width 374 height 467
click at [361, 157] on div "Next slide" at bounding box center [360, 159] width 16 height 26
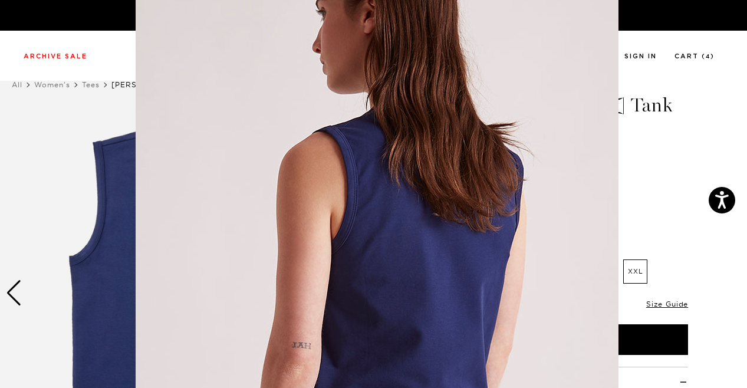
scroll to position [39, 0]
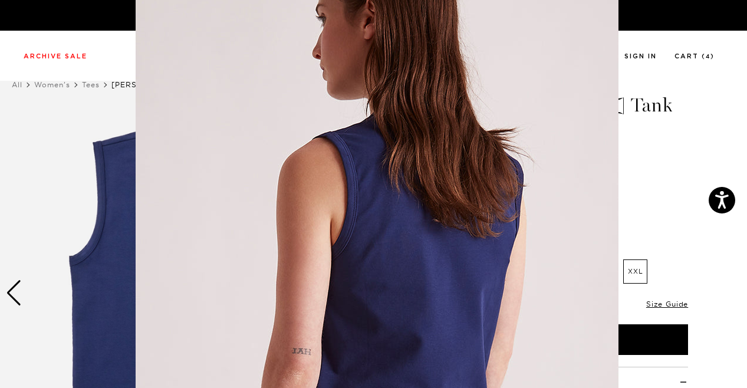
click at [133, 59] on figure at bounding box center [373, 194] width 747 height 388
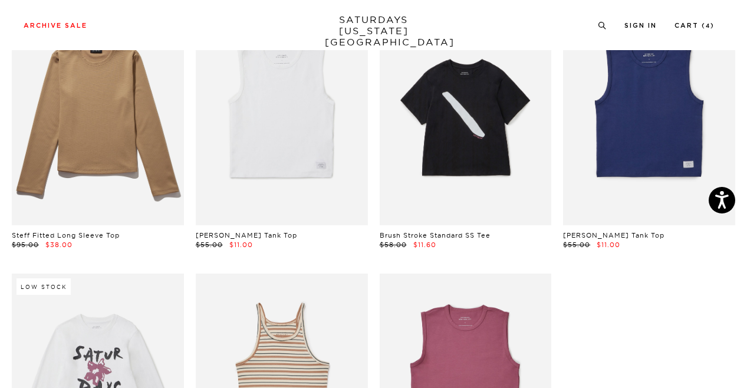
scroll to position [366, 0]
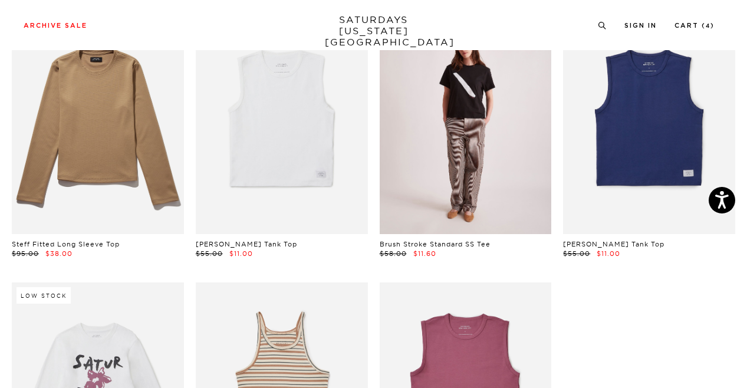
click at [448, 141] on link at bounding box center [466, 126] width 172 height 215
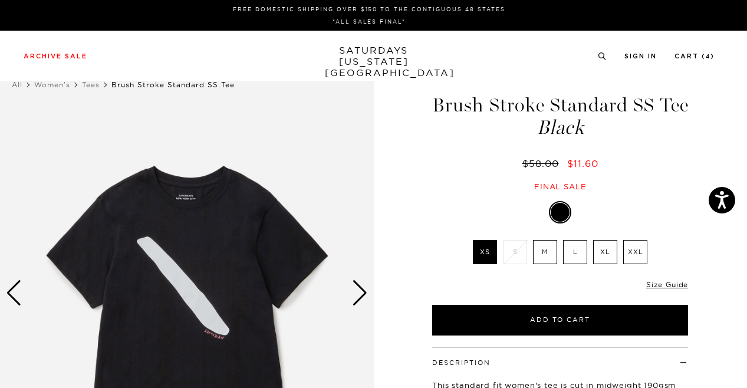
click at [551, 247] on label "M" at bounding box center [545, 252] width 24 height 24
click at [0, 0] on input "M" at bounding box center [0, 0] width 0 height 0
click at [354, 286] on div "Next slide" at bounding box center [360, 293] width 16 height 26
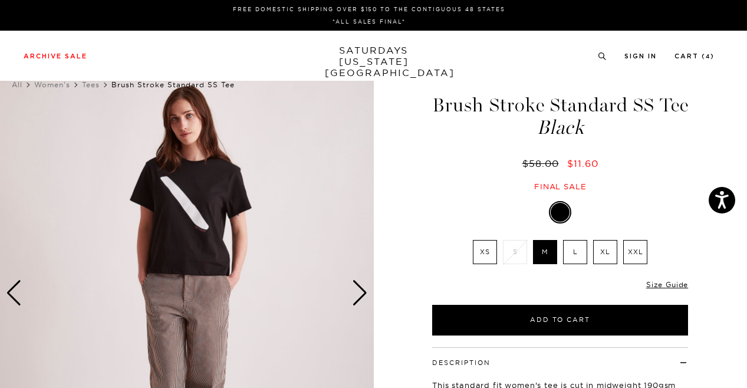
click at [350, 291] on img at bounding box center [187, 293] width 374 height 467
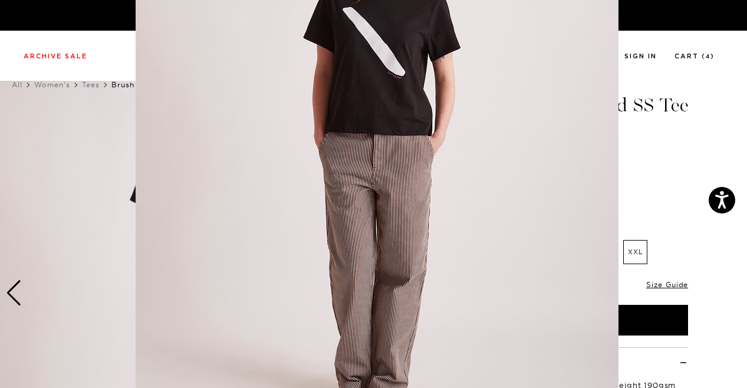
scroll to position [145, 0]
click at [395, 281] on img at bounding box center [377, 157] width 483 height 604
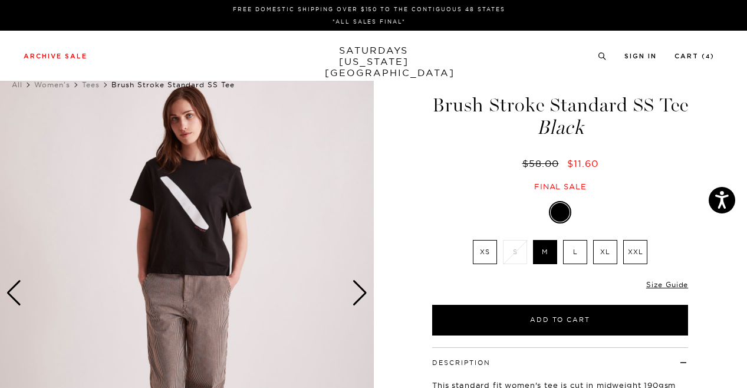
click at [357, 292] on div "Next slide" at bounding box center [360, 293] width 16 height 26
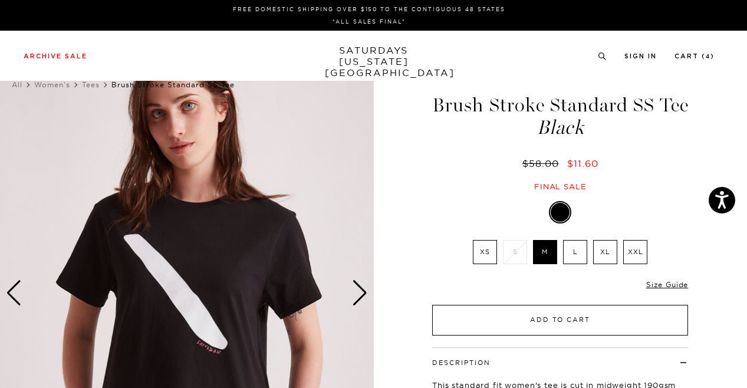
click at [558, 322] on button "Add to Cart" at bounding box center [560, 320] width 256 height 31
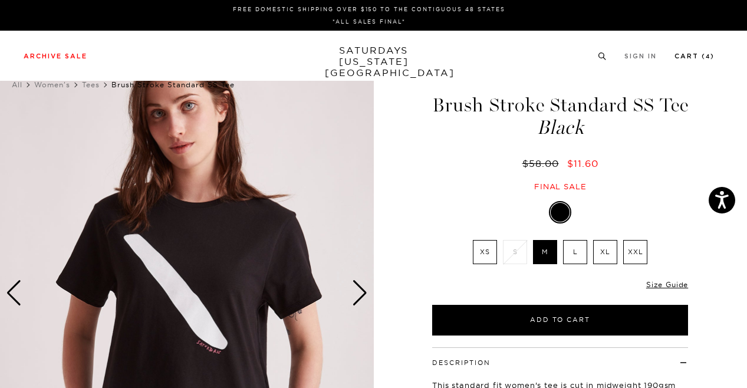
click at [697, 60] on link "Cart ( 4 )" at bounding box center [694, 56] width 40 height 6
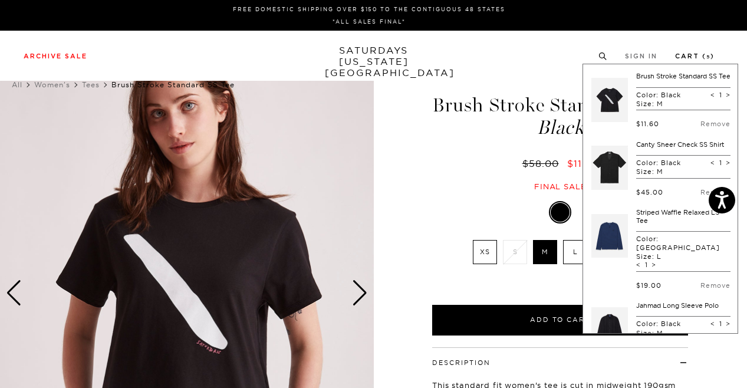
click at [700, 60] on link "Cart ( 5 )" at bounding box center [695, 56] width 40 height 6
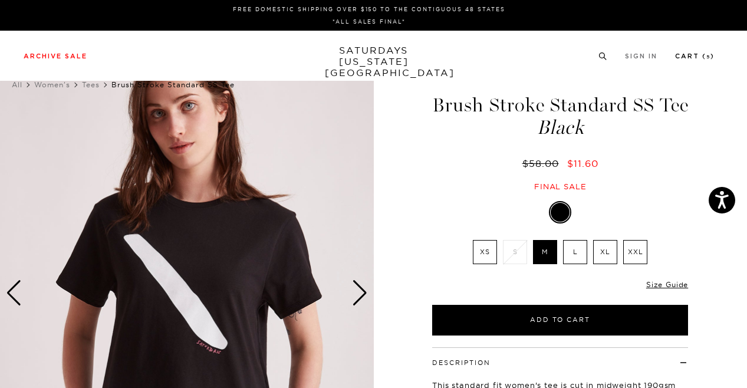
click at [700, 54] on link "Cart ( 5 )" at bounding box center [695, 56] width 40 height 6
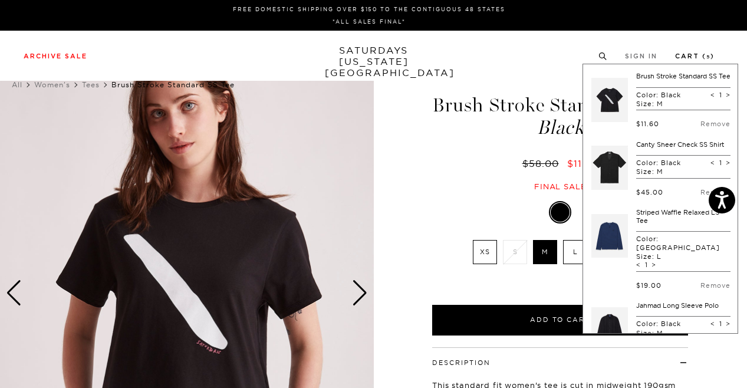
click at [701, 64] on div "Brush Stroke Standard SS Tee Color: Black Size: M < 1 > $11.60 Remove Canty She…" at bounding box center [661, 199] width 156 height 270
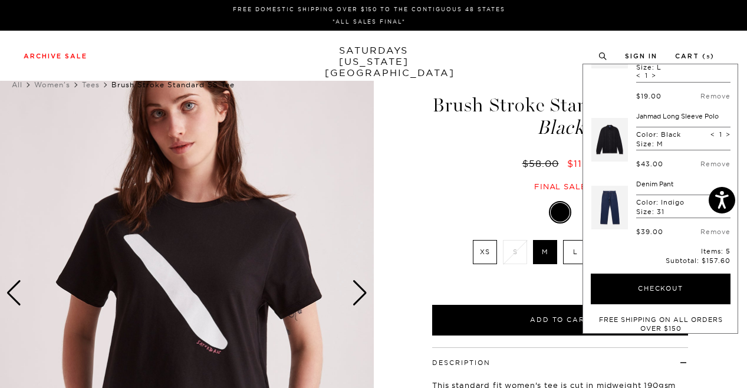
scroll to position [218, 0]
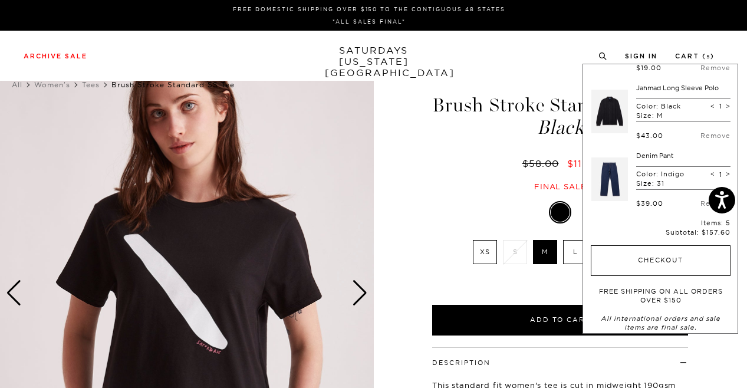
click at [653, 249] on button "Checkout" at bounding box center [661, 260] width 140 height 31
